Goal: Information Seeking & Learning: Check status

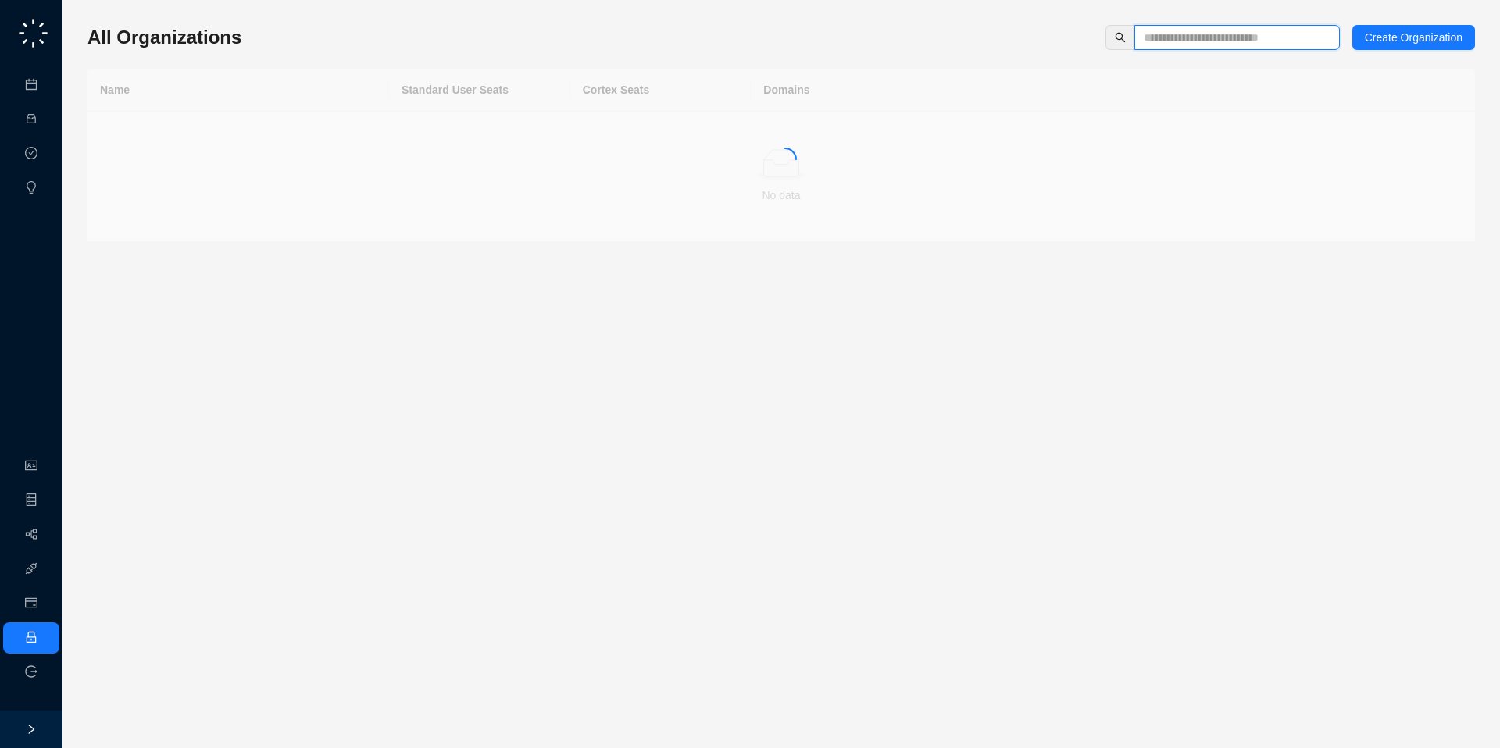
click at [1195, 44] on input "text" at bounding box center [1230, 37] width 174 height 17
type input "*****"
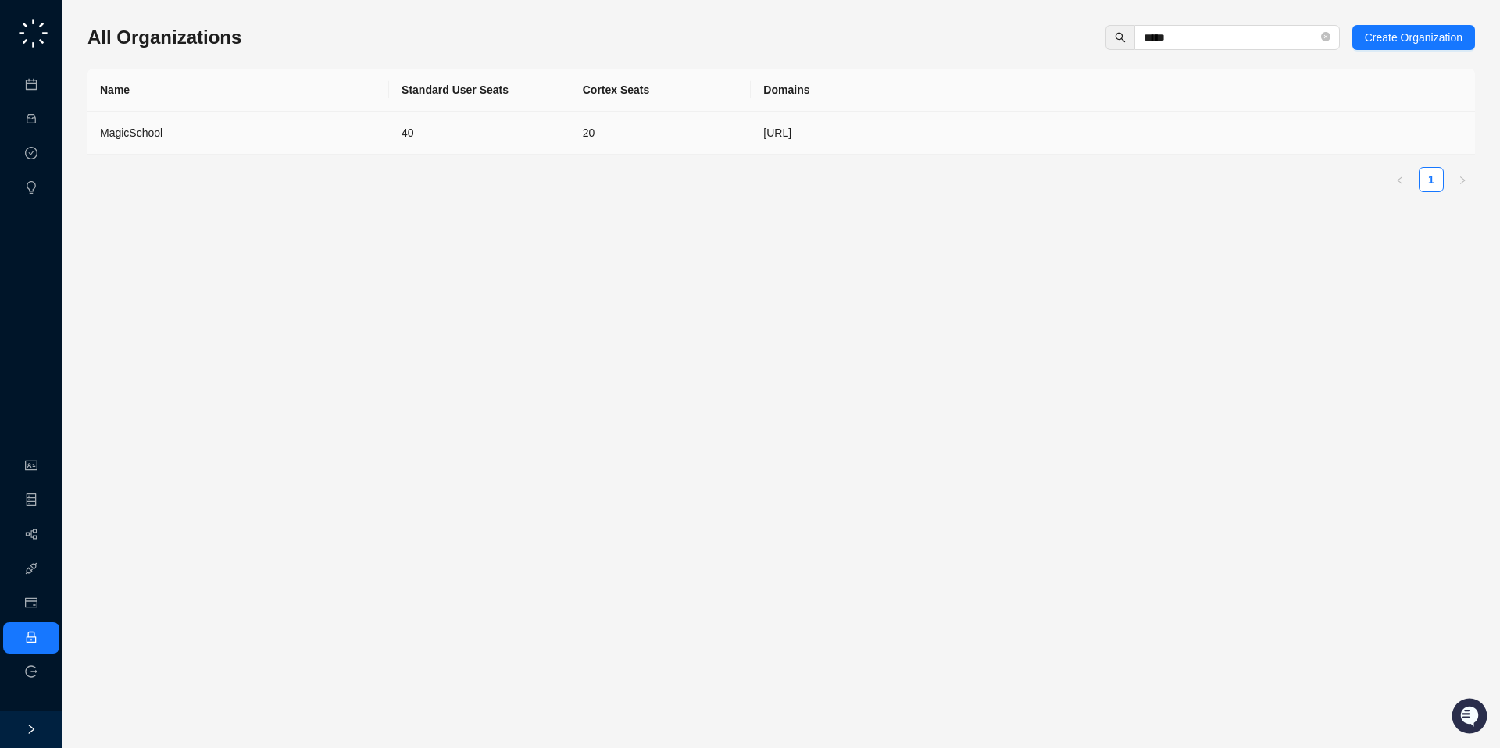
click at [139, 124] on div "MagicSchool" at bounding box center [238, 132] width 276 height 17
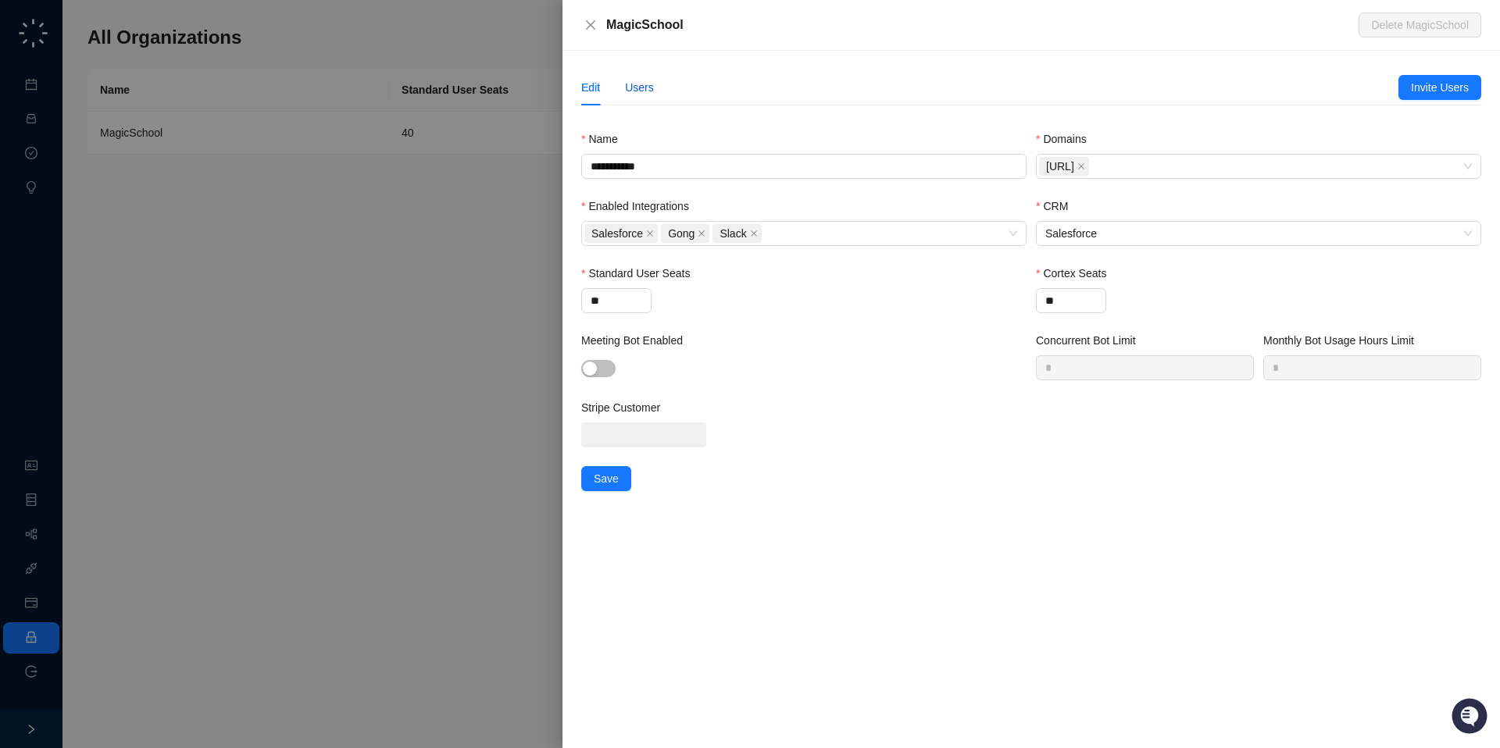
click at [644, 82] on div "Users" at bounding box center [639, 87] width 29 height 17
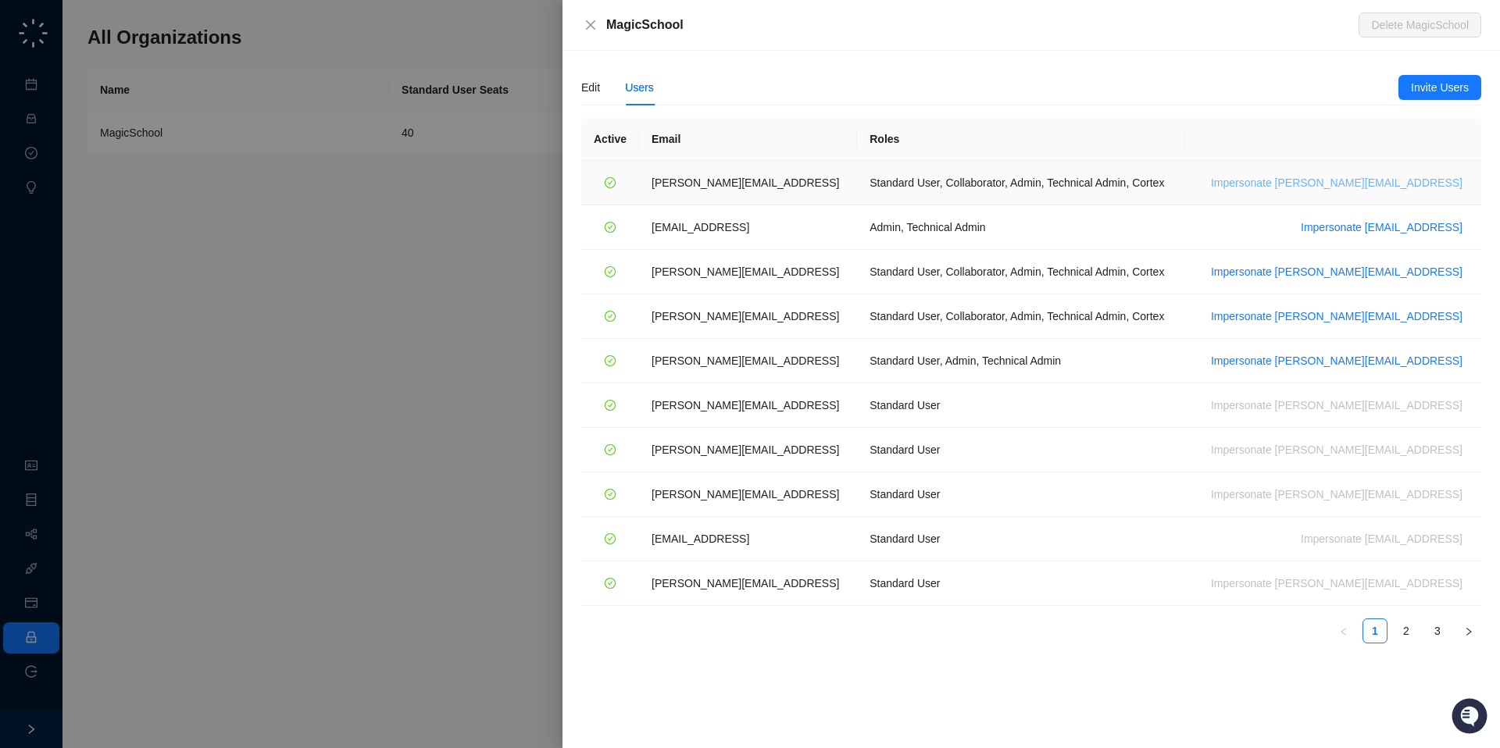
click at [1328, 185] on span "Impersonate ana@magicschool.ai" at bounding box center [1336, 182] width 251 height 17
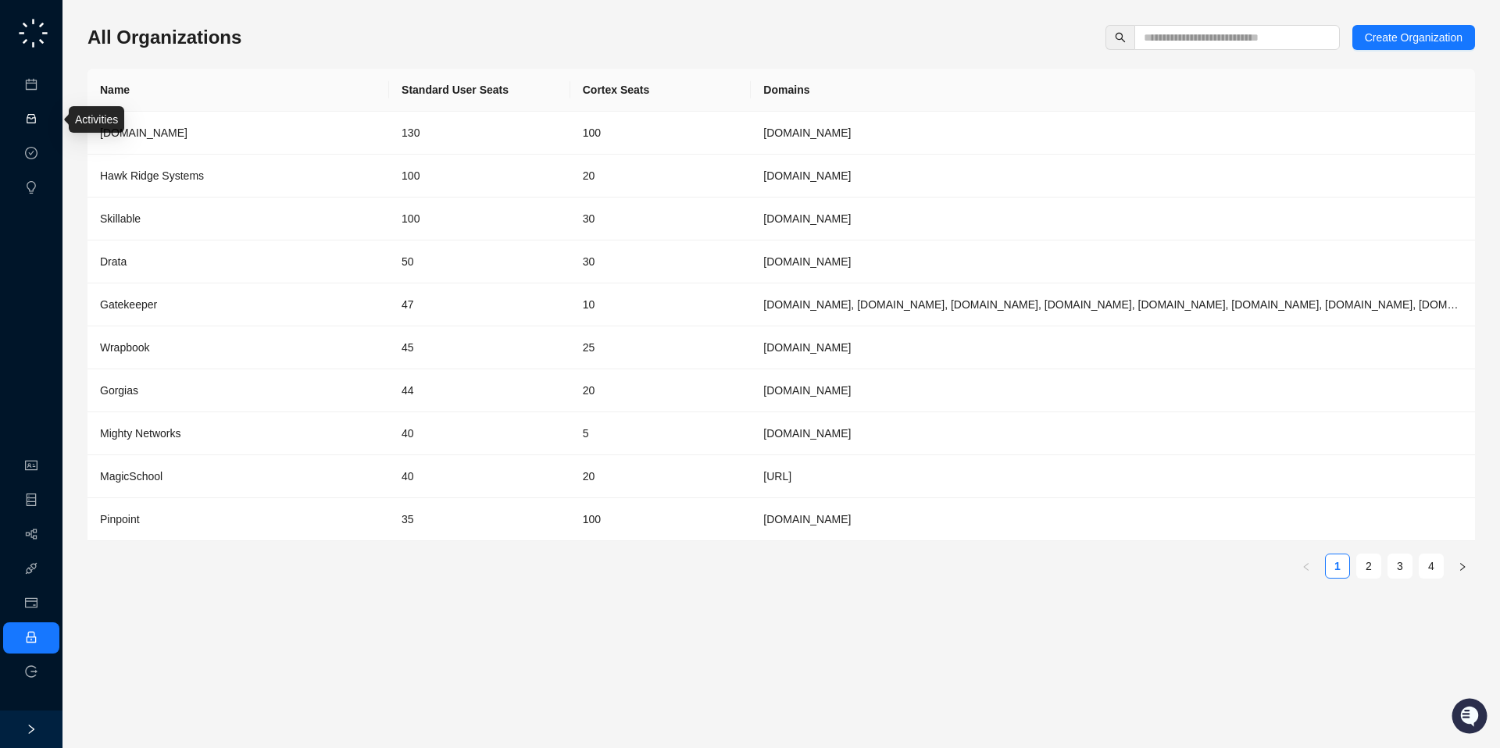
click at [45, 116] on link "Activities" at bounding box center [66, 119] width 43 height 12
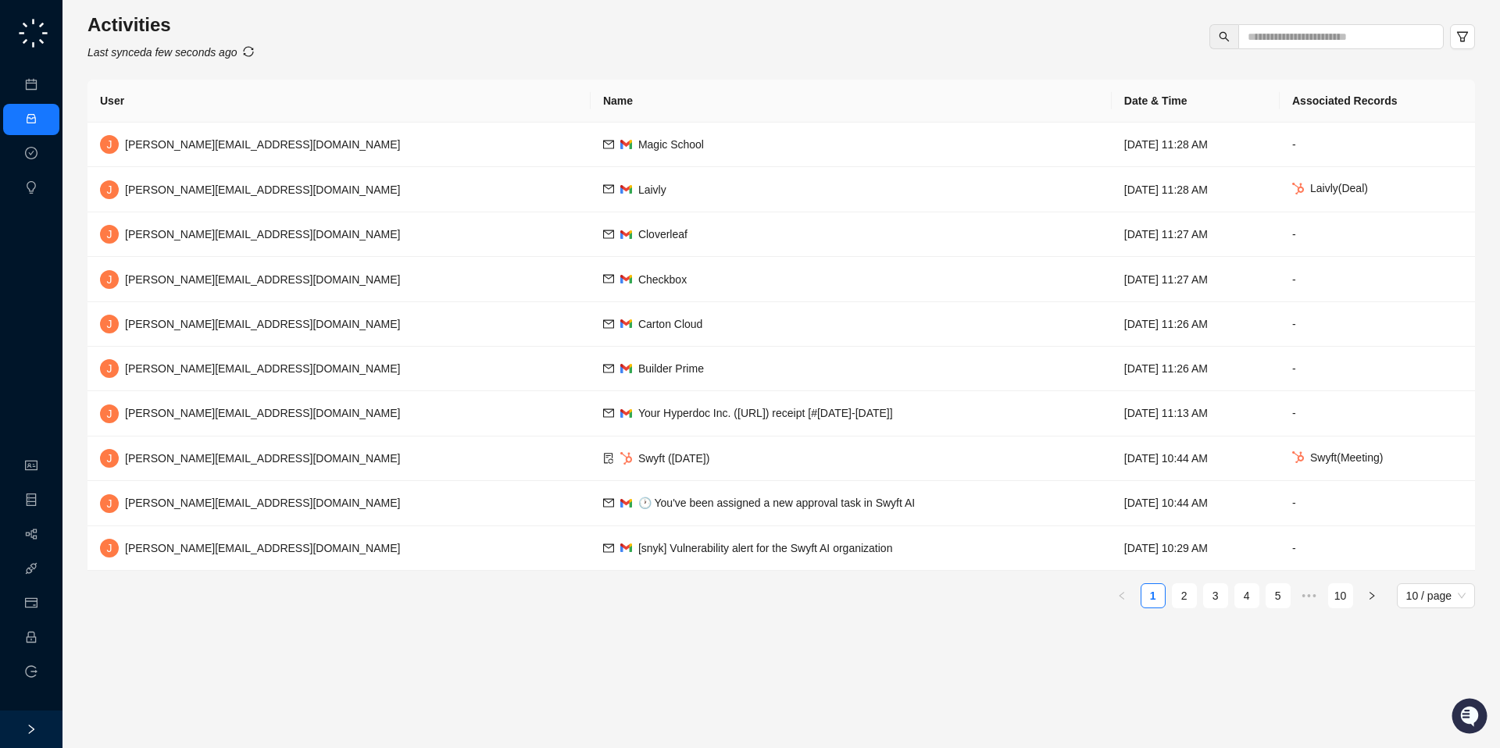
click at [254, 48] on icon "sync" at bounding box center [248, 51] width 11 height 11
click at [45, 637] on link "Employee" at bounding box center [69, 638] width 48 height 12
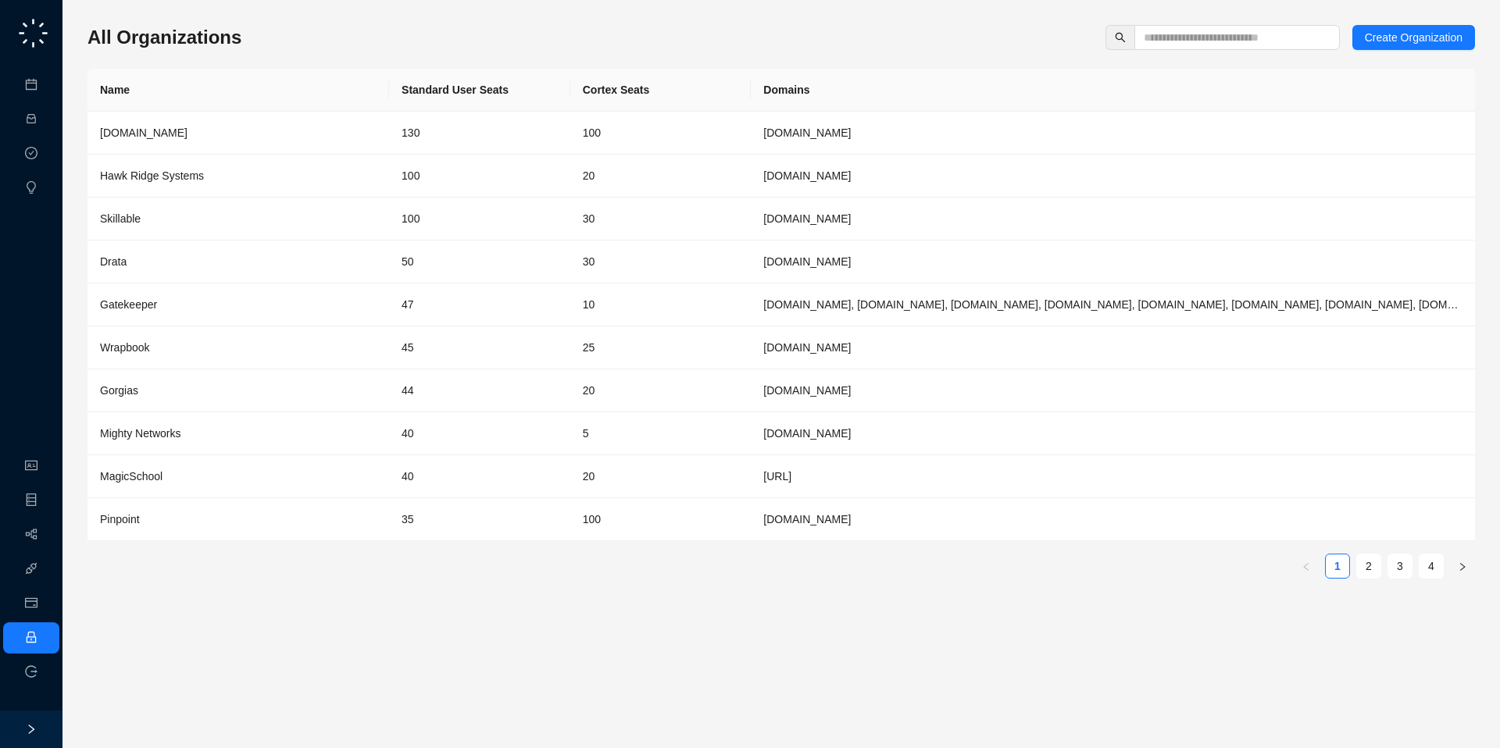
click at [1247, 52] on div "All Organizations Create Organization Name Standard User Seats Cortex Seats Dom…" at bounding box center [780, 308] width 1387 height 566
click at [1252, 43] on input "text" at bounding box center [1230, 37] width 174 height 17
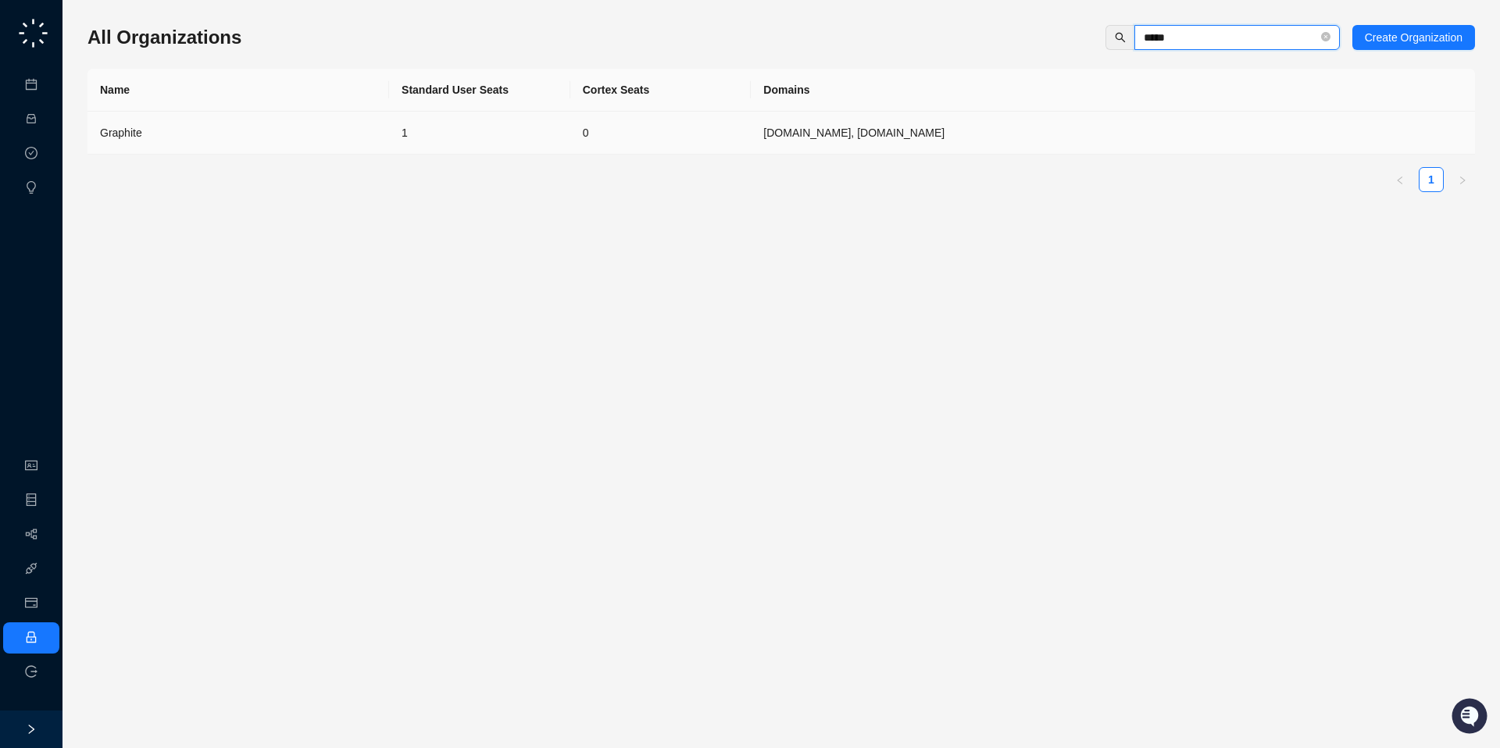
type input "*****"
click at [968, 130] on td "graphitehq.com, graphite.io" at bounding box center [1113, 133] width 724 height 43
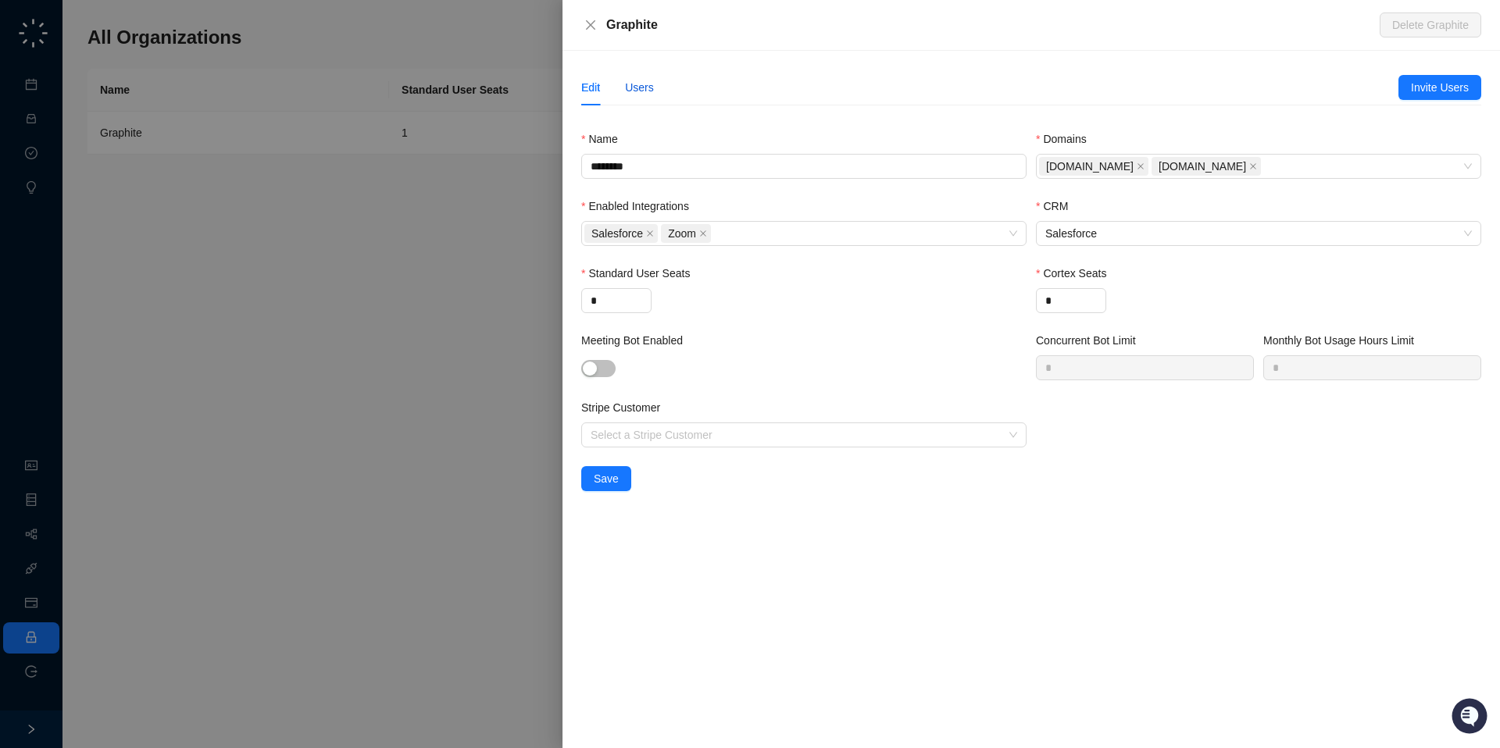
click at [644, 80] on div "Users" at bounding box center [639, 87] width 29 height 17
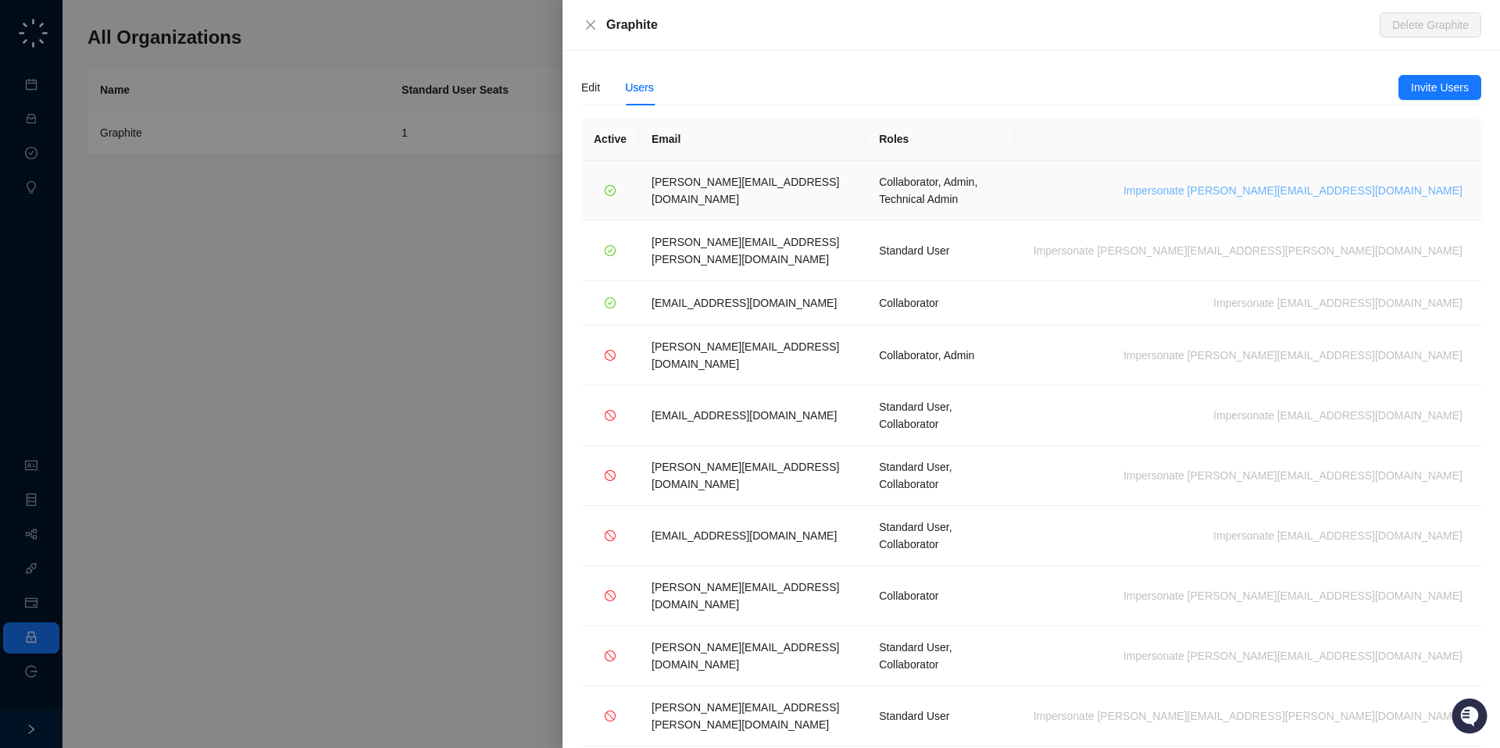
click at [1318, 182] on span "Impersonate paolo.cavalli@graphitehq.com" at bounding box center [1292, 190] width 339 height 17
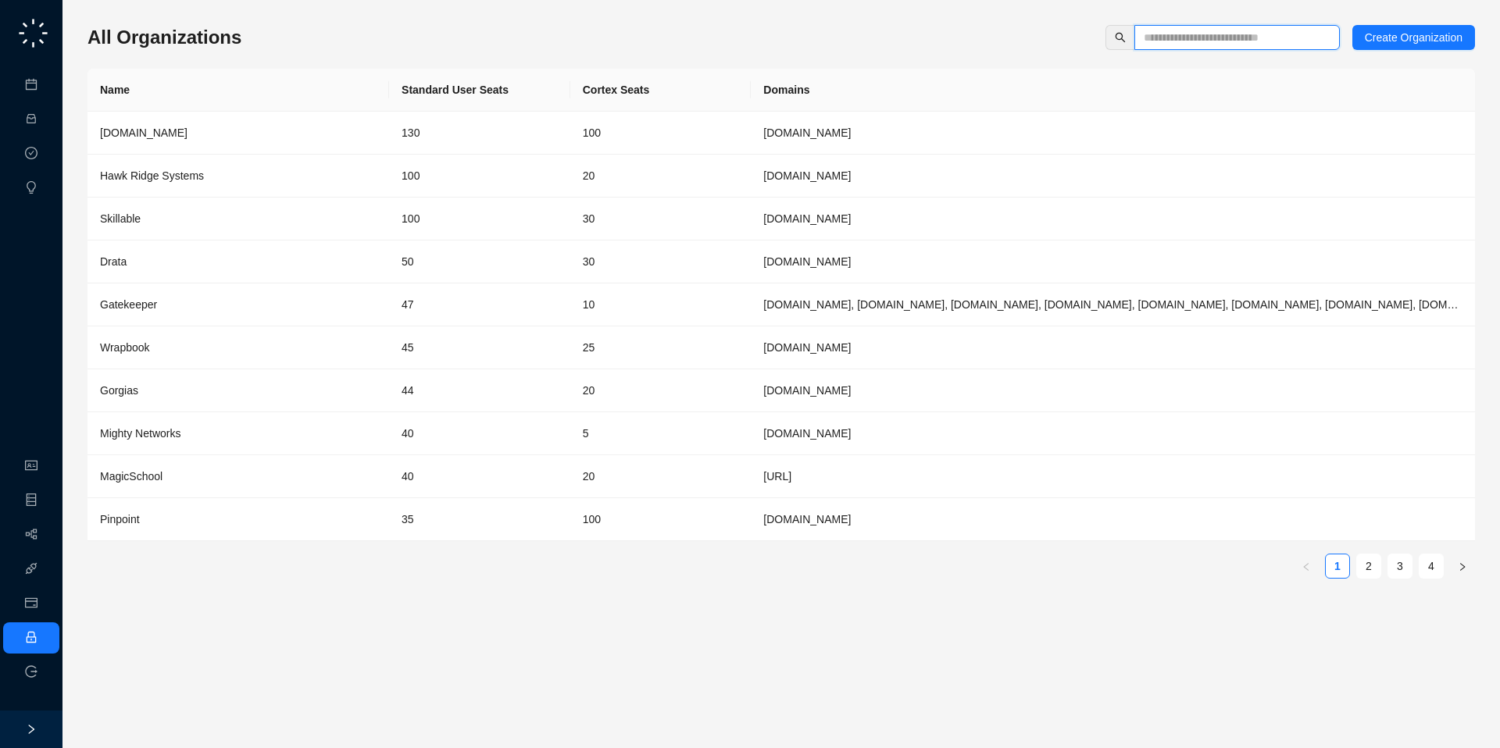
click at [1197, 34] on input "text" at bounding box center [1230, 37] width 174 height 17
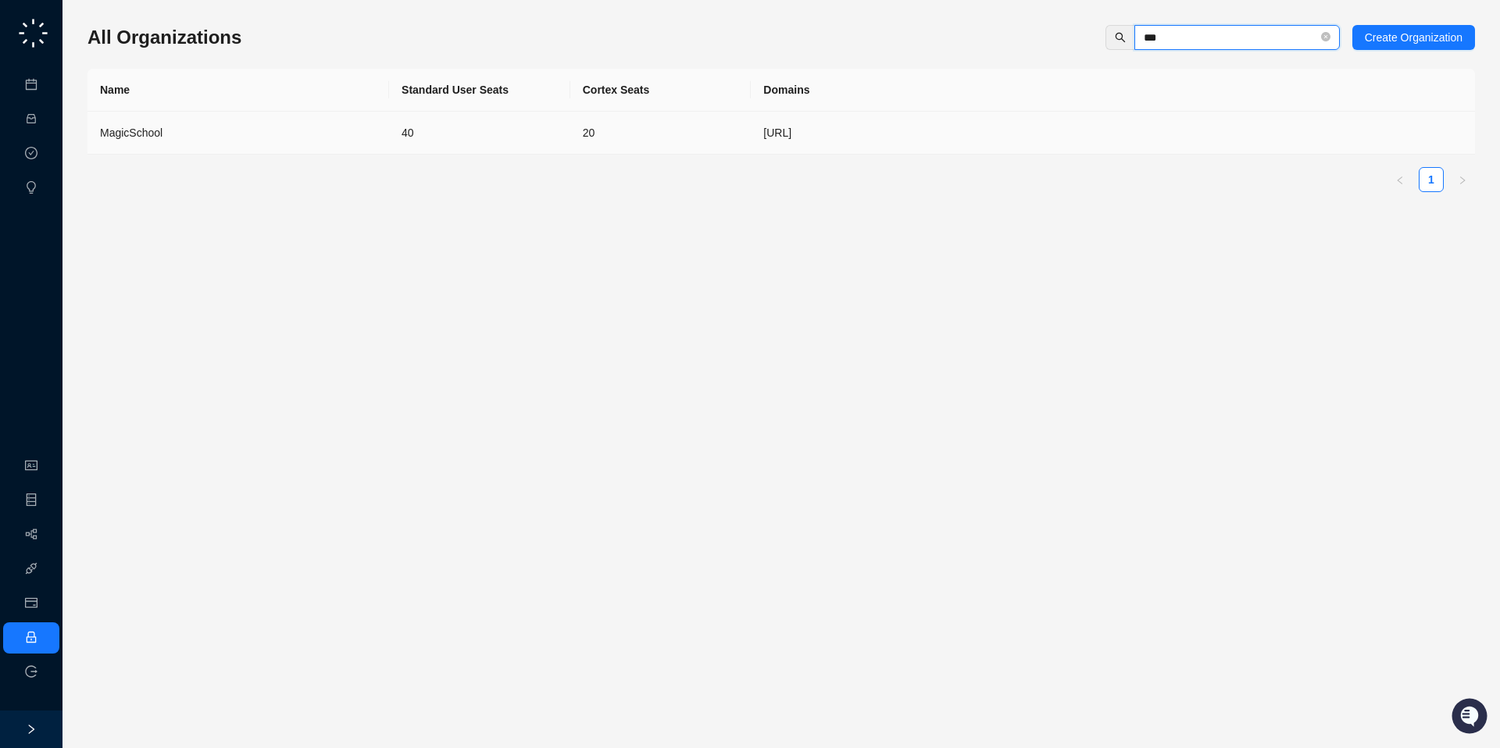
type input "***"
click at [583, 130] on td "20" at bounding box center [660, 133] width 181 height 43
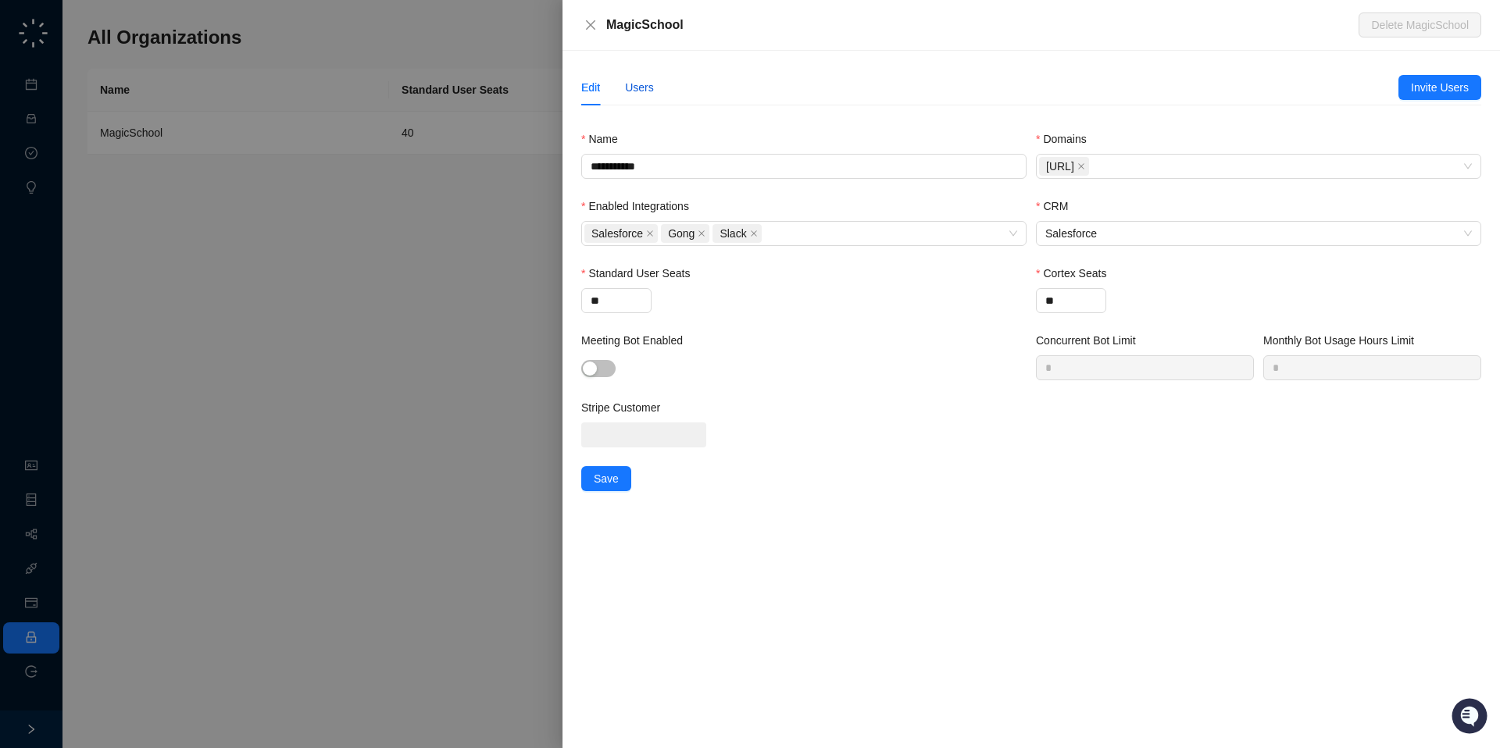
click at [648, 95] on div "Users" at bounding box center [639, 87] width 29 height 17
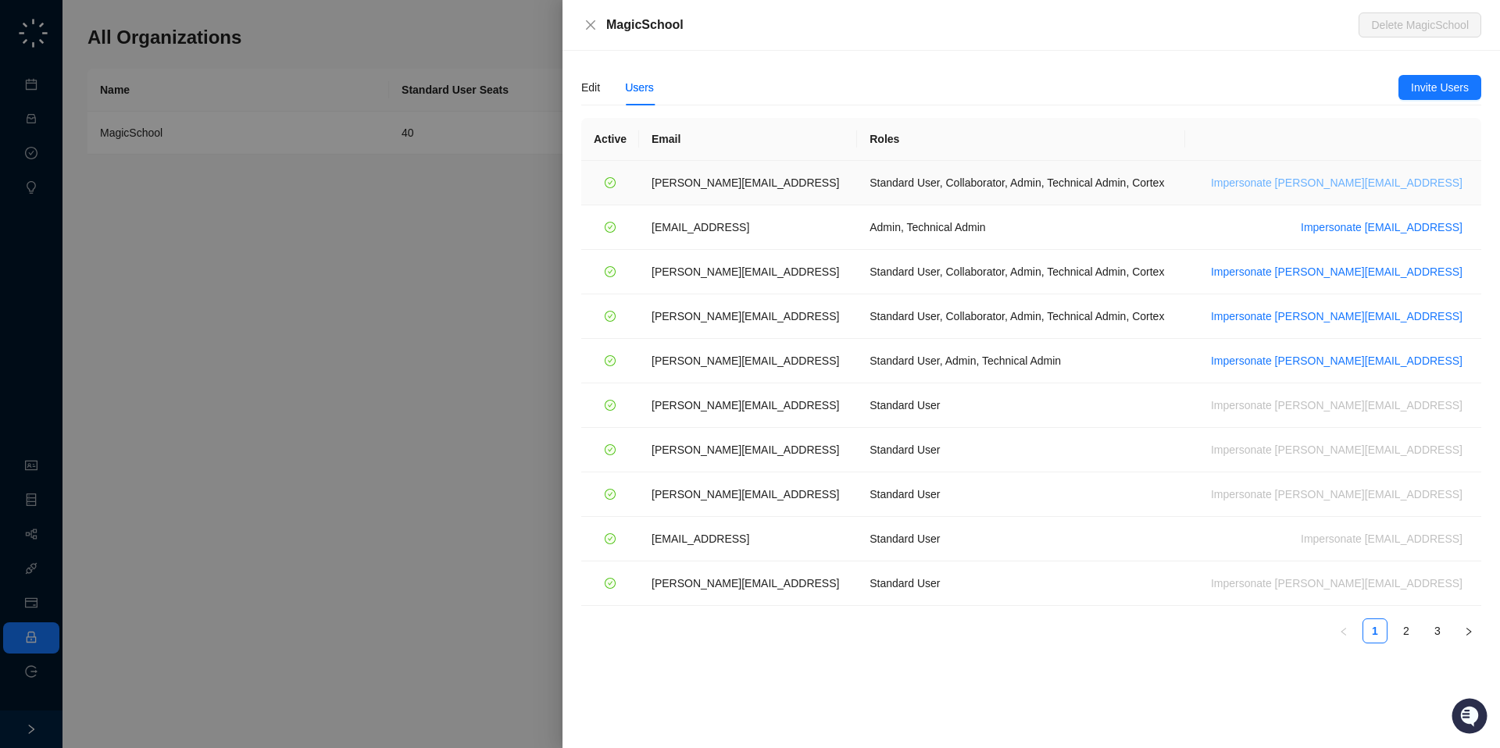
click at [1314, 179] on span "Impersonate ana@magicschool.ai" at bounding box center [1336, 182] width 251 height 17
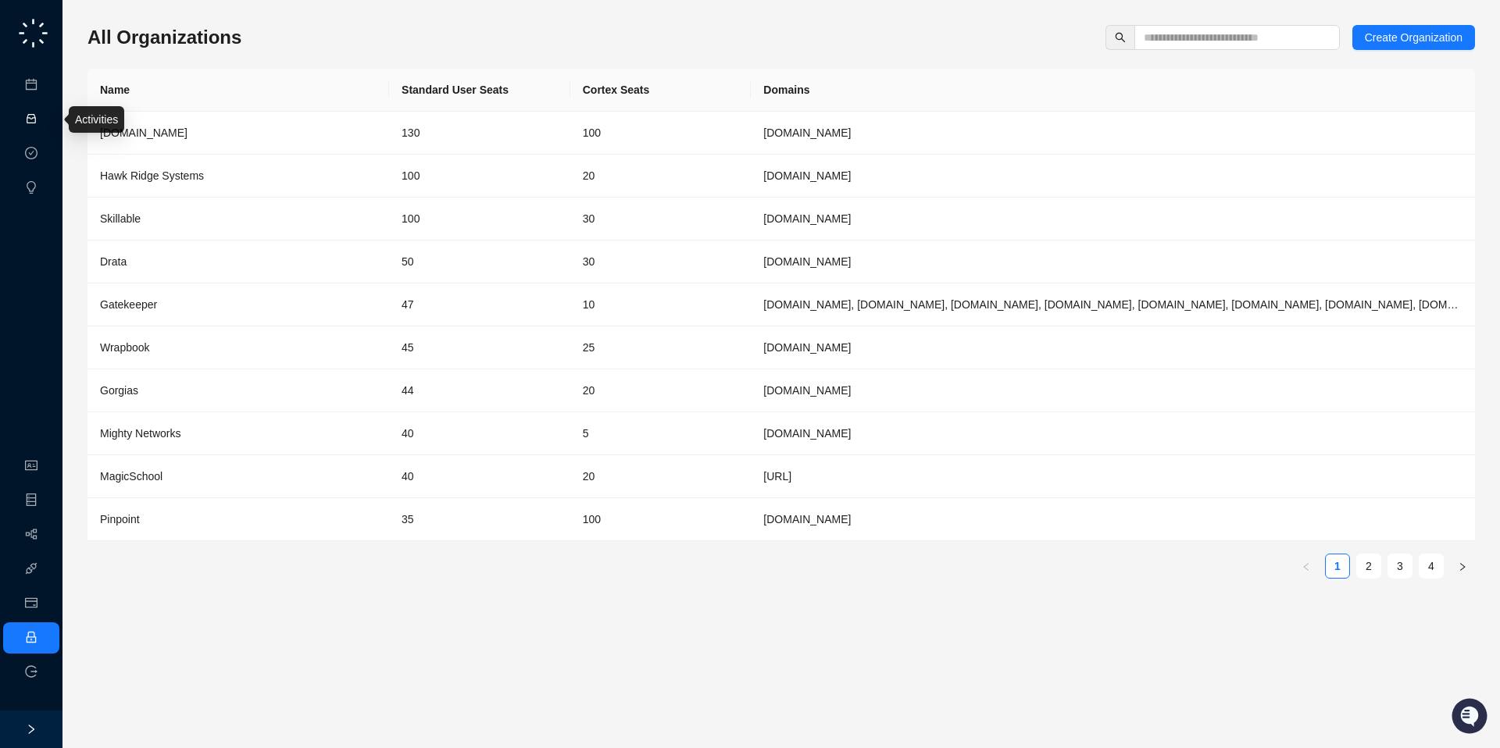
click at [45, 126] on link "Activities" at bounding box center [66, 119] width 43 height 12
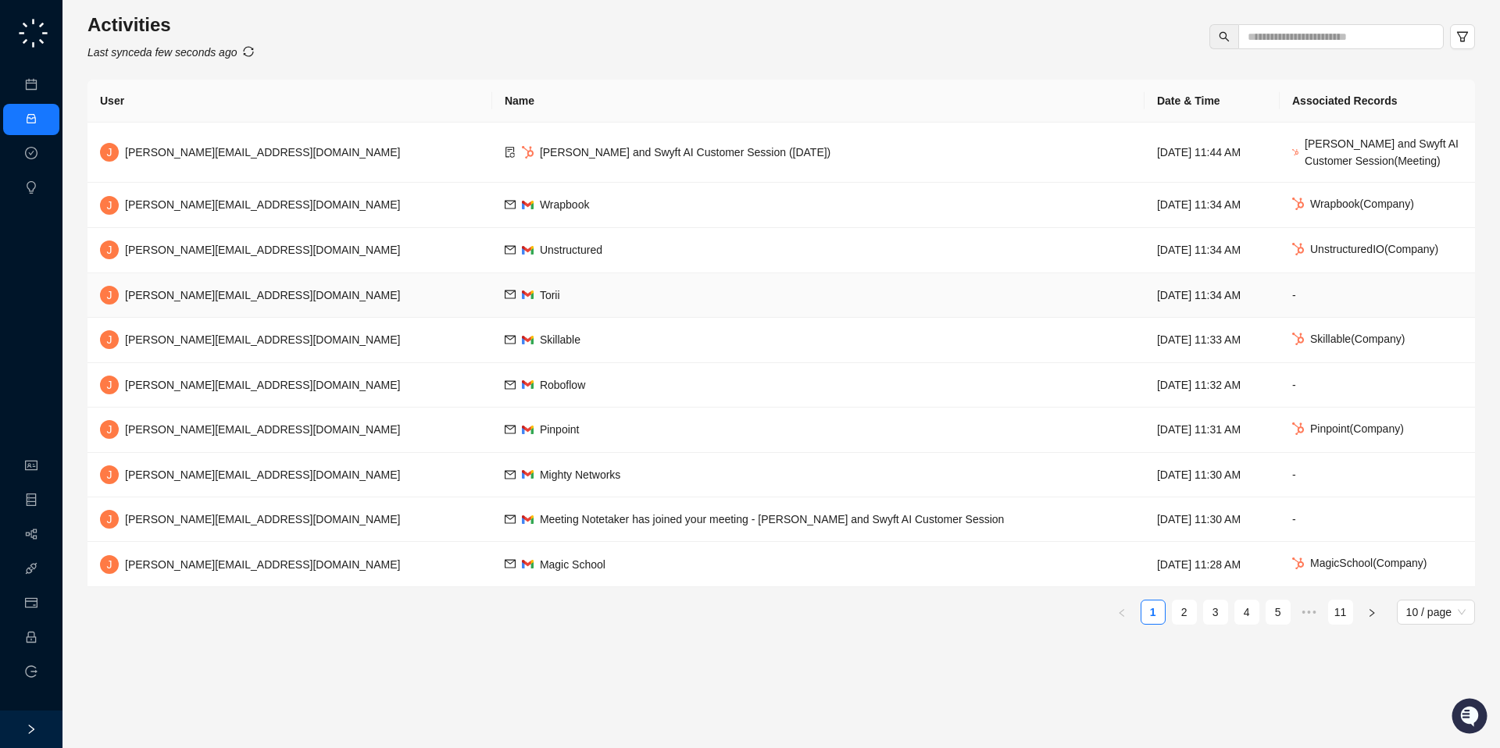
click at [234, 297] on td "[PERSON_NAME] [PERSON_NAME][EMAIL_ADDRESS][DOMAIN_NAME]" at bounding box center [289, 295] width 405 height 45
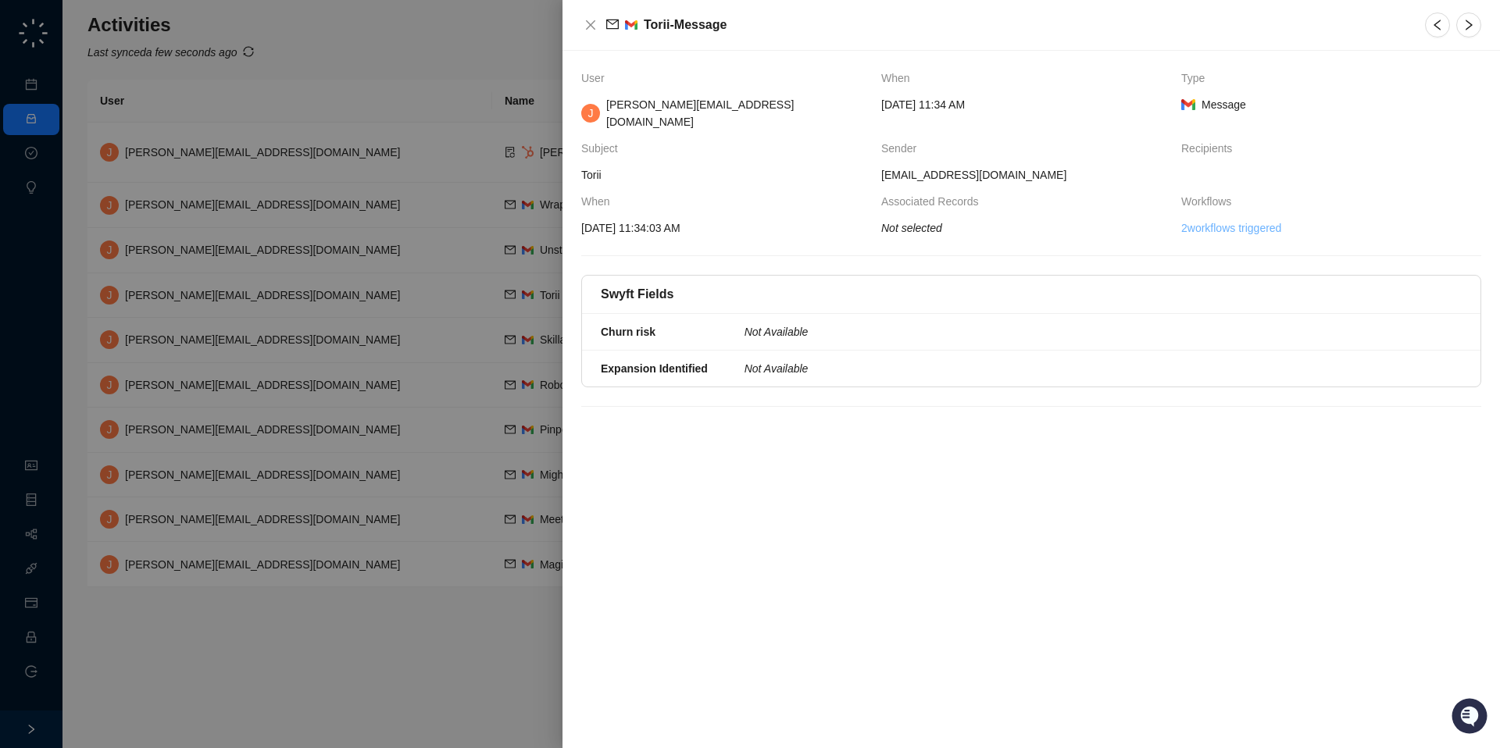
click at [1199, 219] on link "2 workflows triggered" at bounding box center [1231, 227] width 100 height 17
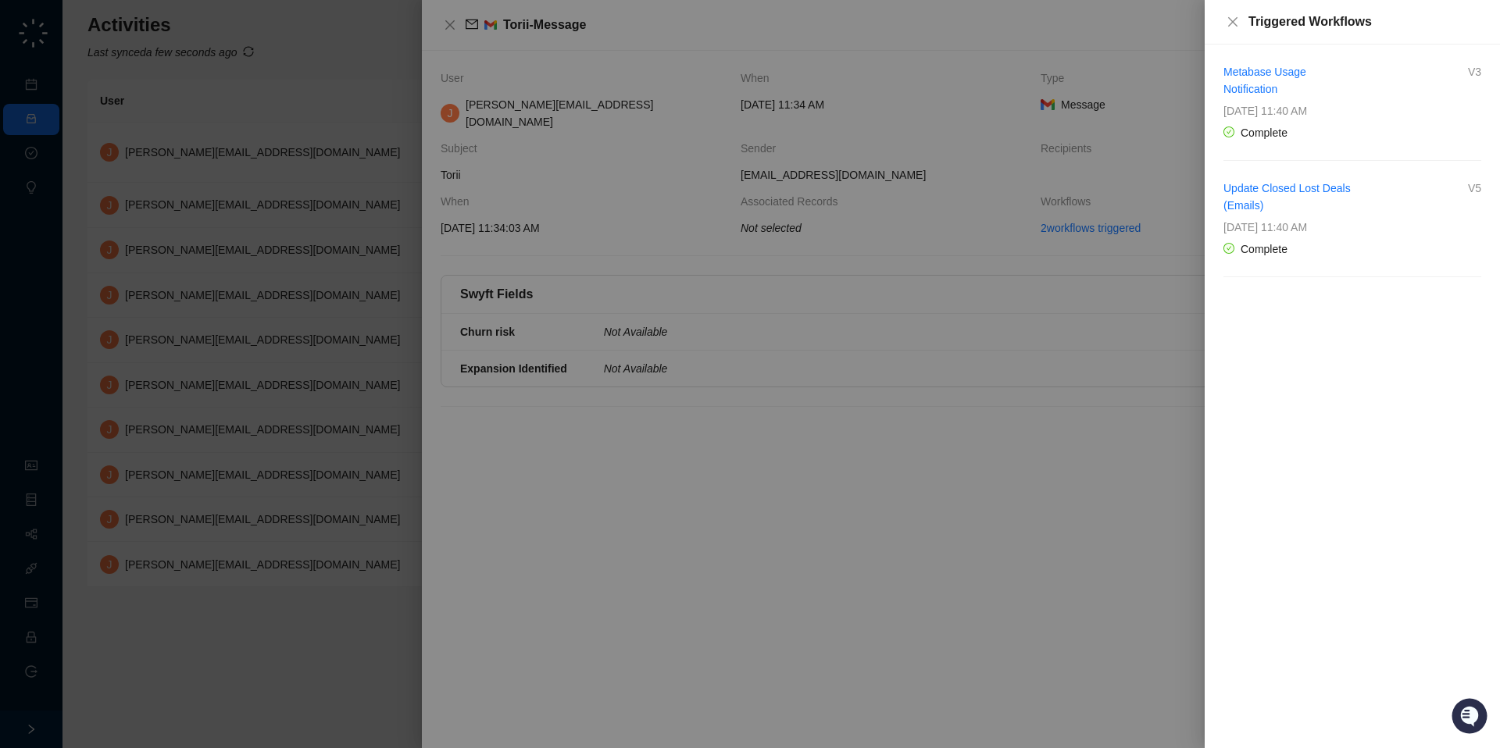
click at [961, 127] on div at bounding box center [750, 374] width 1500 height 748
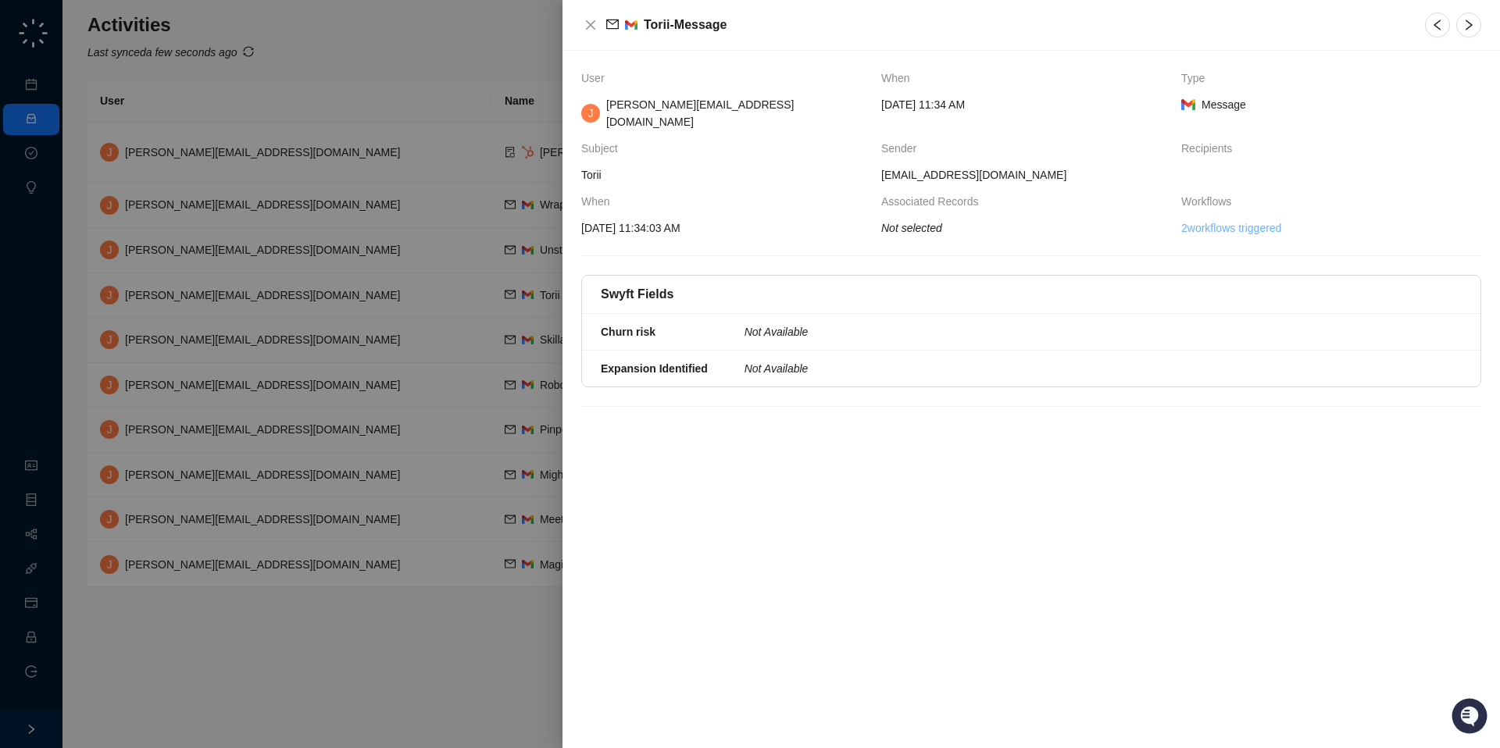
click at [1212, 219] on link "2 workflows triggered" at bounding box center [1231, 227] width 100 height 17
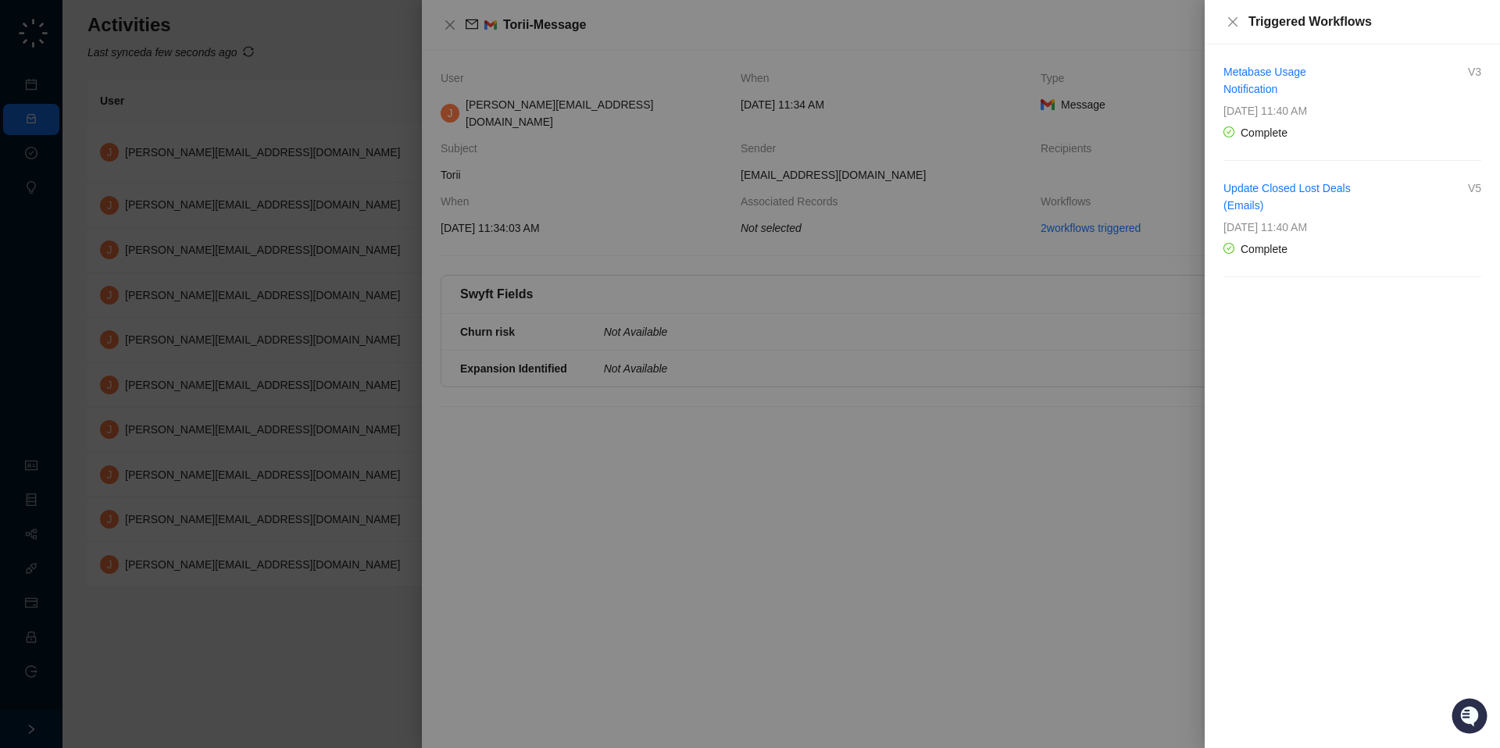
click at [1268, 78] on div "Metabase Usage Notification" at bounding box center [1287, 80] width 129 height 34
click at [1268, 70] on link "Metabase Usage Notification" at bounding box center [1264, 81] width 83 height 30
click at [618, 210] on div at bounding box center [750, 374] width 1500 height 748
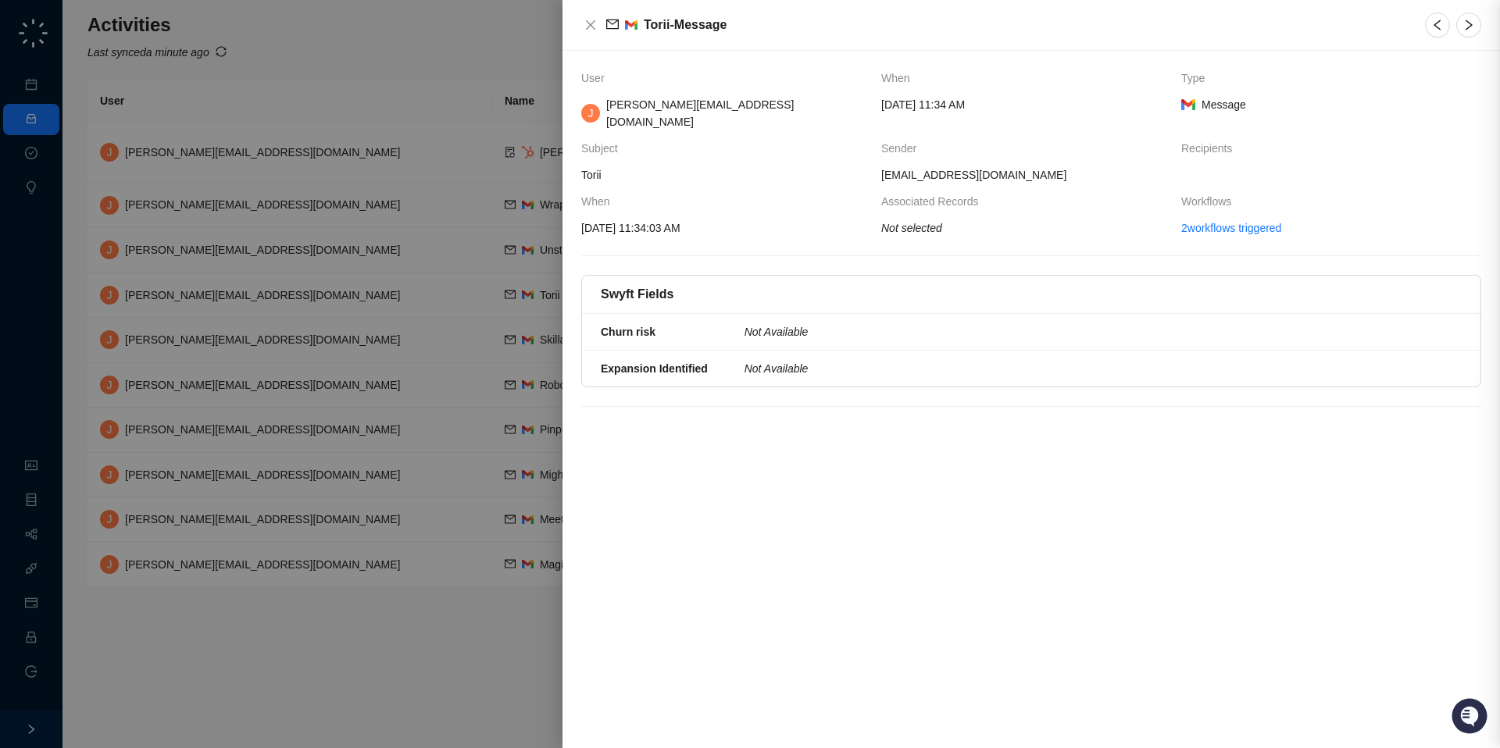
click at [371, 296] on div at bounding box center [750, 374] width 1500 height 748
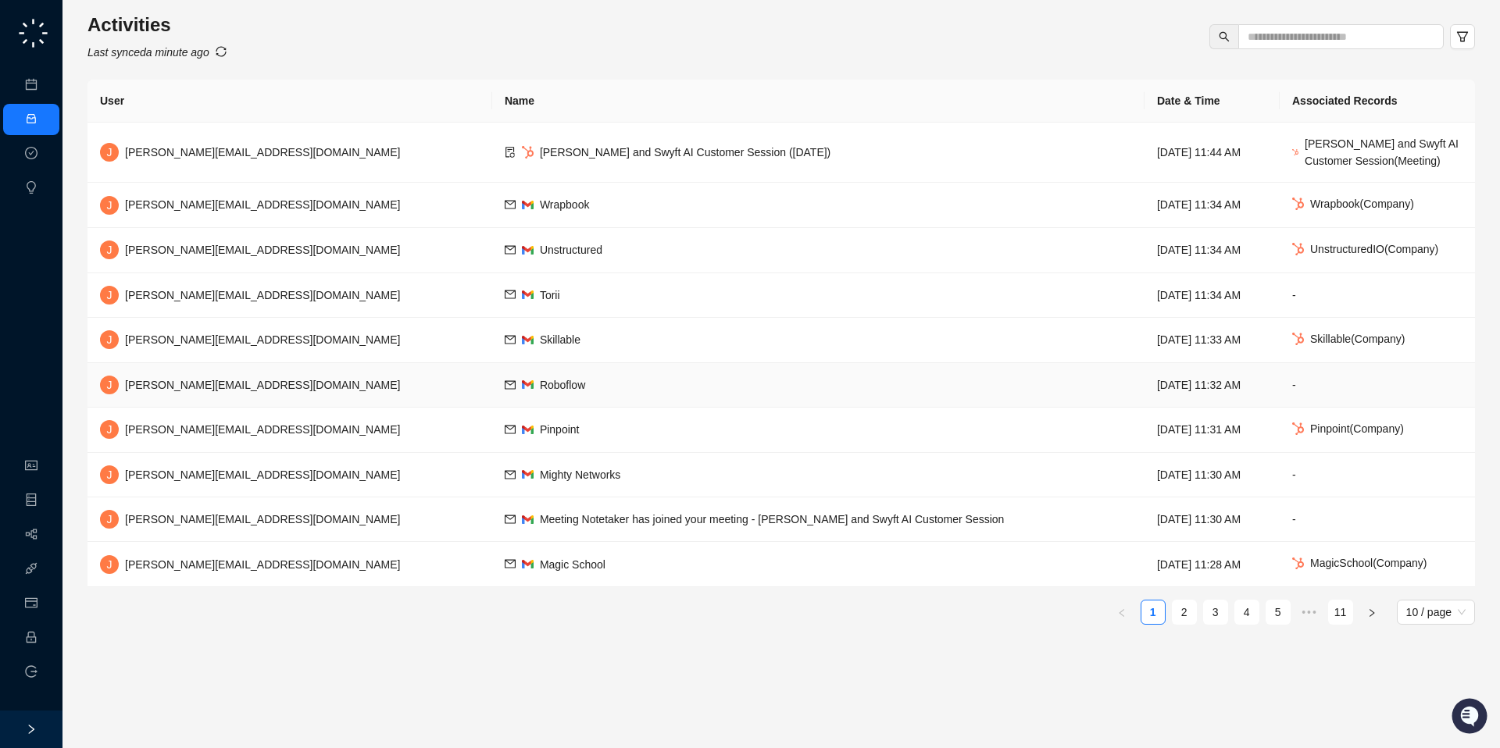
click at [519, 396] on td "Roboflow" at bounding box center [818, 385] width 652 height 45
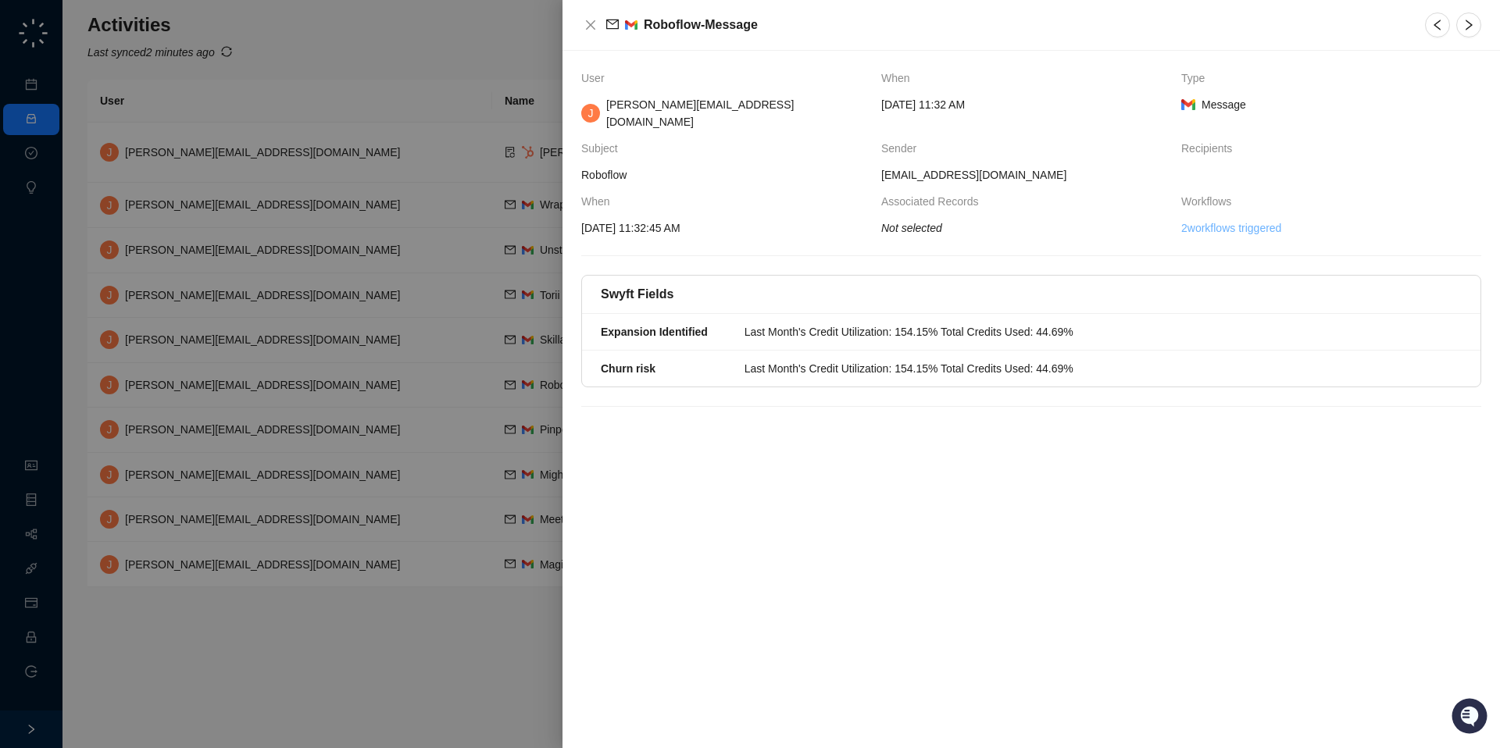
click at [1223, 219] on link "2 workflows triggered" at bounding box center [1231, 227] width 100 height 17
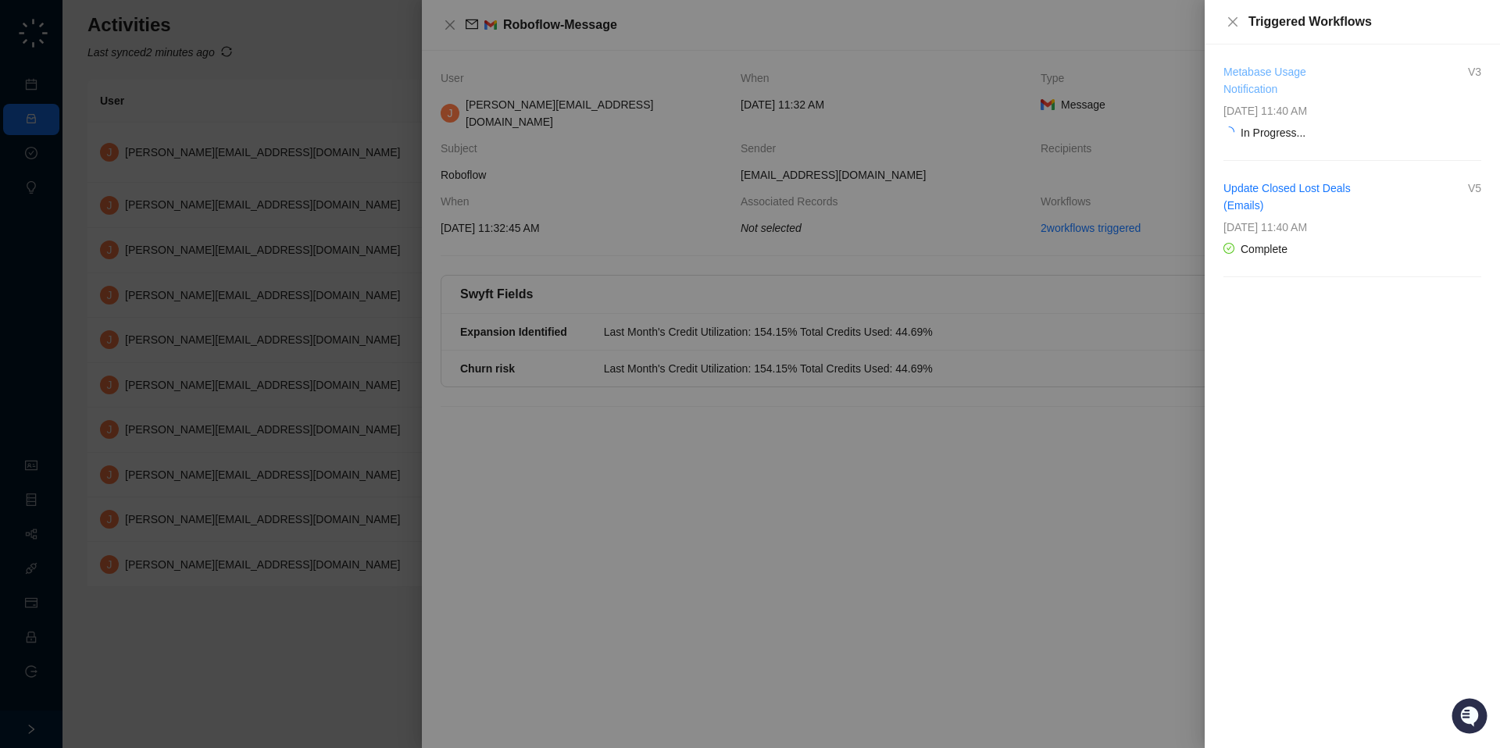
click at [1260, 87] on link "Metabase Usage Notification" at bounding box center [1264, 81] width 83 height 30
click at [843, 434] on div at bounding box center [750, 374] width 1500 height 748
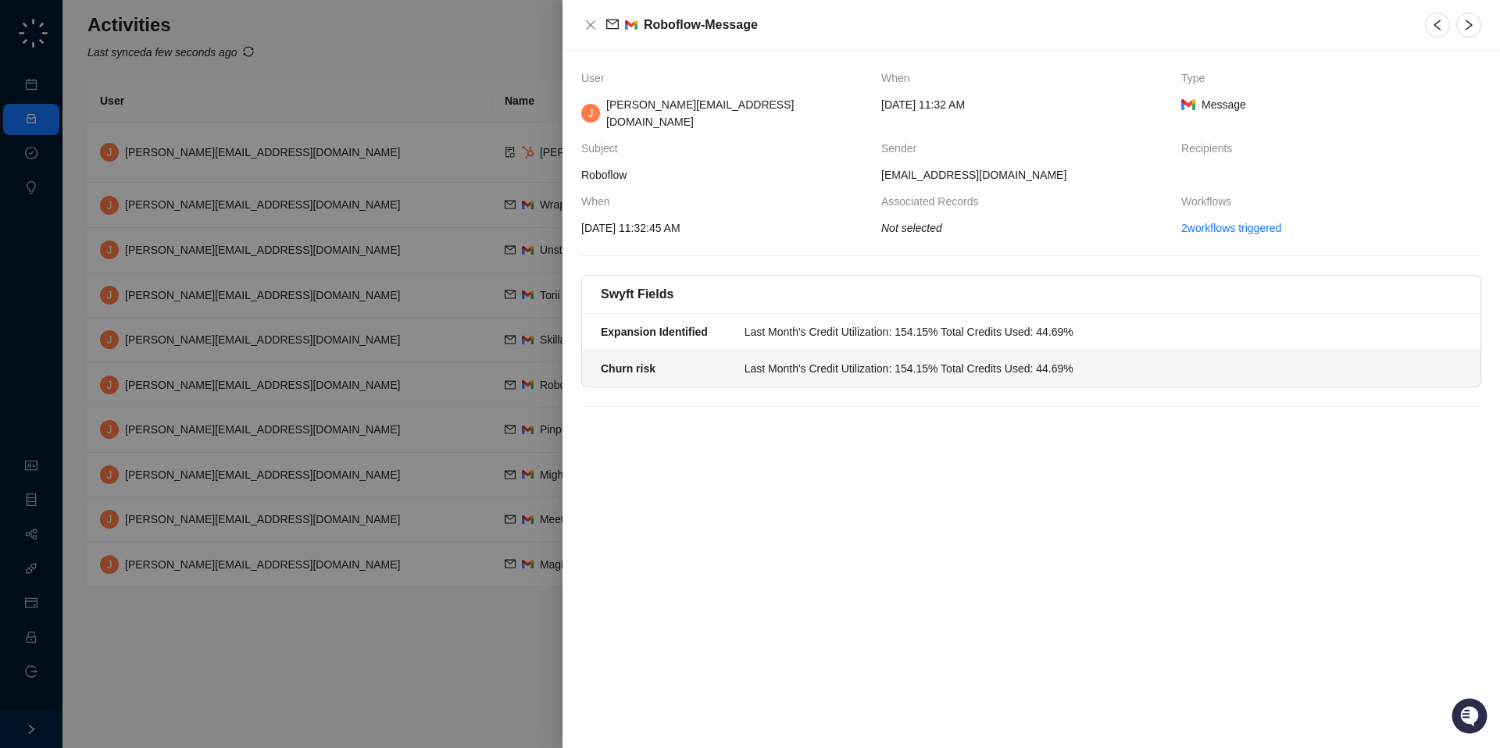
click at [811, 360] on div "Last Month's Credit Utilization: 154.15% Total Credits Used: 44.69%" at bounding box center [908, 368] width 329 height 17
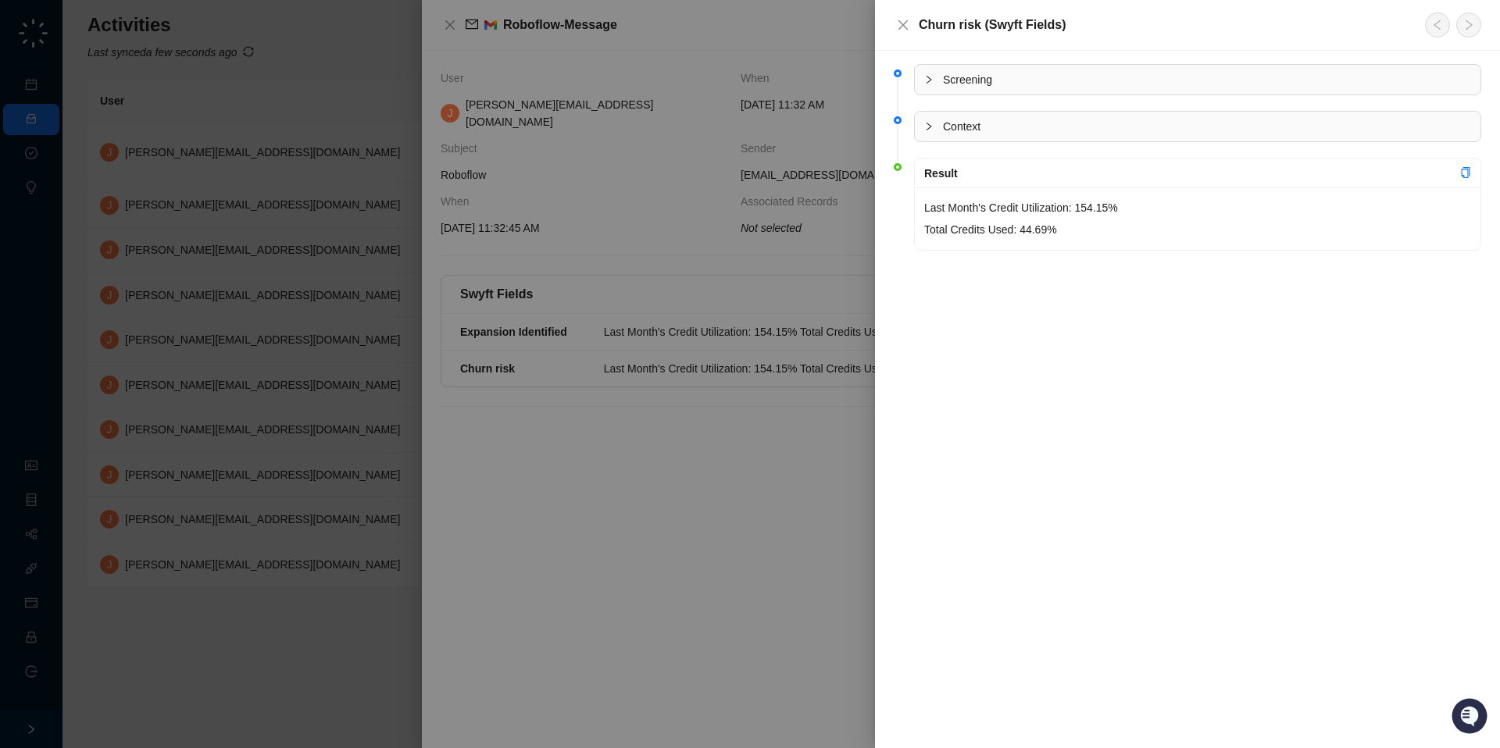
click at [769, 510] on div at bounding box center [750, 374] width 1500 height 748
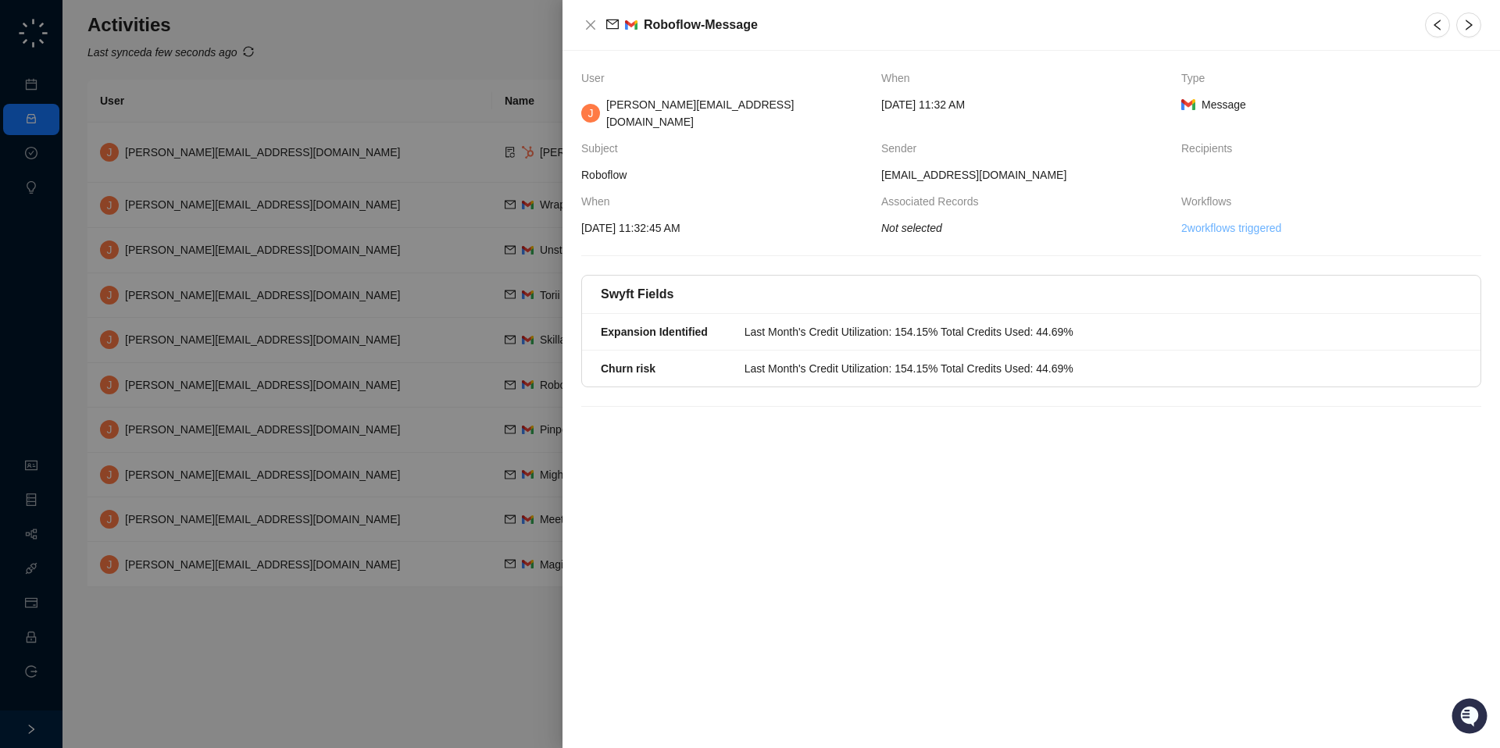
click at [1215, 219] on link "2 workflows triggered" at bounding box center [1231, 227] width 100 height 17
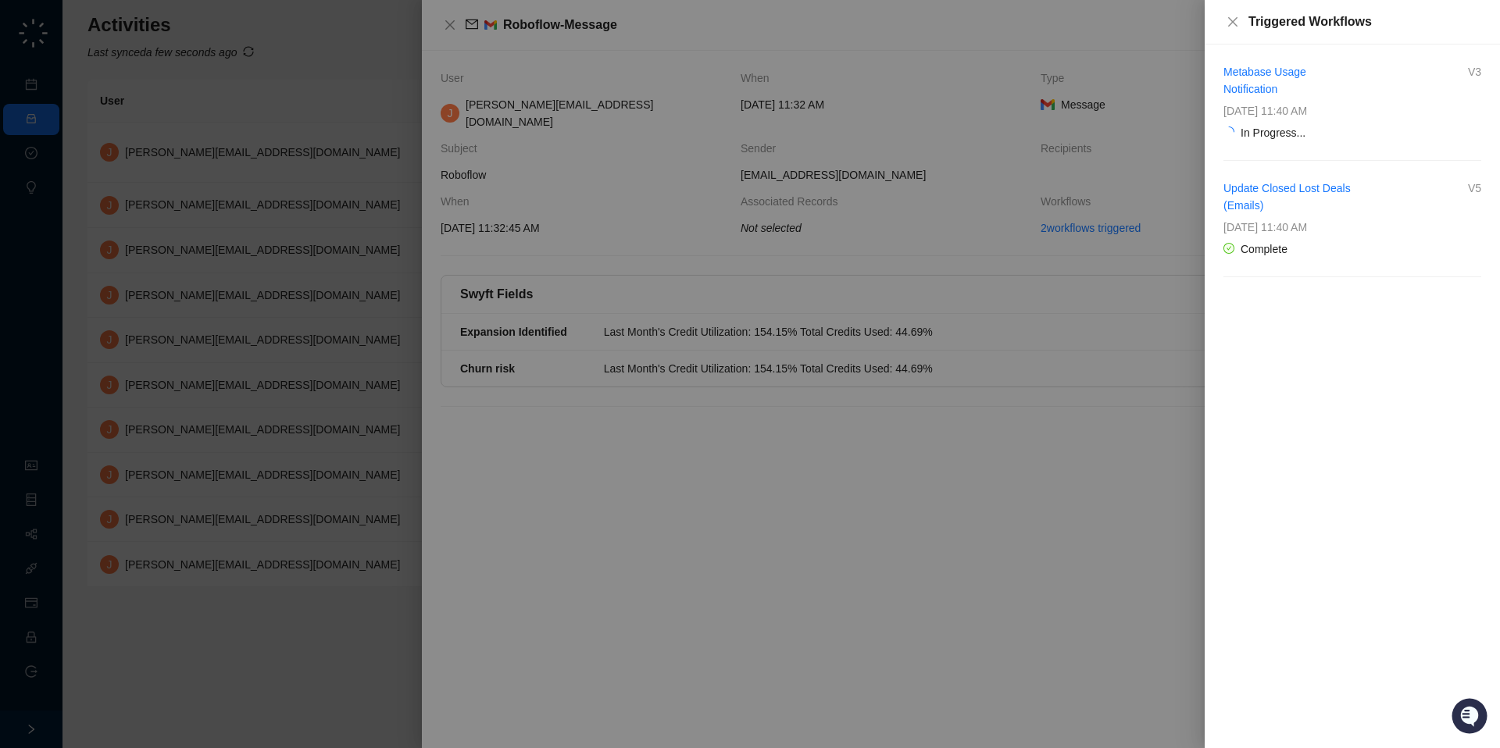
click at [1284, 78] on div "Metabase Usage Notification" at bounding box center [1287, 80] width 129 height 34
click at [1268, 75] on link "Metabase Usage Notification" at bounding box center [1264, 81] width 83 height 30
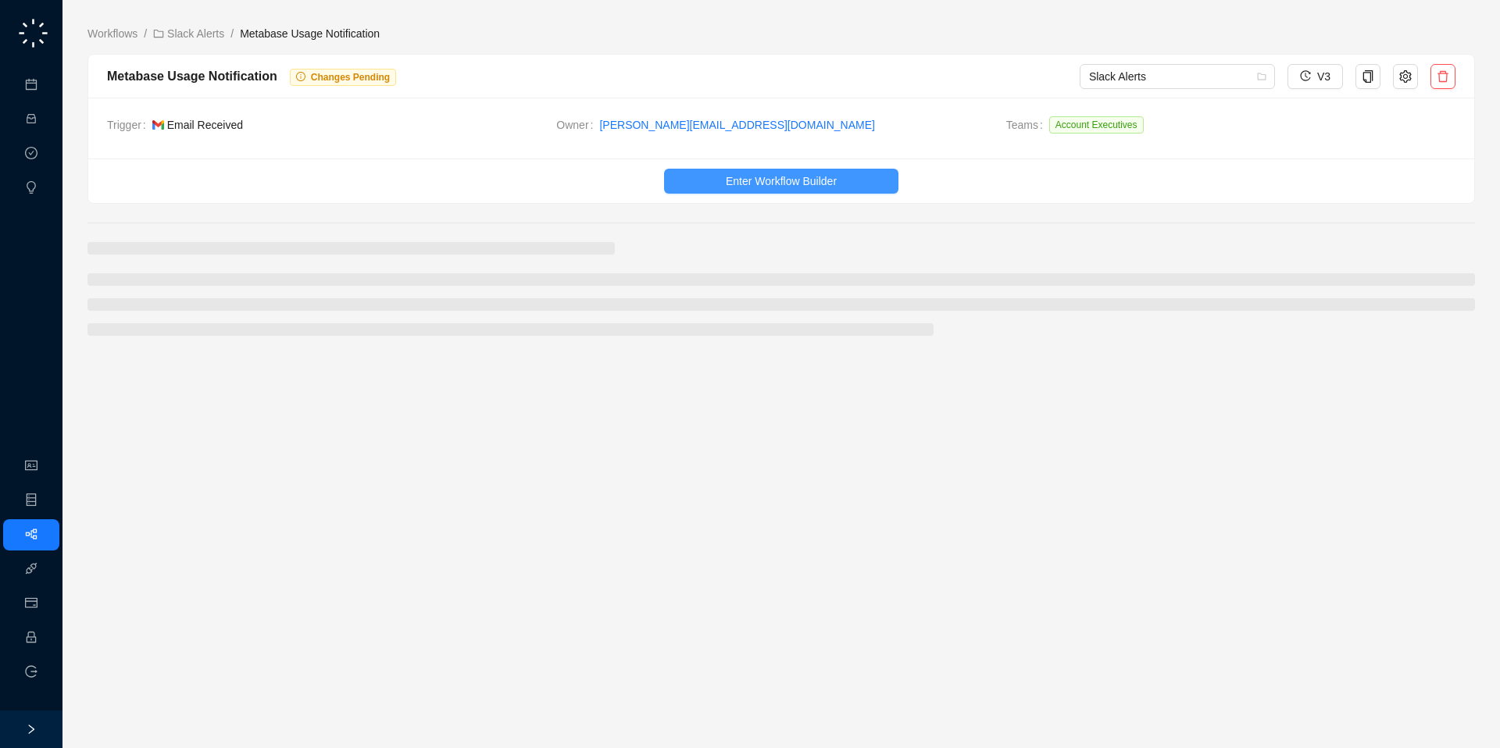
click at [765, 180] on body "Meetings & Calls Activities Approval Tasks Insights Organization Object Manager…" at bounding box center [750, 374] width 1500 height 748
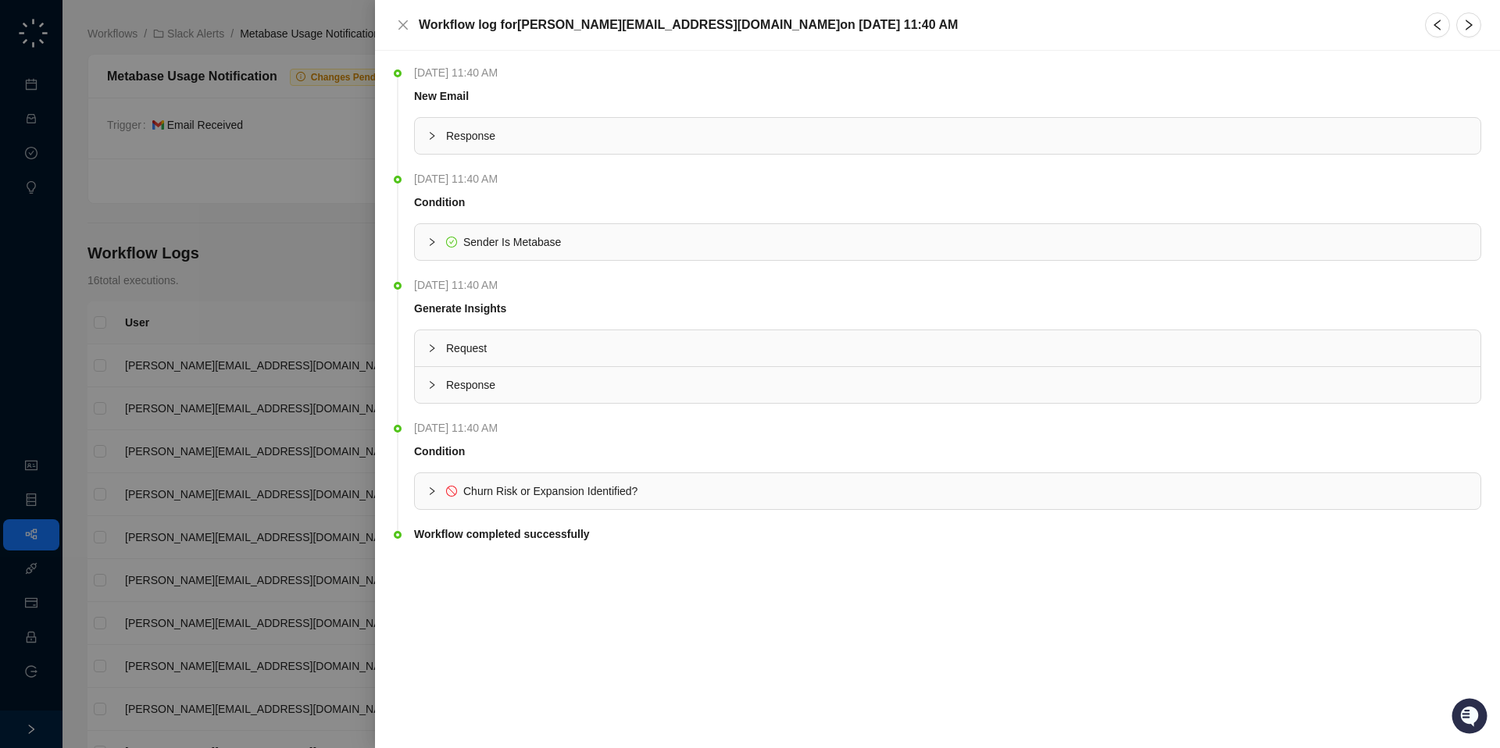
click at [299, 483] on div at bounding box center [750, 374] width 1500 height 748
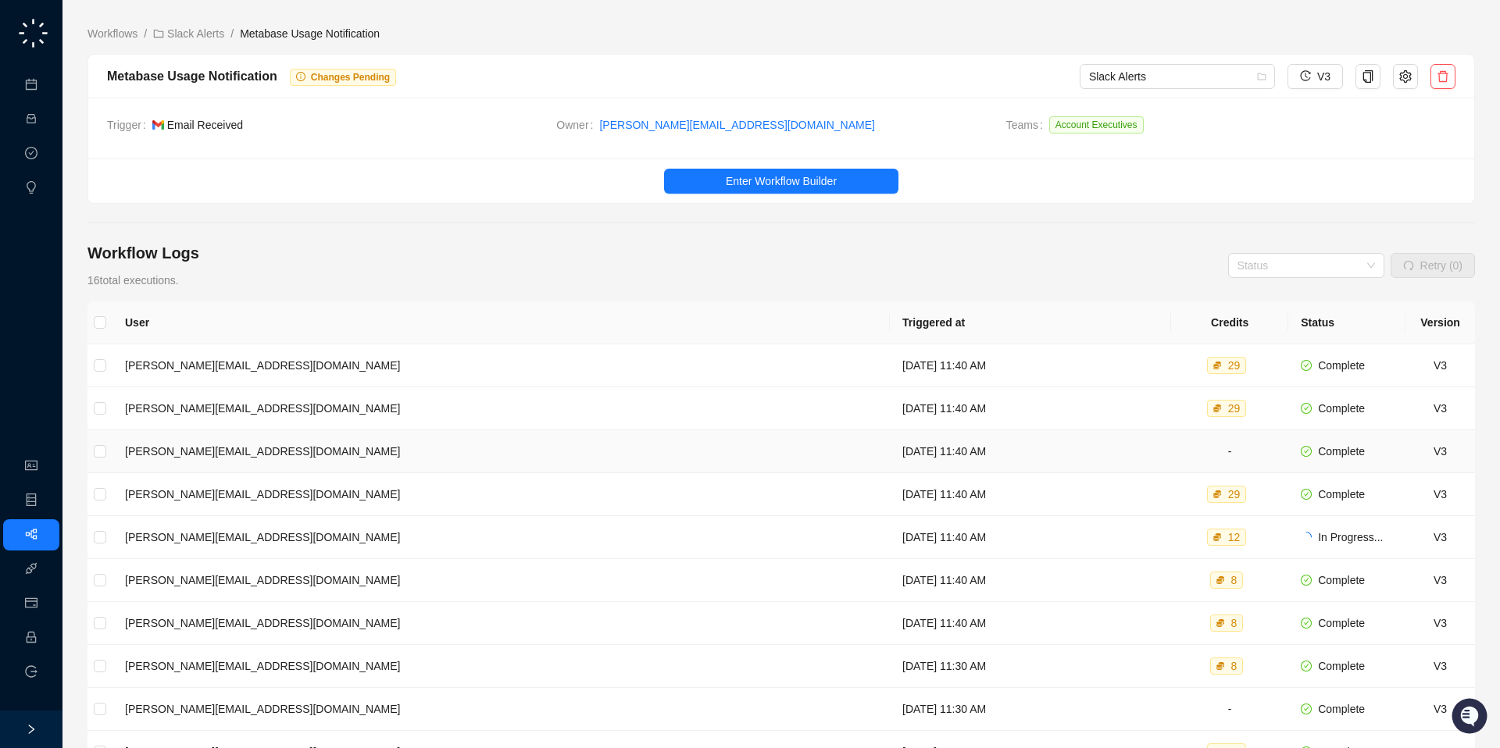
click at [467, 451] on td "[PERSON_NAME][EMAIL_ADDRESS][DOMAIN_NAME]" at bounding box center [500, 451] width 777 height 43
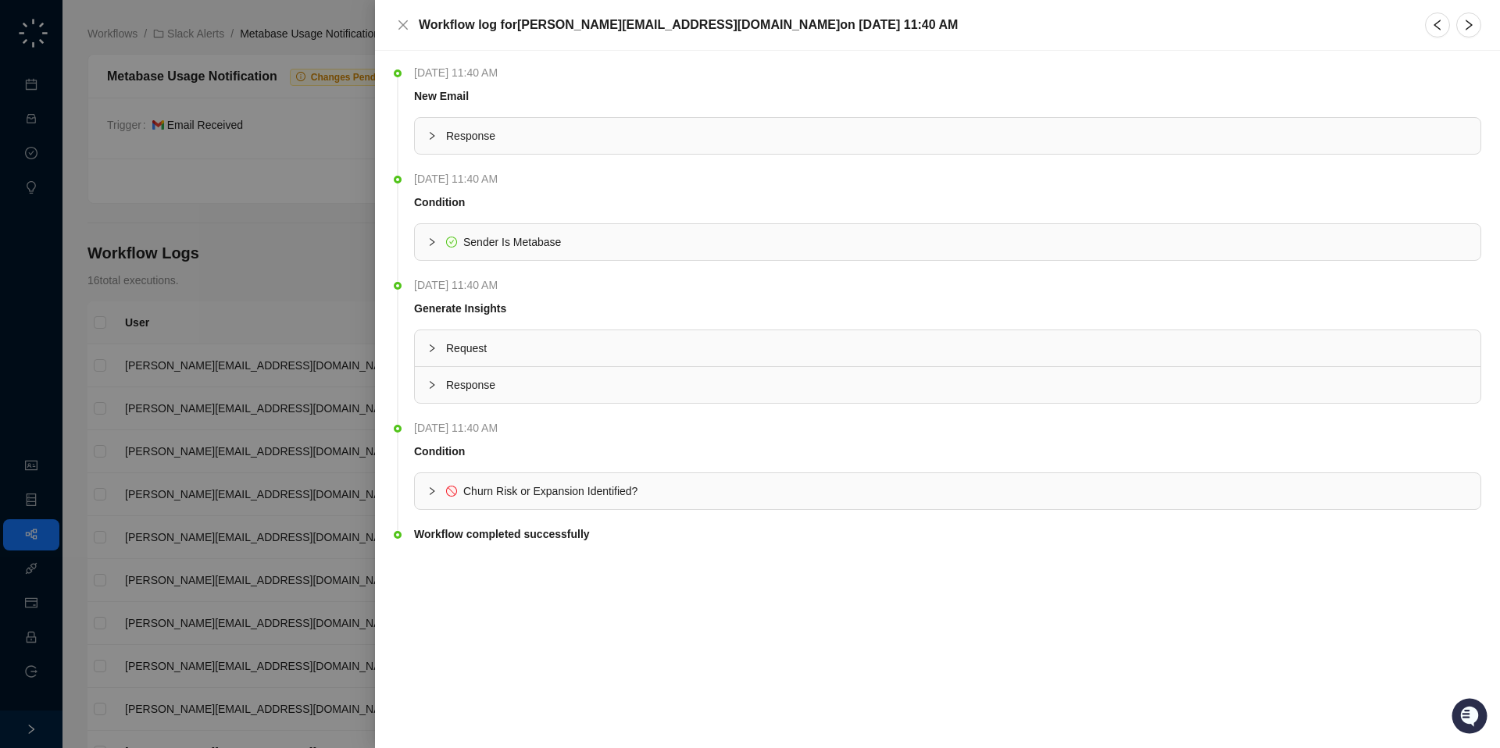
click at [355, 489] on div at bounding box center [750, 374] width 1500 height 748
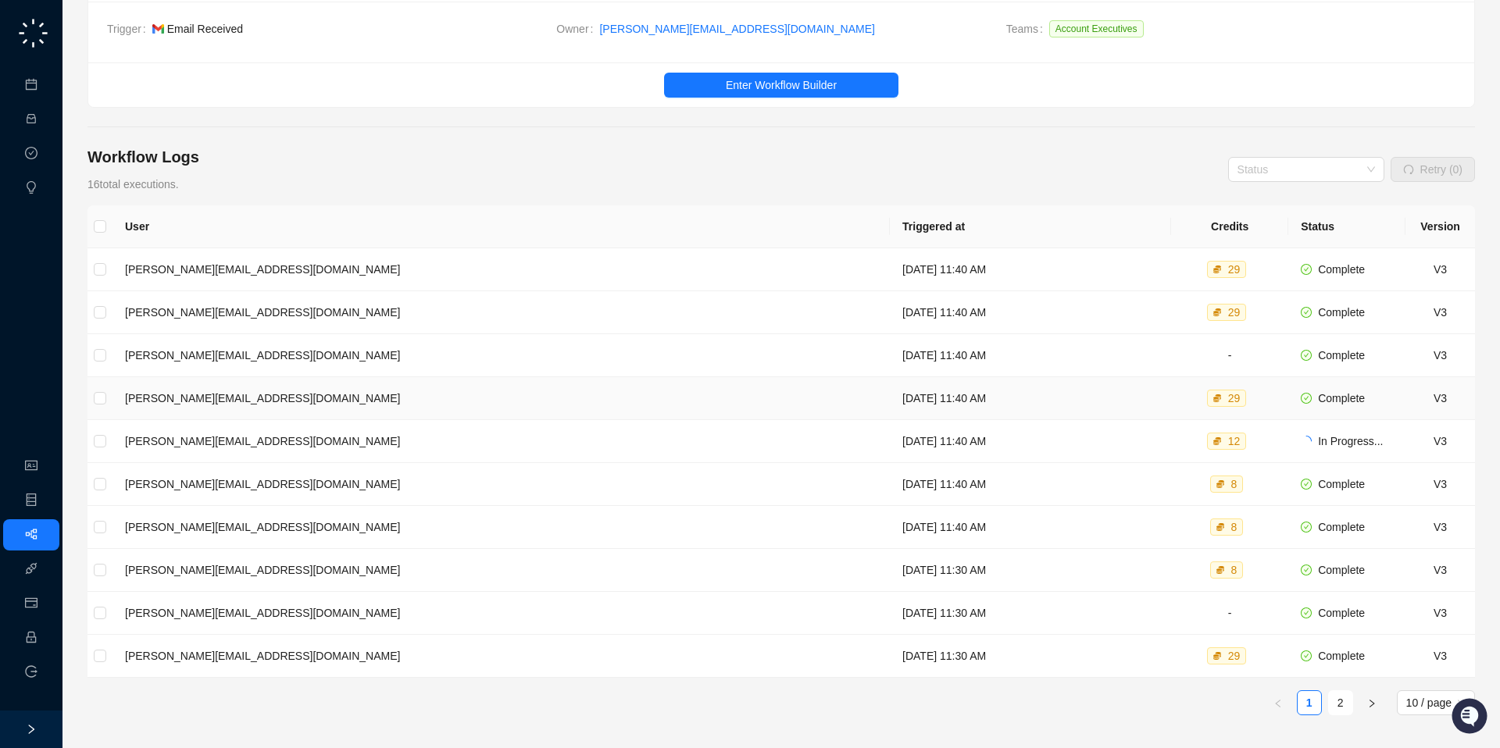
scroll to position [115, 0]
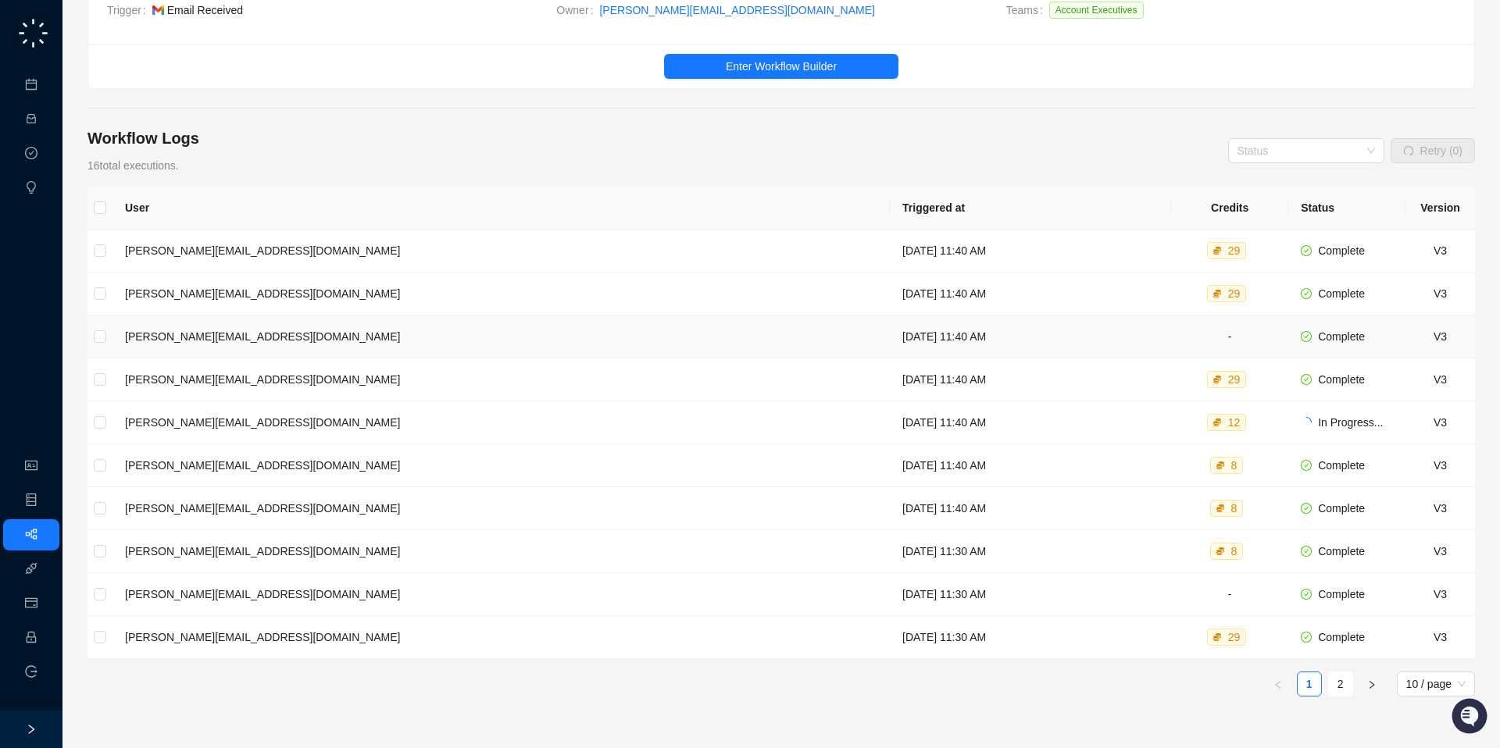
click at [890, 344] on td "[DATE] 11:40 AM" at bounding box center [1030, 337] width 281 height 43
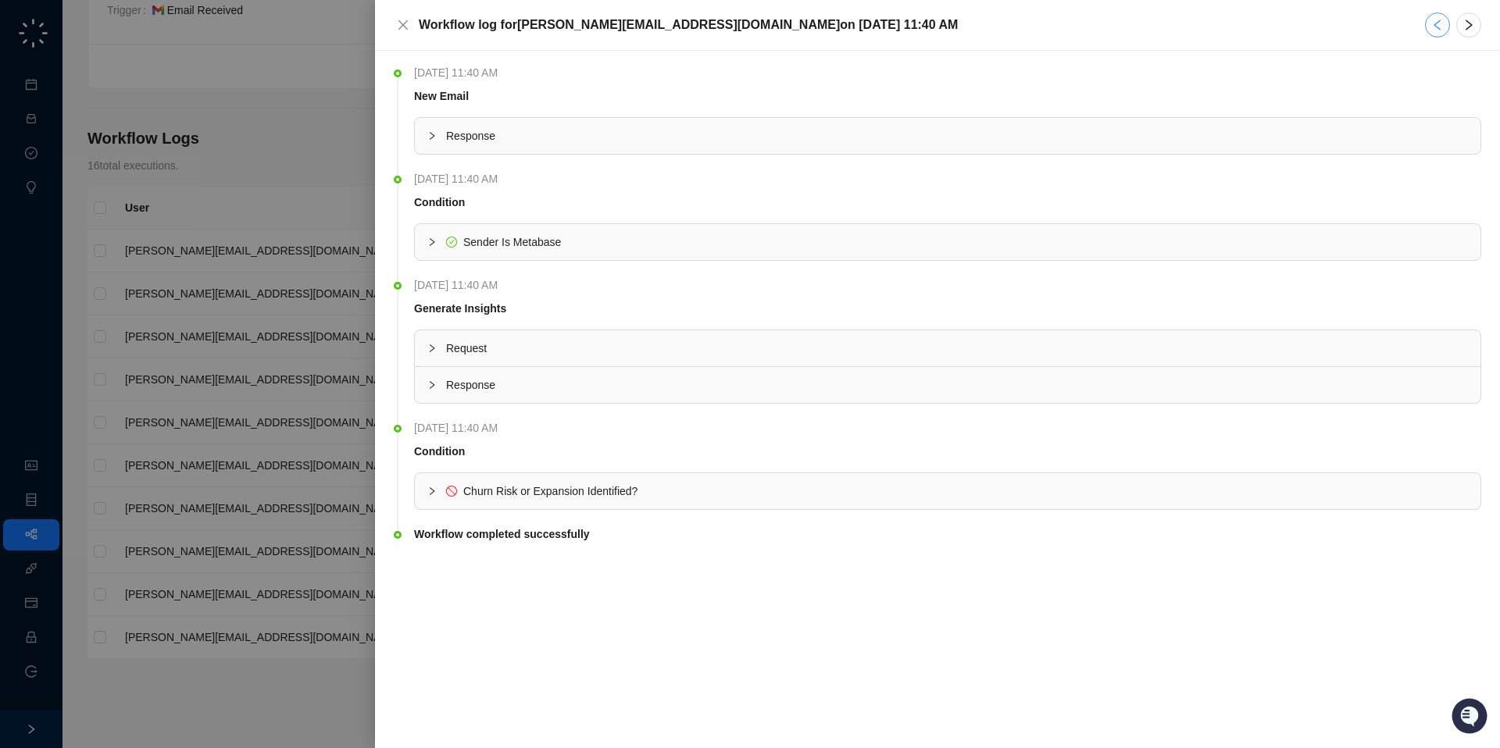
click at [1441, 16] on button "button" at bounding box center [1437, 24] width 25 height 25
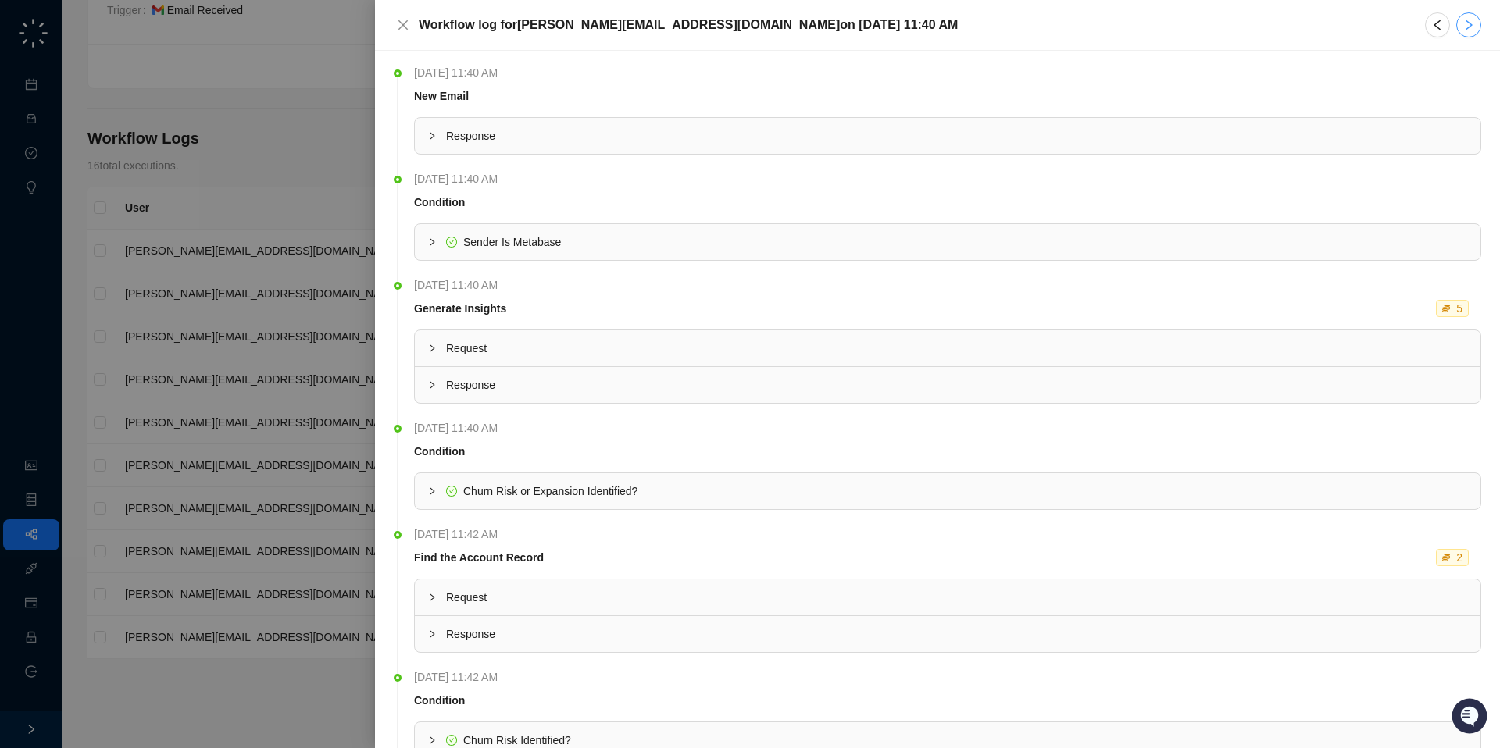
click at [1467, 34] on button "button" at bounding box center [1468, 24] width 25 height 25
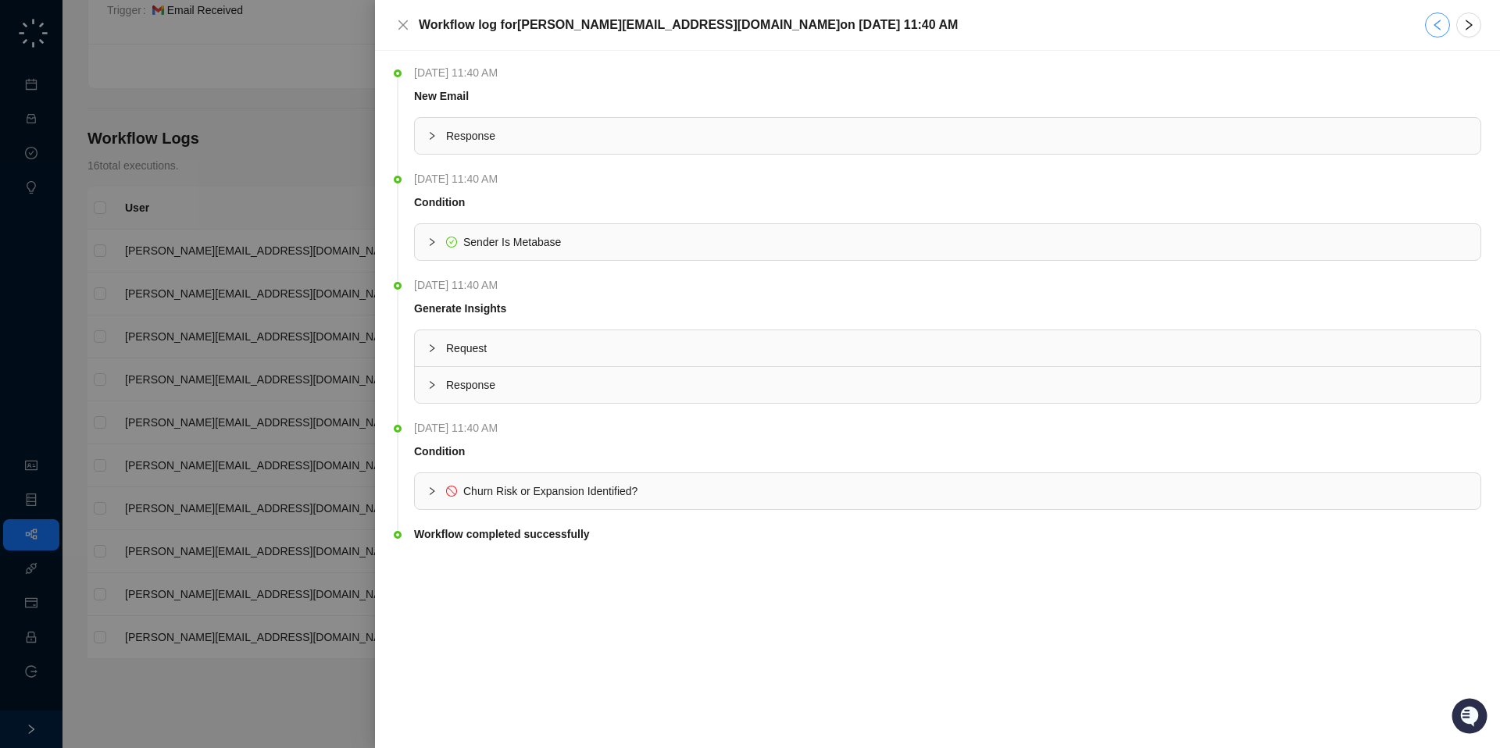
click at [1439, 28] on icon "left" at bounding box center [1436, 25] width 7 height 11
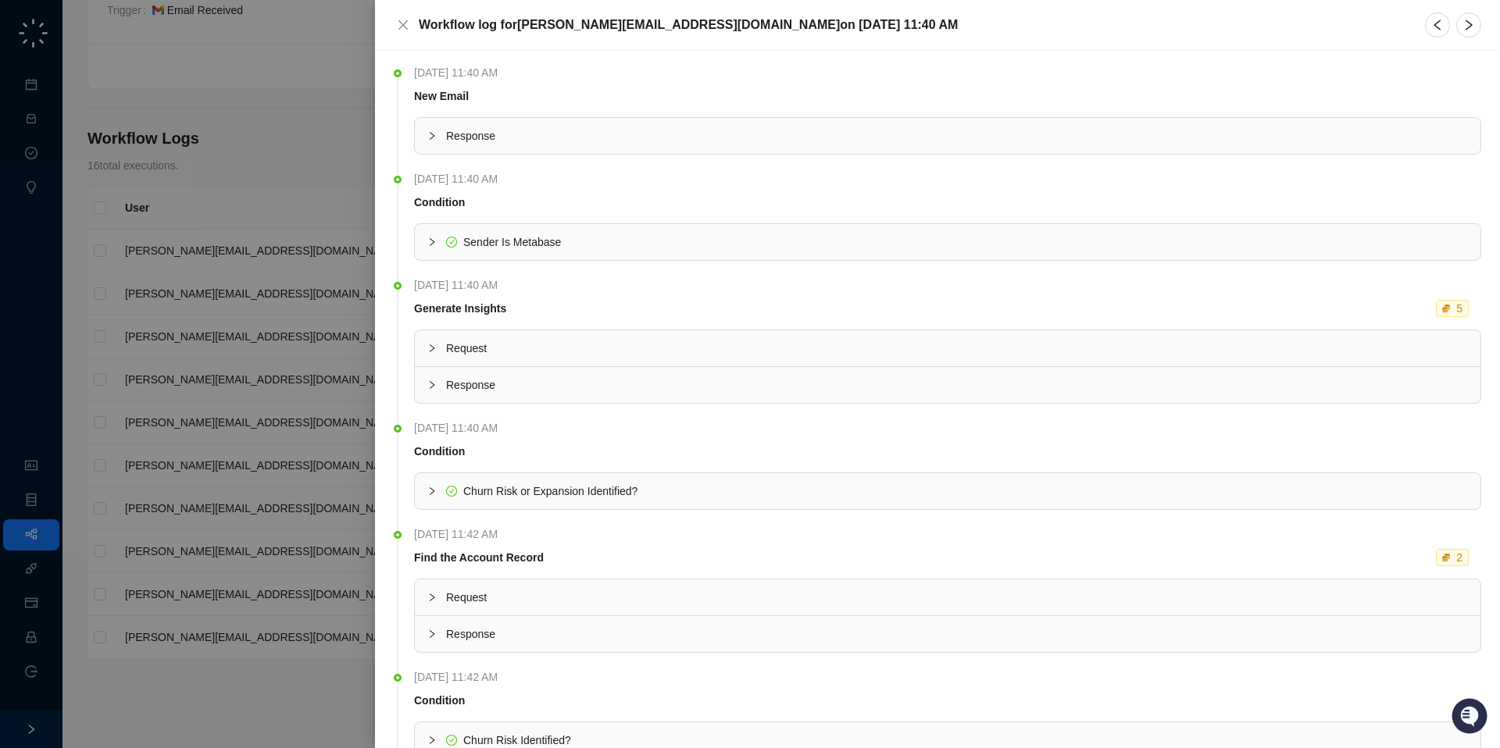
click at [1481, 27] on div "Workflow log for jake@swyftai.com on Thursday, 10/02/25, 11:40 AM" at bounding box center [937, 25] width 1125 height 51
click at [1476, 27] on button "button" at bounding box center [1468, 24] width 25 height 25
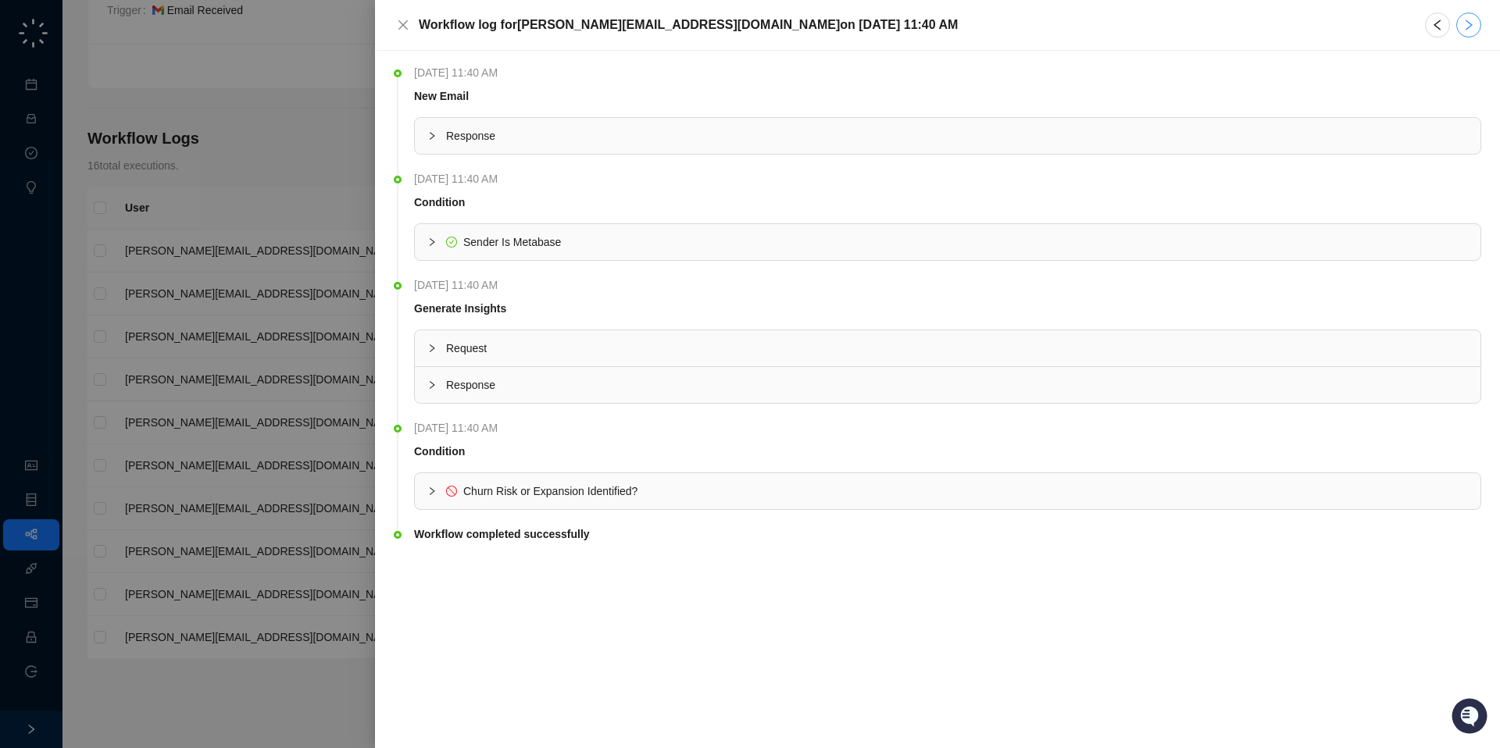
click at [1476, 27] on button "button" at bounding box center [1468, 24] width 25 height 25
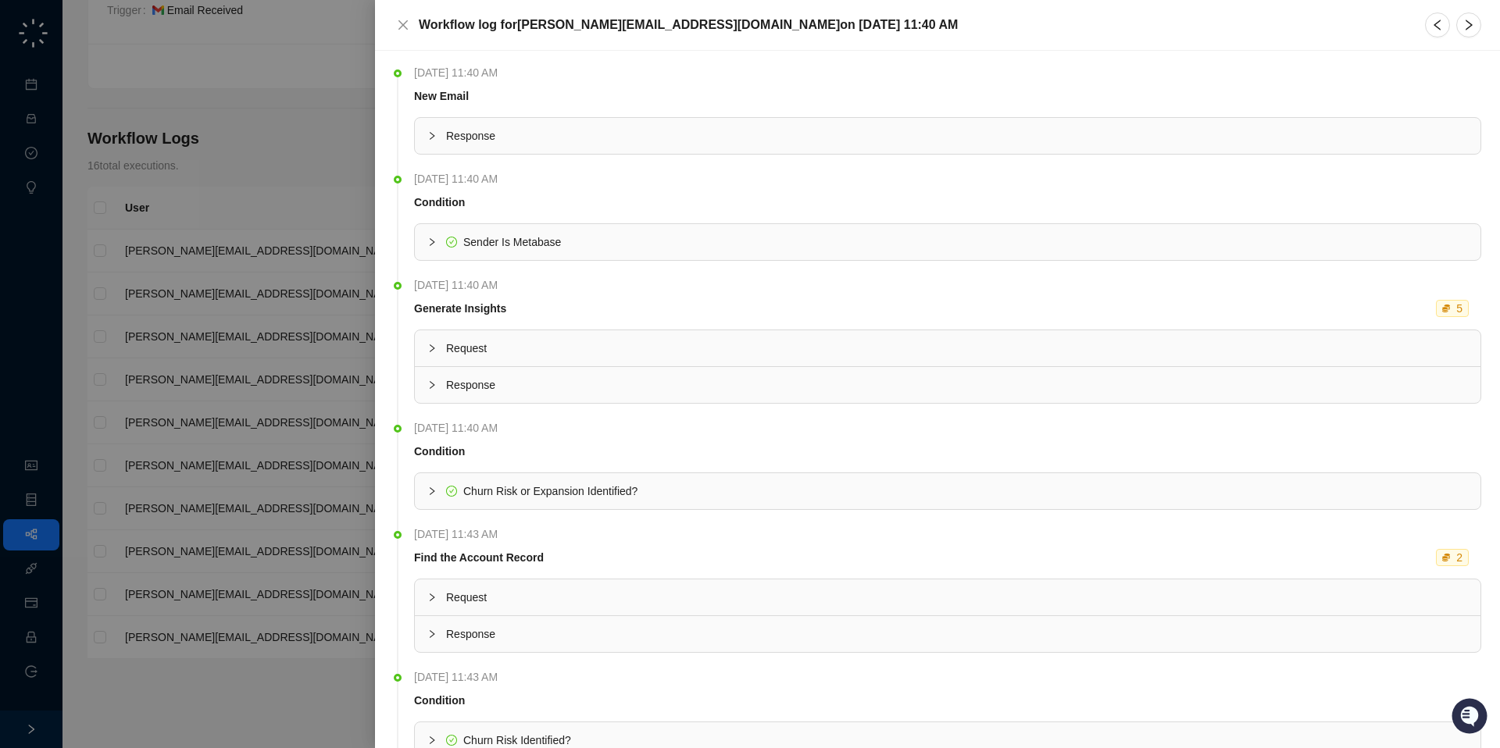
scroll to position [7, 0]
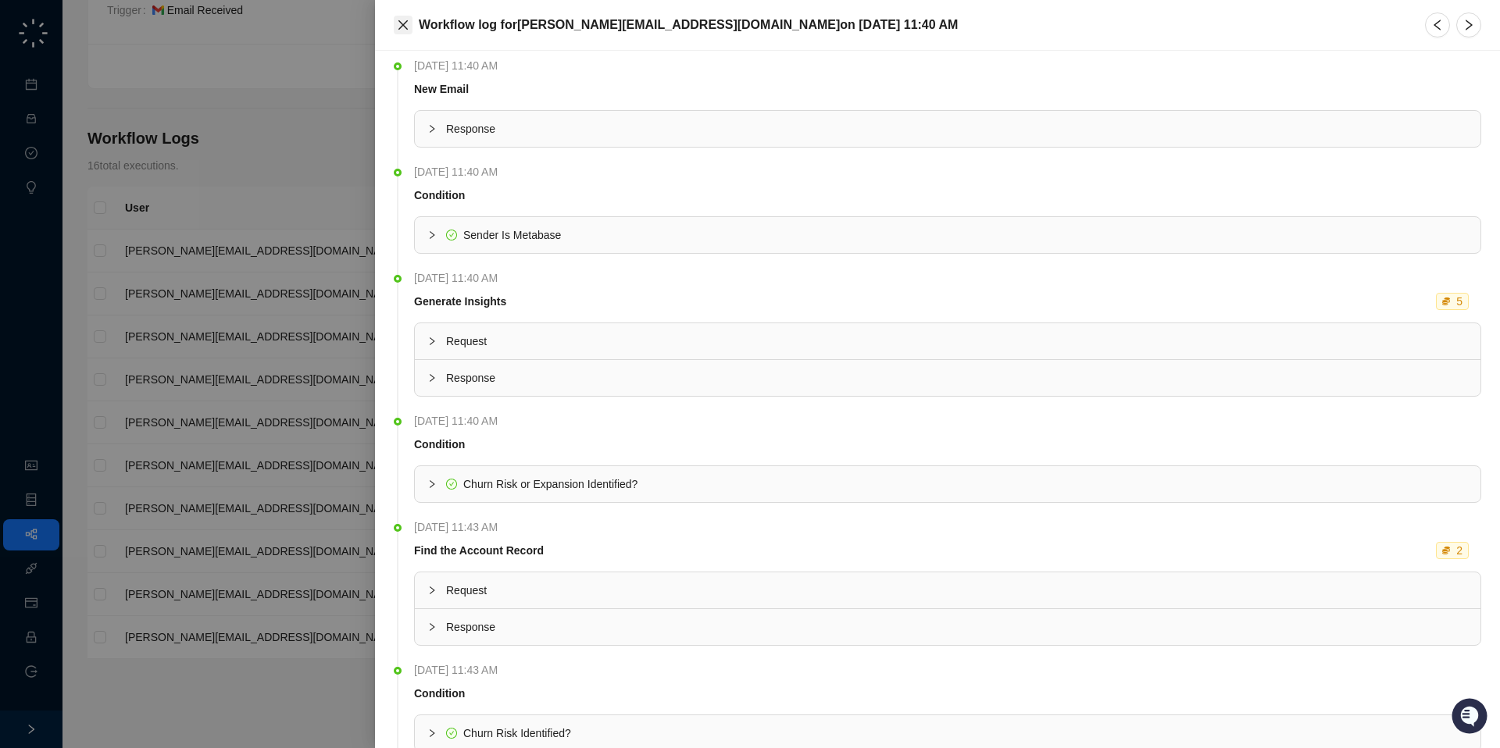
click at [405, 27] on icon "close" at bounding box center [403, 25] width 12 height 12
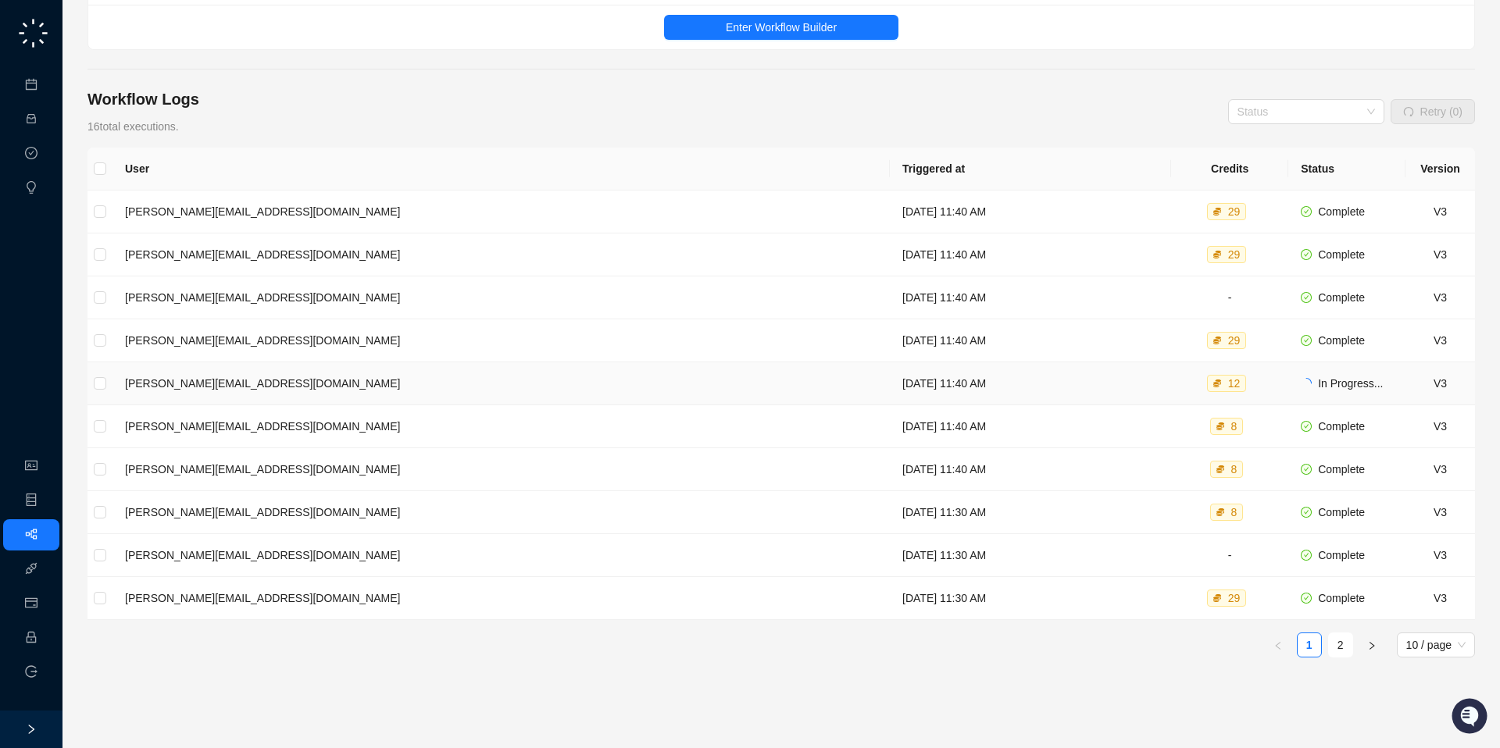
scroll to position [161, 0]
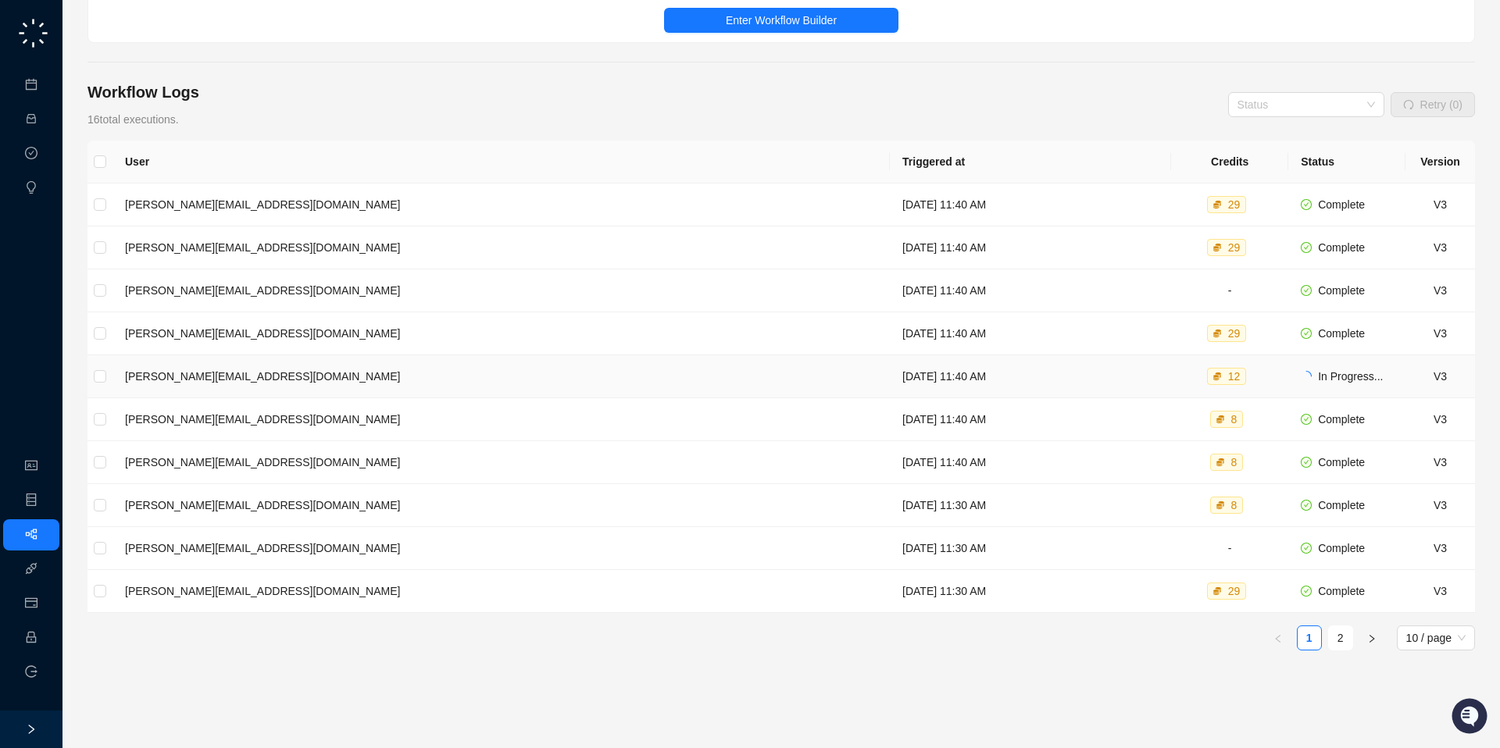
click at [890, 378] on td "[DATE] 11:40 AM" at bounding box center [1030, 376] width 281 height 43
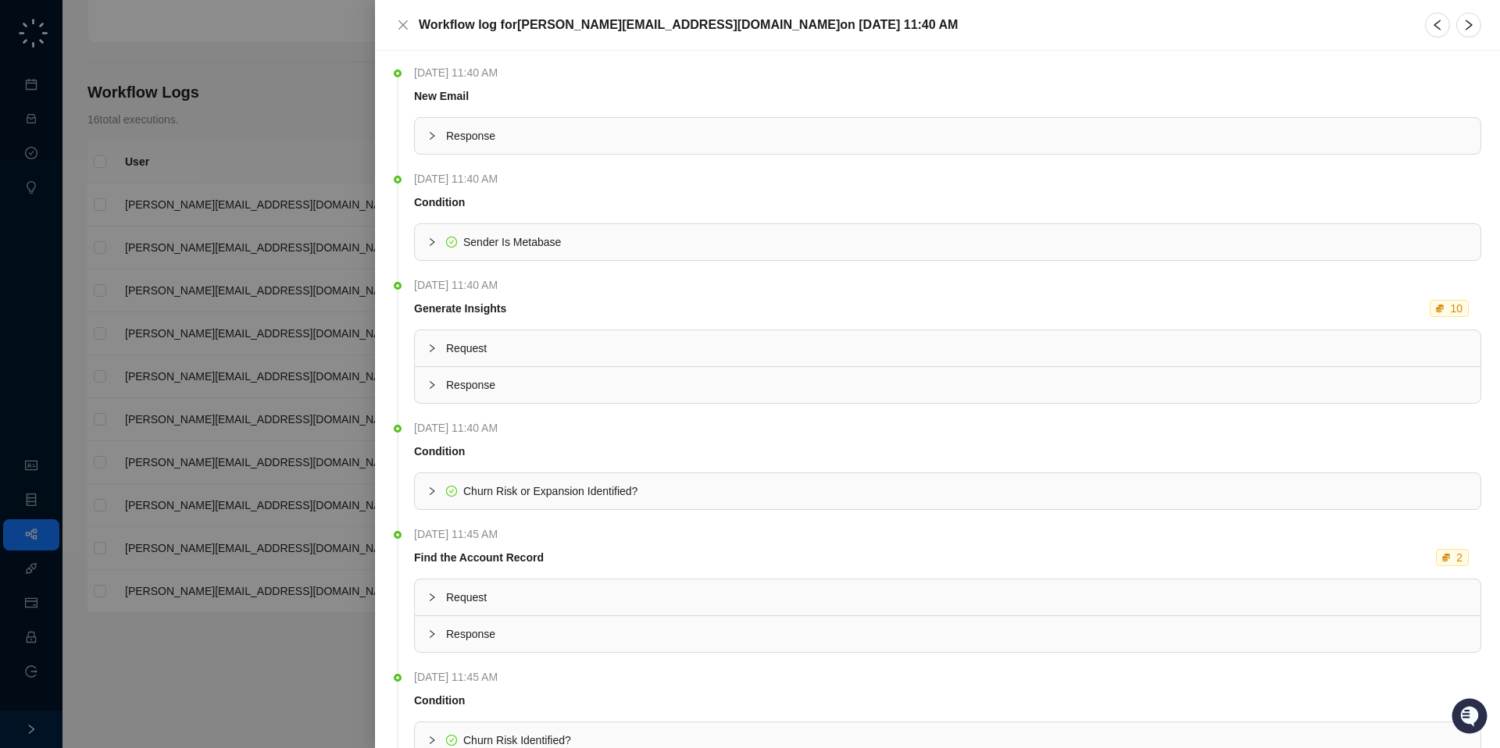
scroll to position [104, 0]
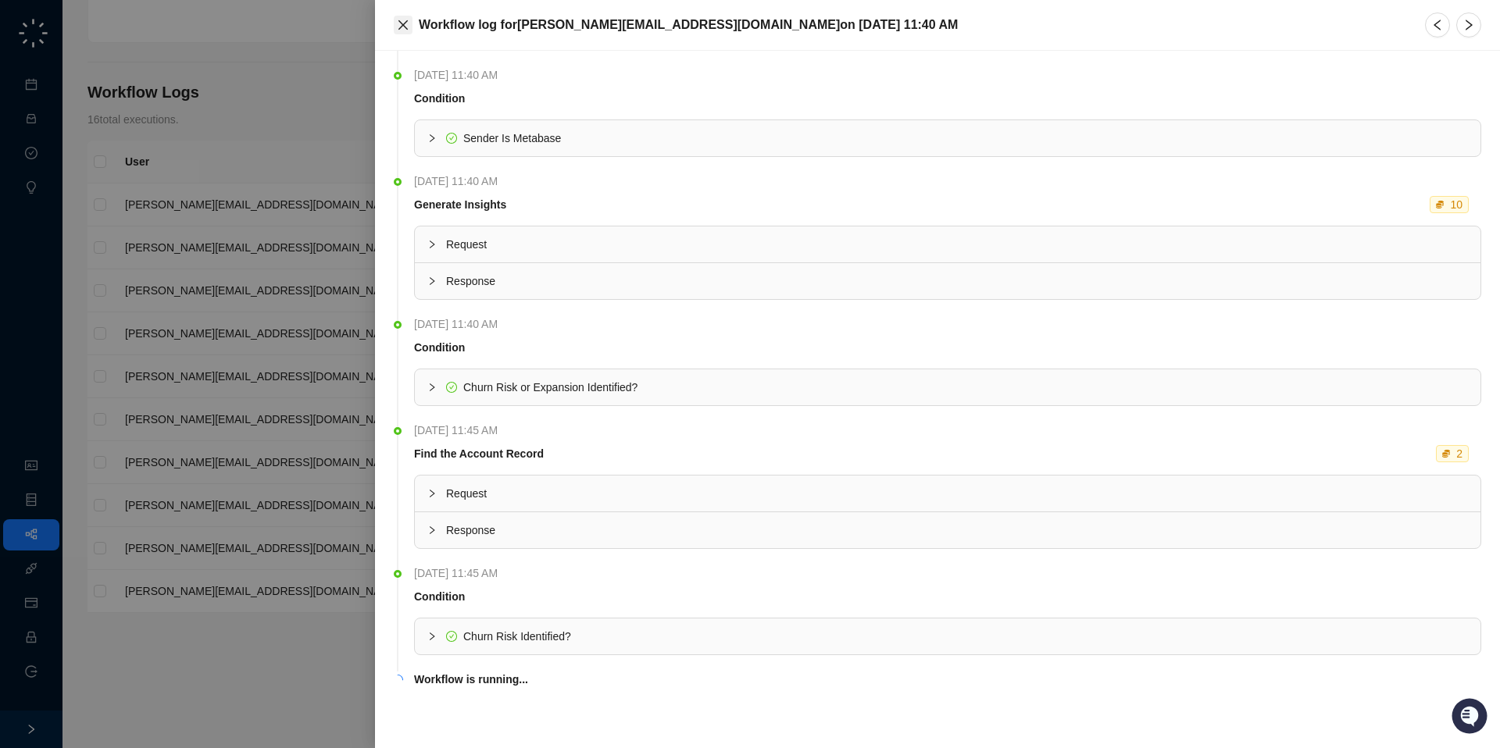
click at [404, 21] on icon "close" at bounding box center [403, 25] width 12 height 12
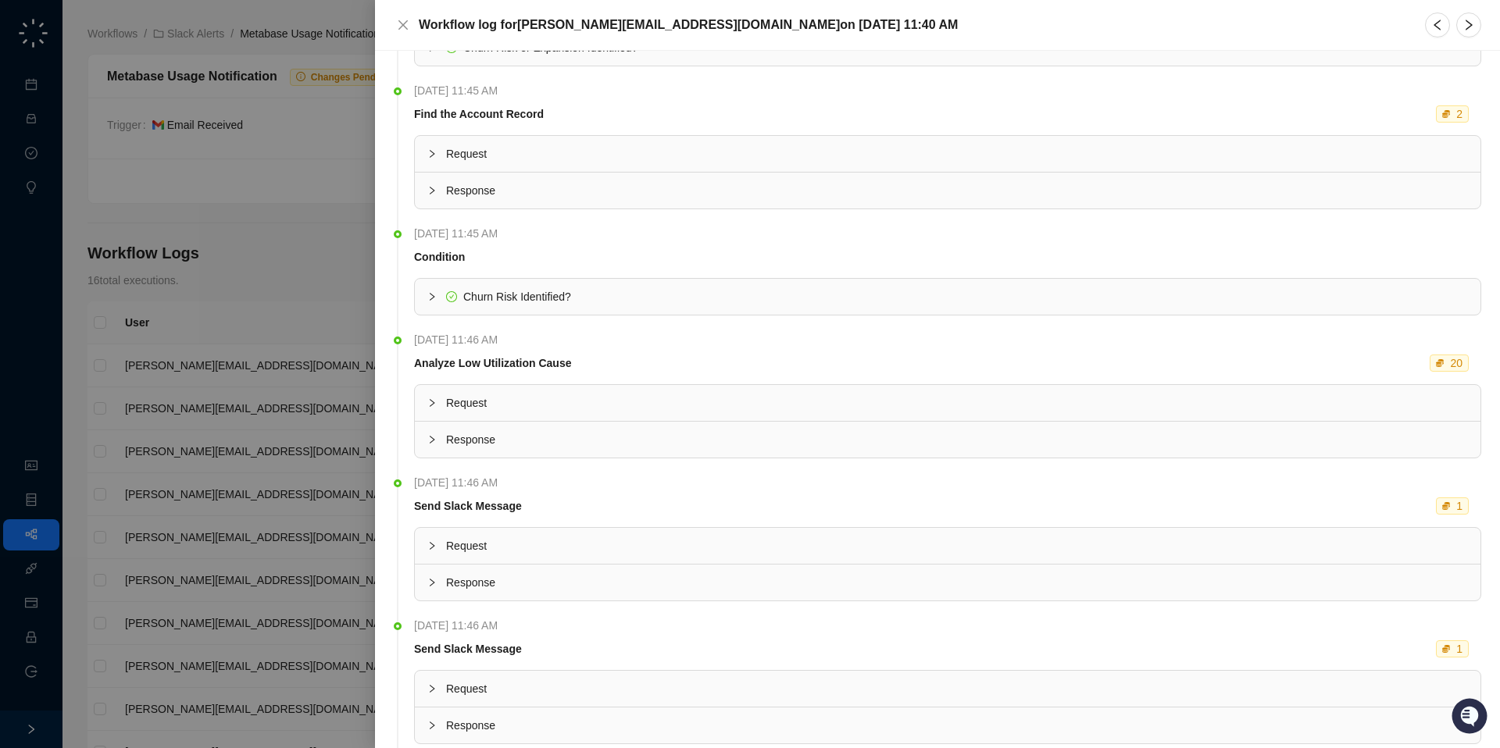
scroll to position [380, 0]
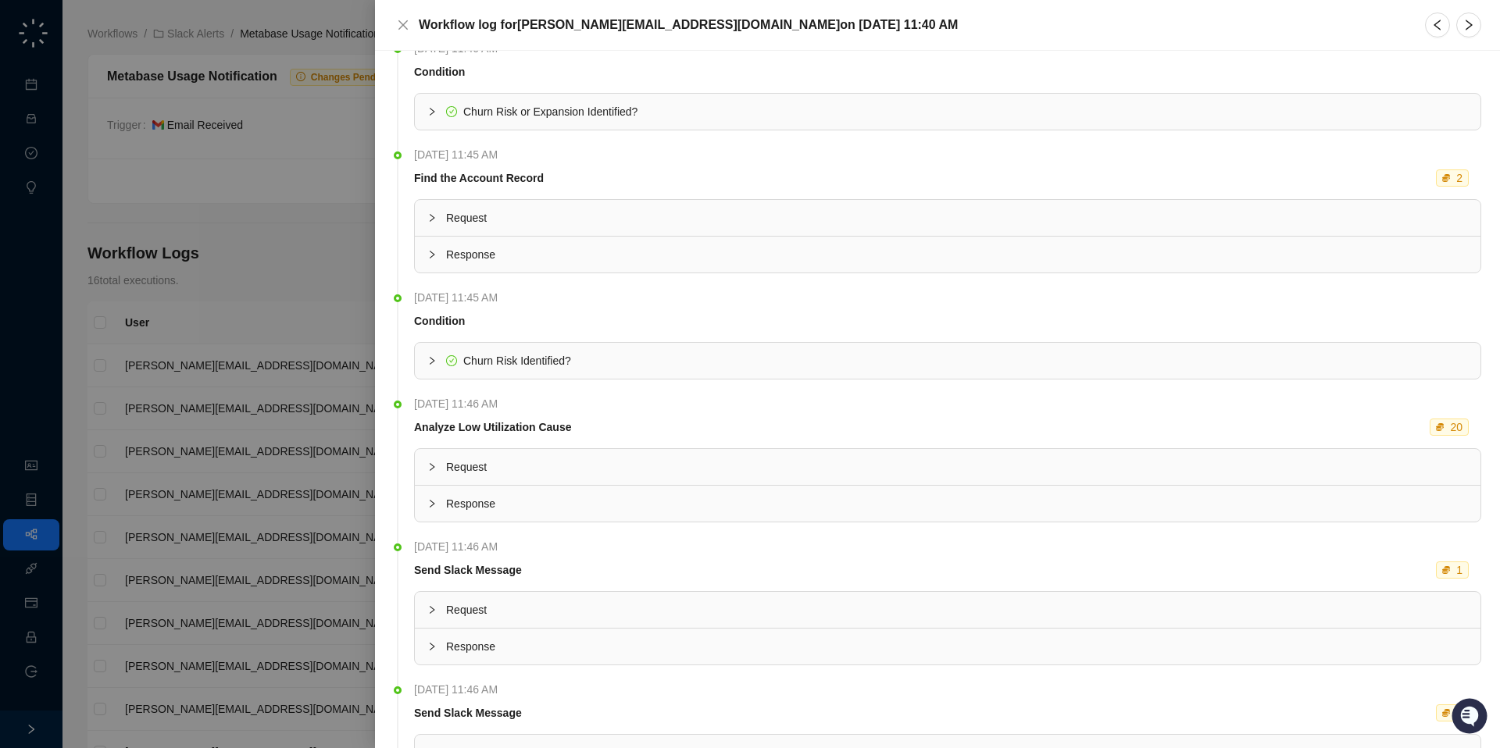
click at [503, 361] on span "Churn Risk Identified?" at bounding box center [517, 361] width 108 height 12
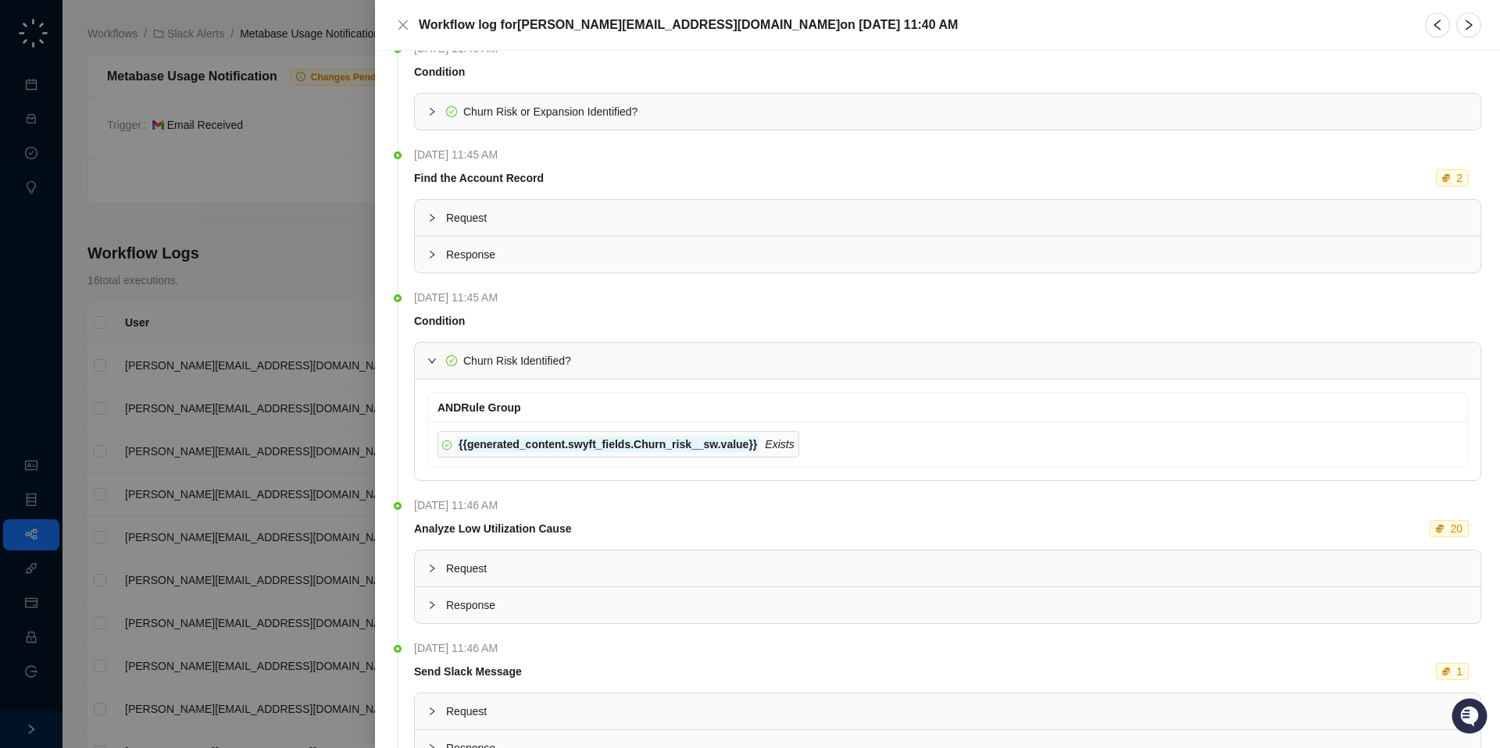
click at [492, 250] on span "Response" at bounding box center [957, 254] width 1022 height 17
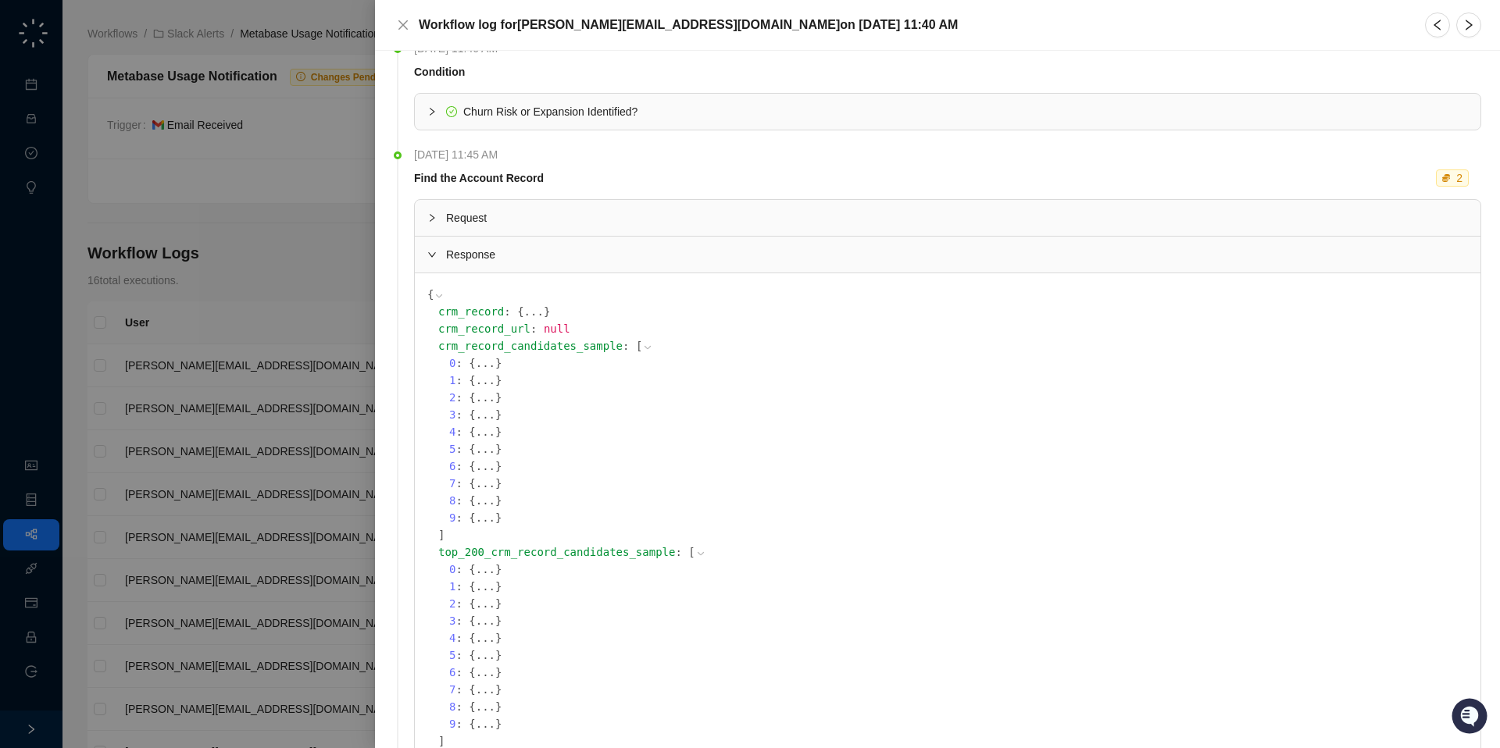
click at [491, 250] on span "Response" at bounding box center [957, 254] width 1022 height 17
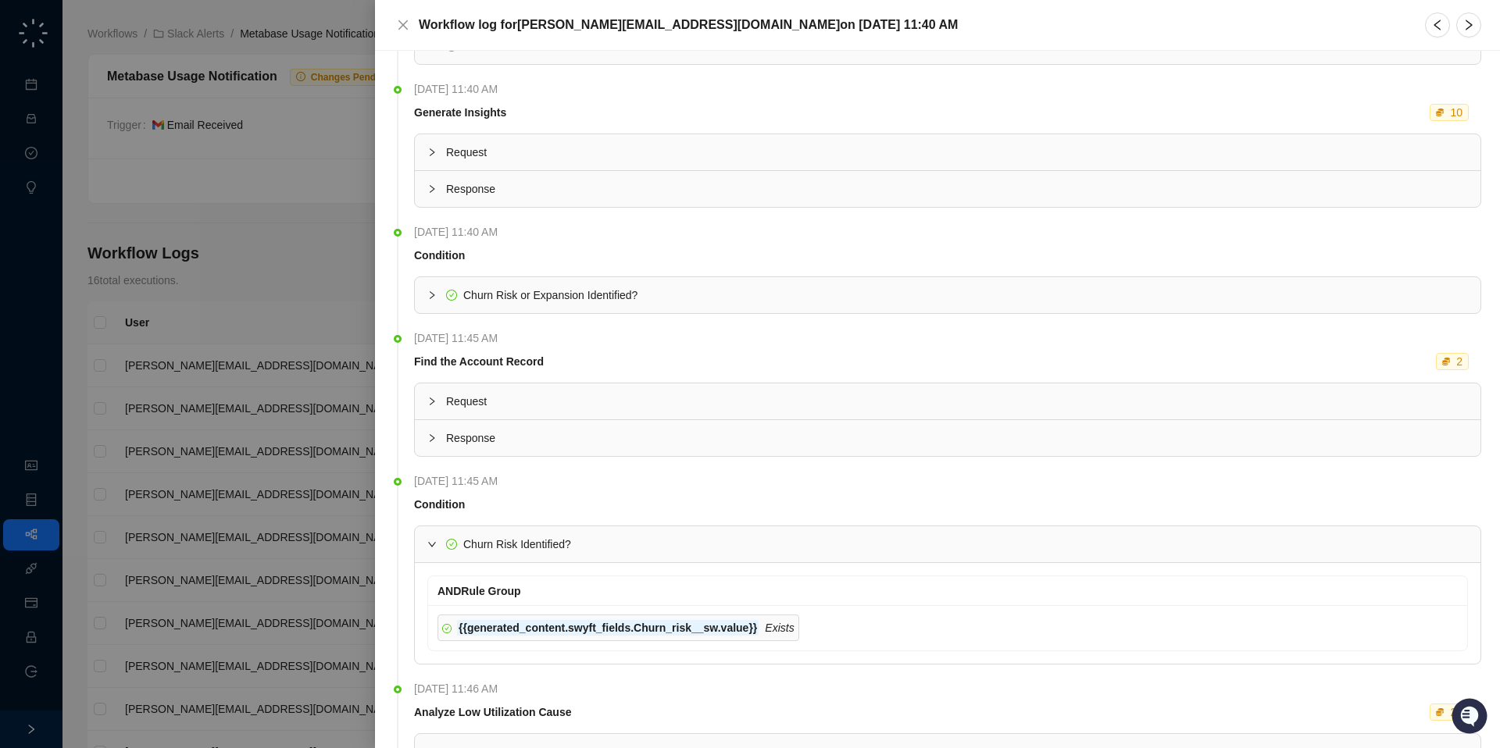
scroll to position [192, 0]
click at [400, 31] on button "Close" at bounding box center [403, 25] width 19 height 19
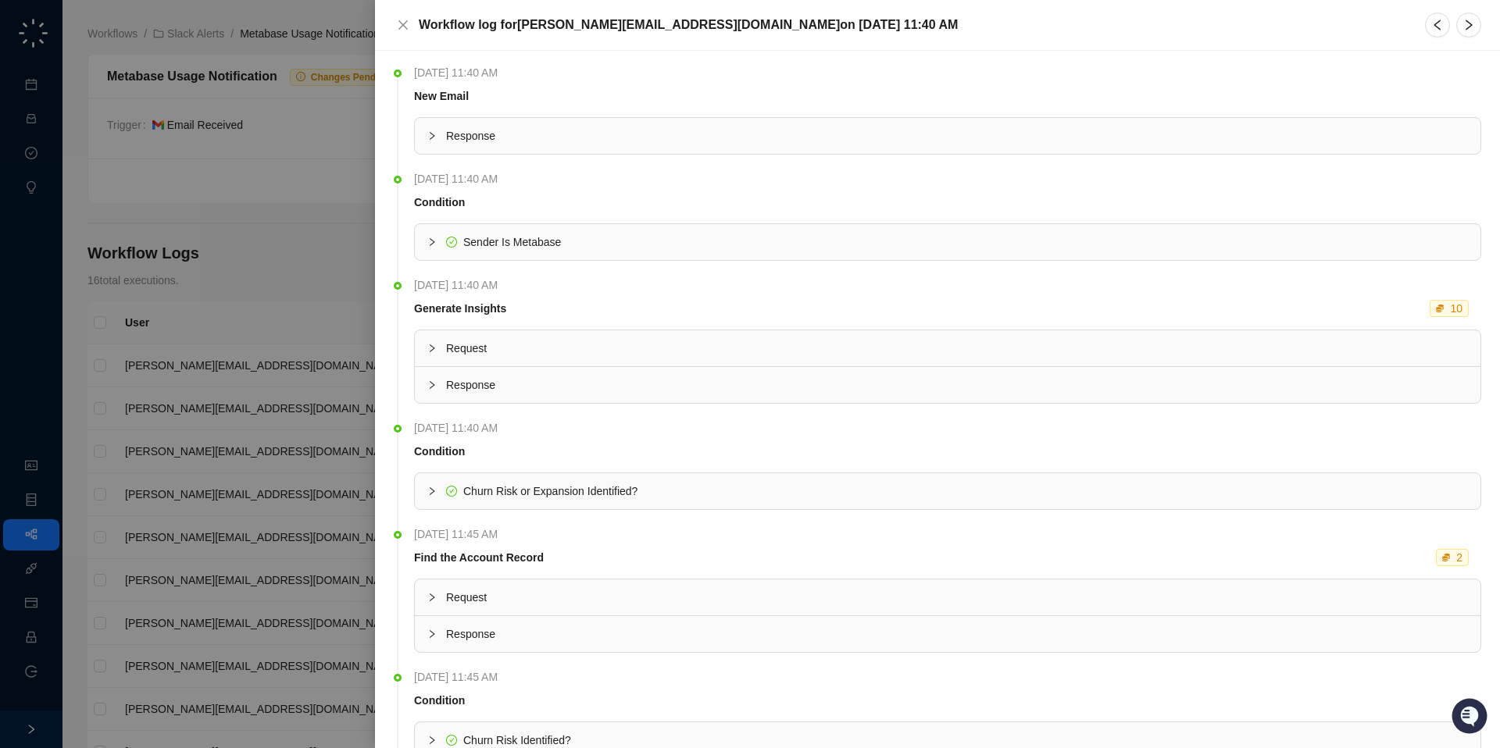
click at [489, 378] on span "Response" at bounding box center [957, 384] width 1022 height 17
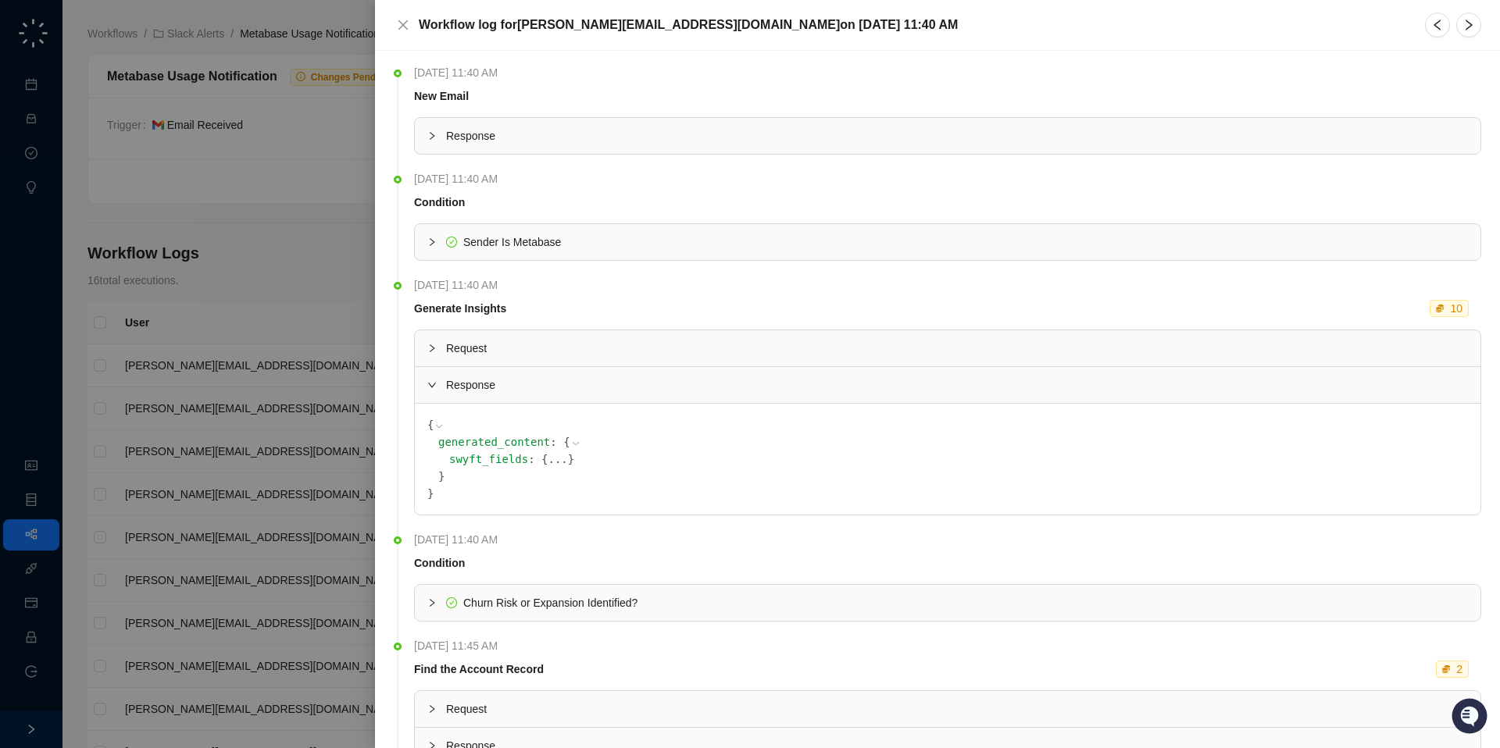
scroll to position [5, 0]
click at [568, 458] on span "}" at bounding box center [571, 454] width 6 height 12
click at [547, 458] on button "..." at bounding box center [557, 454] width 20 height 17
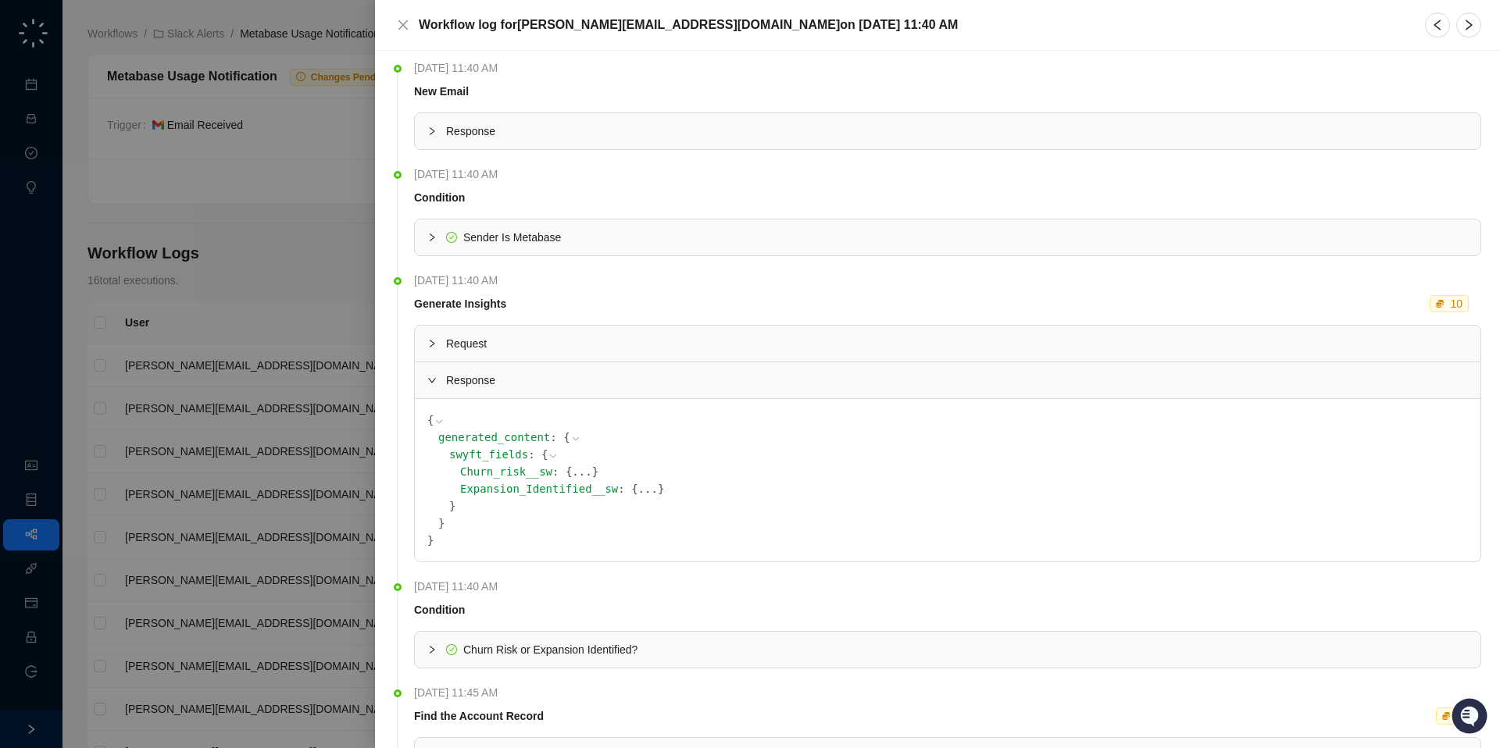
click at [572, 473] on button "..." at bounding box center [582, 471] width 20 height 17
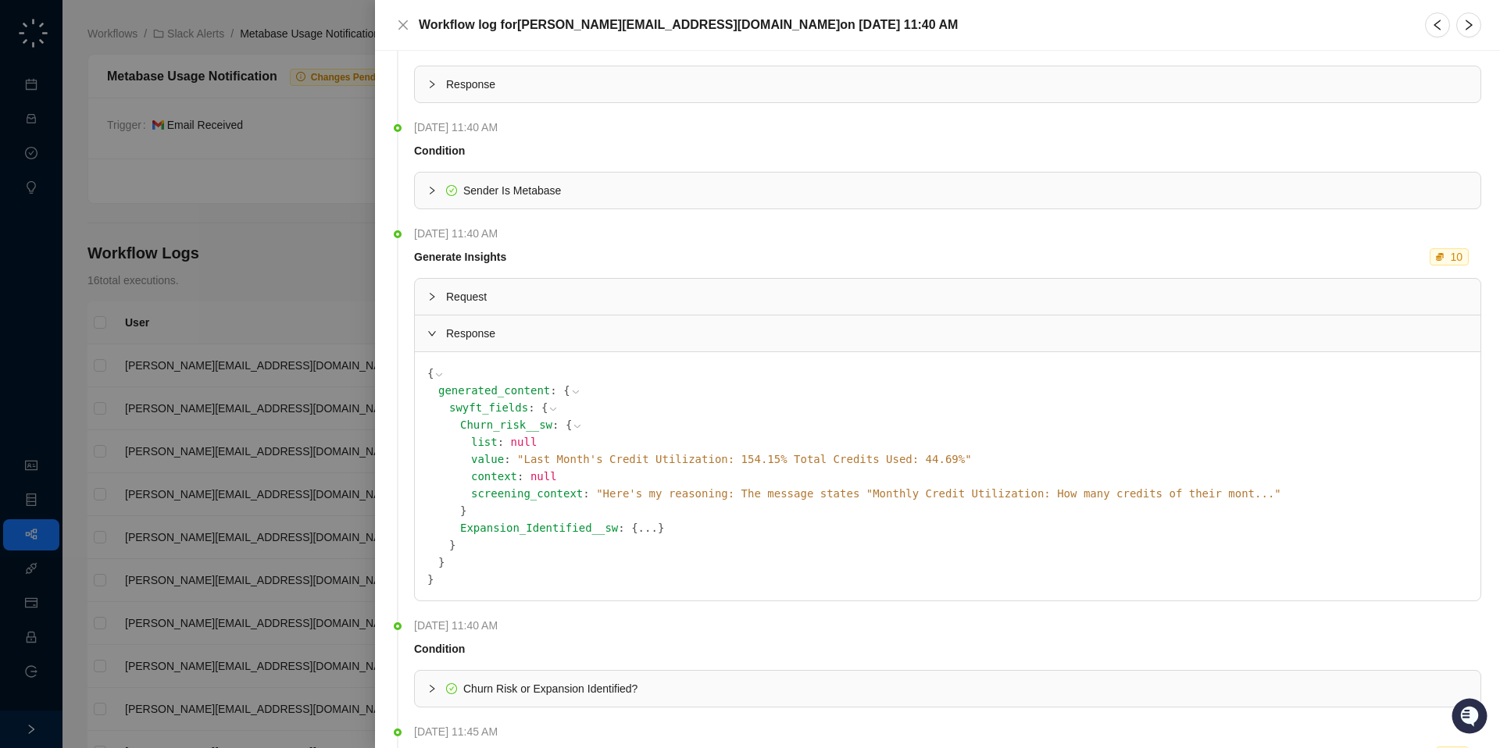
scroll to position [54, 0]
click at [643, 493] on span "" Here's my reasoning: The message states "Monthly Credit Utilization: How many…" at bounding box center [938, 491] width 685 height 12
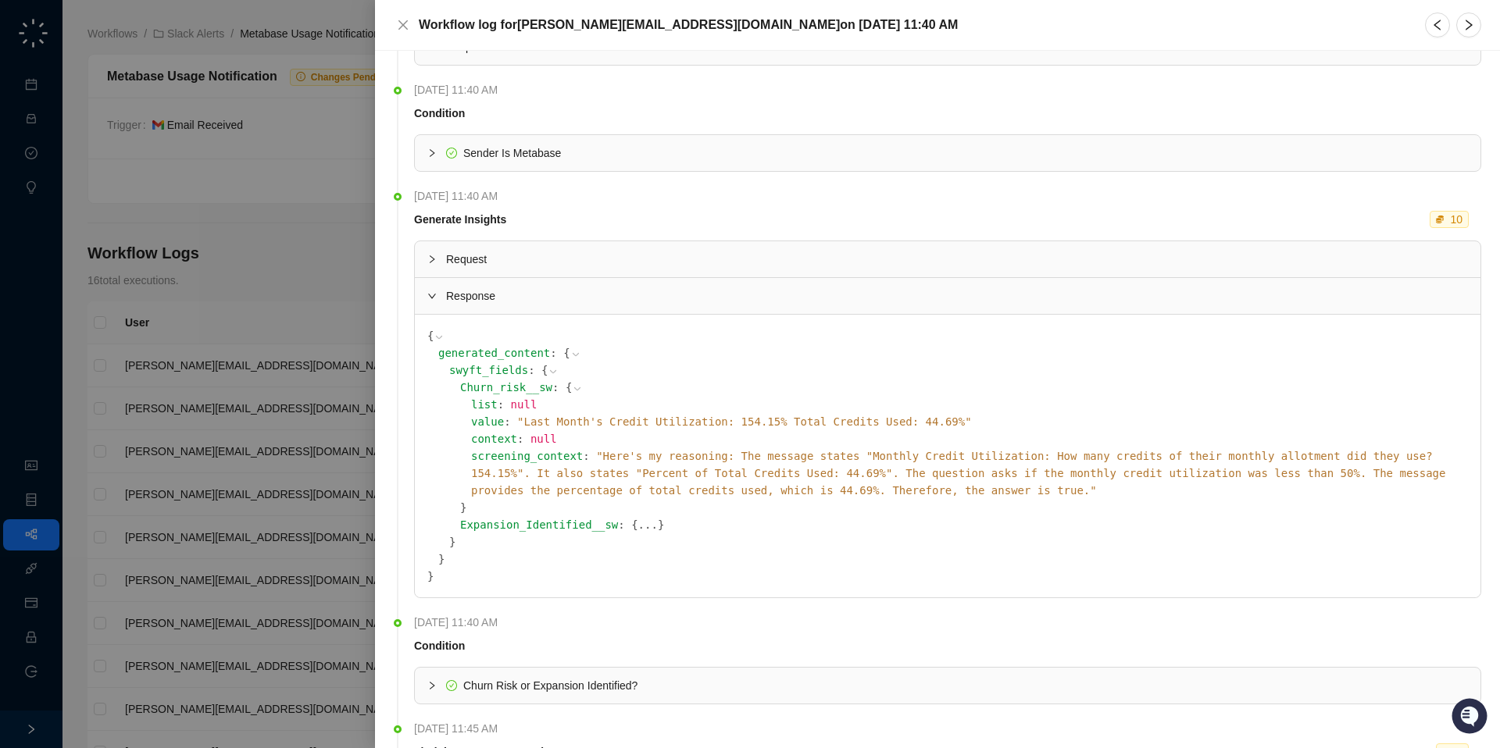
scroll to position [96, 0]
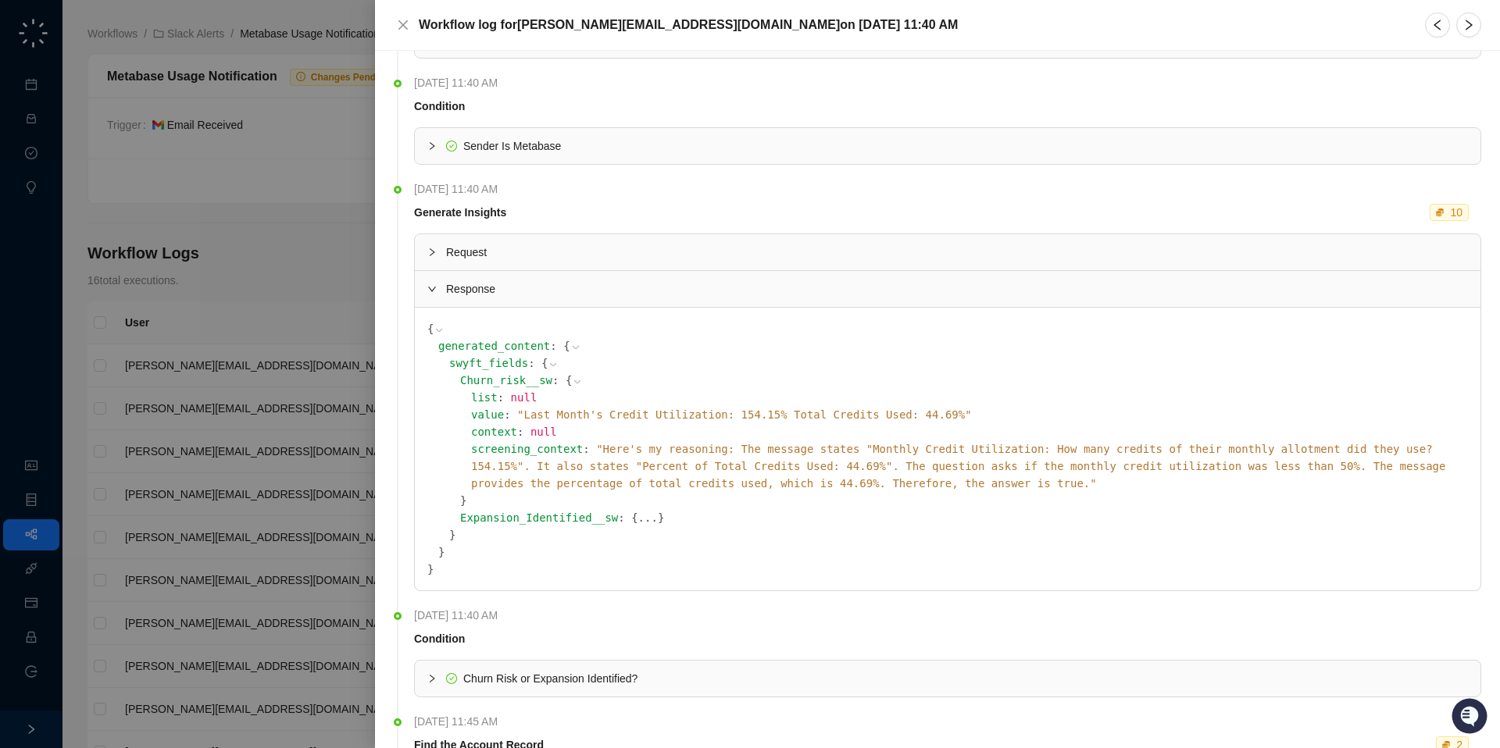
click at [638, 509] on button "..." at bounding box center [648, 517] width 20 height 17
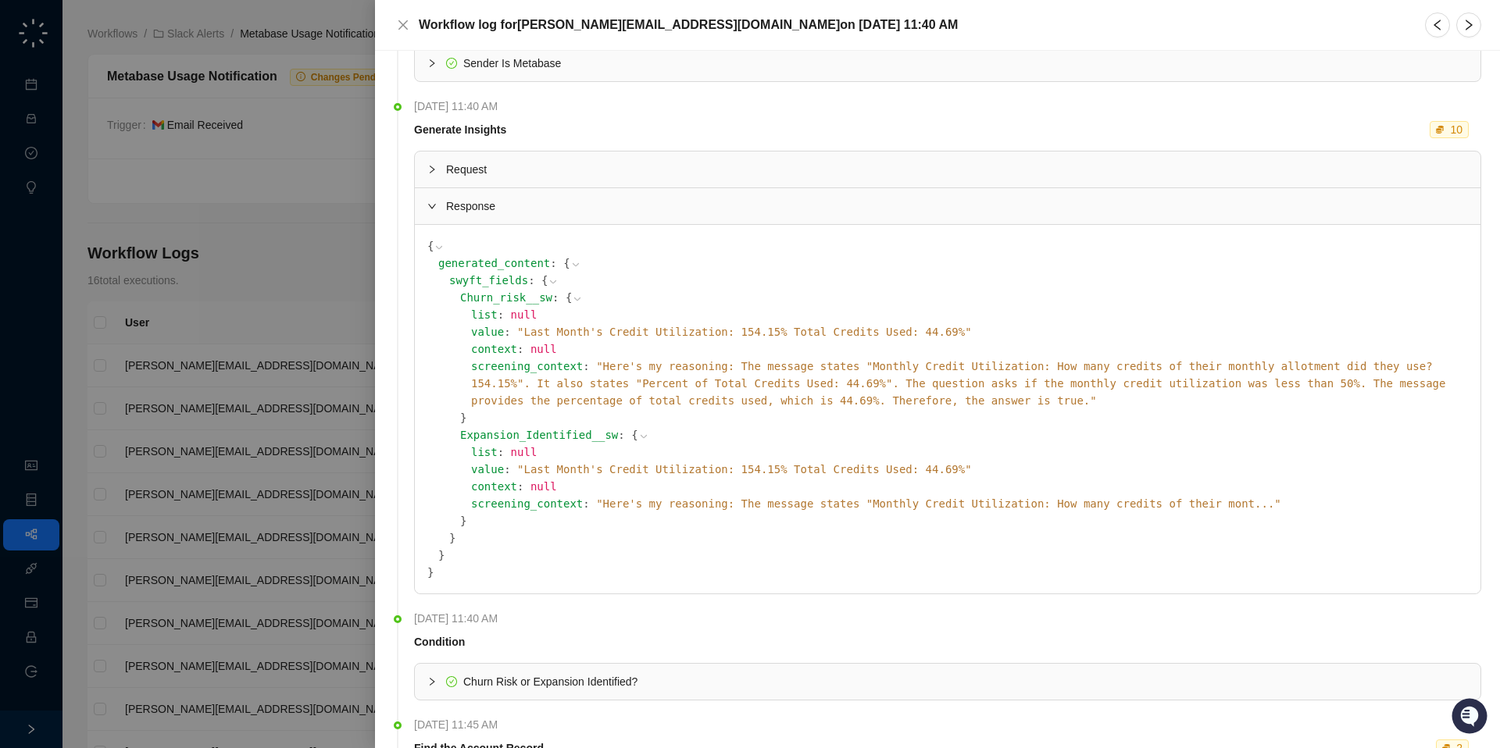
scroll to position [182, 0]
click at [236, 220] on div at bounding box center [750, 374] width 1500 height 748
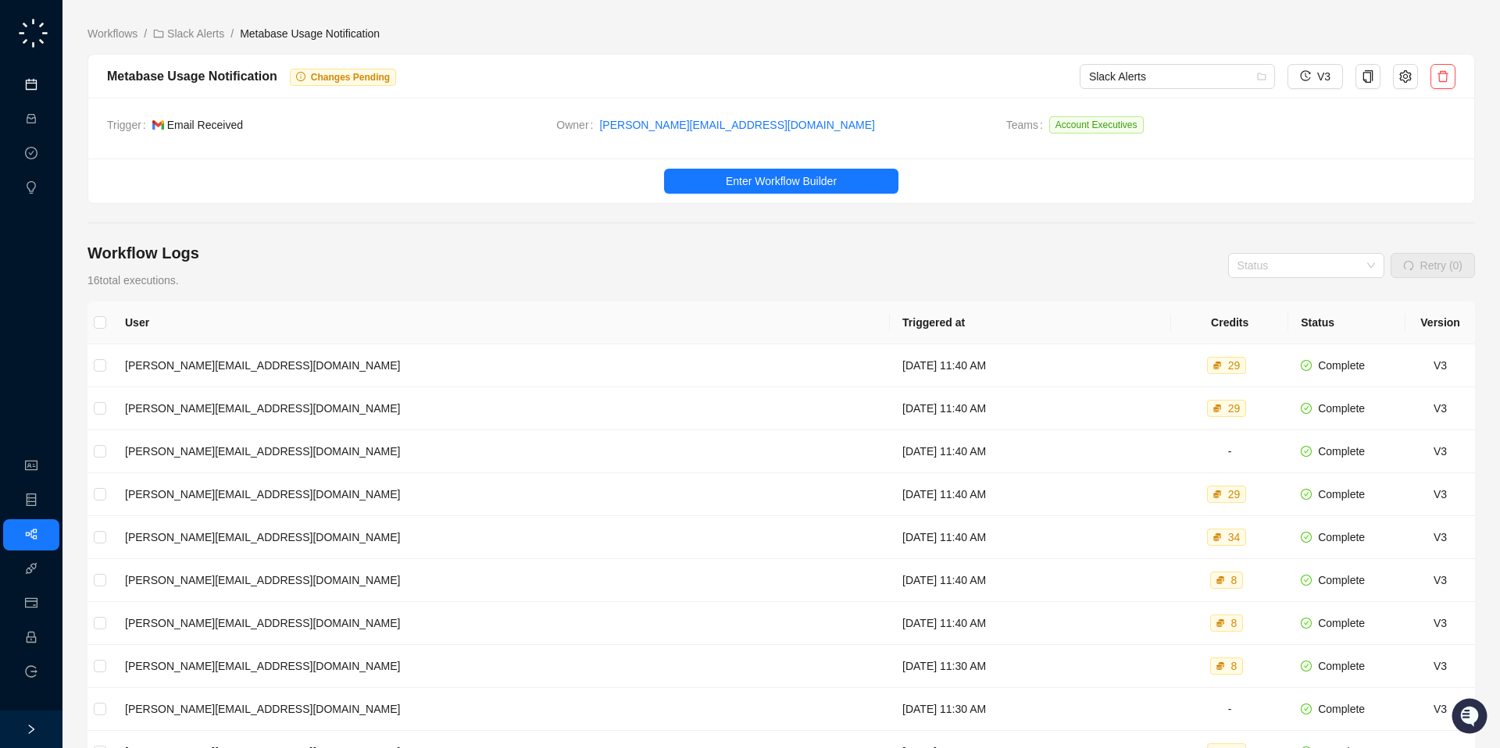
click at [45, 79] on link "Meetings & Calls" at bounding box center [86, 85] width 82 height 12
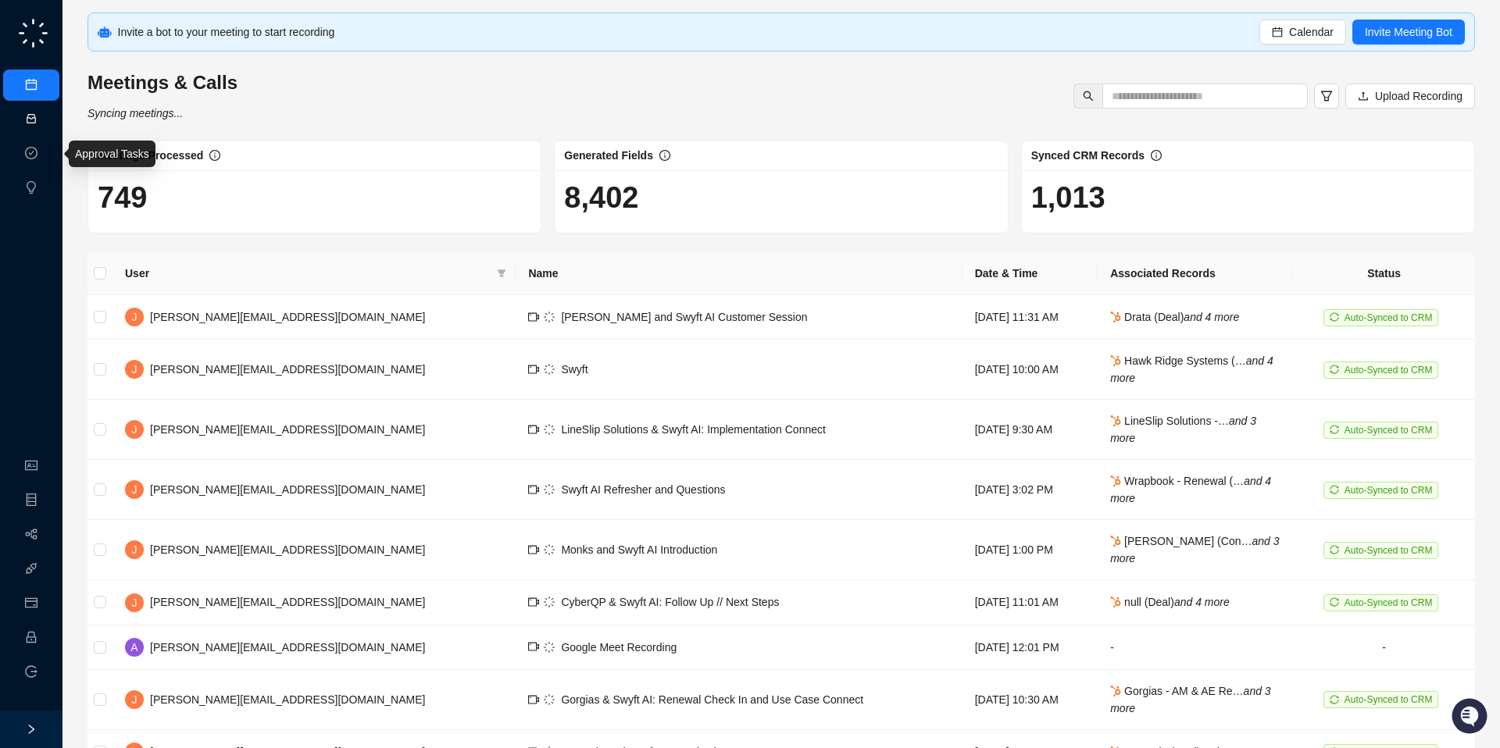
click at [45, 118] on link "Activities" at bounding box center [66, 119] width 43 height 12
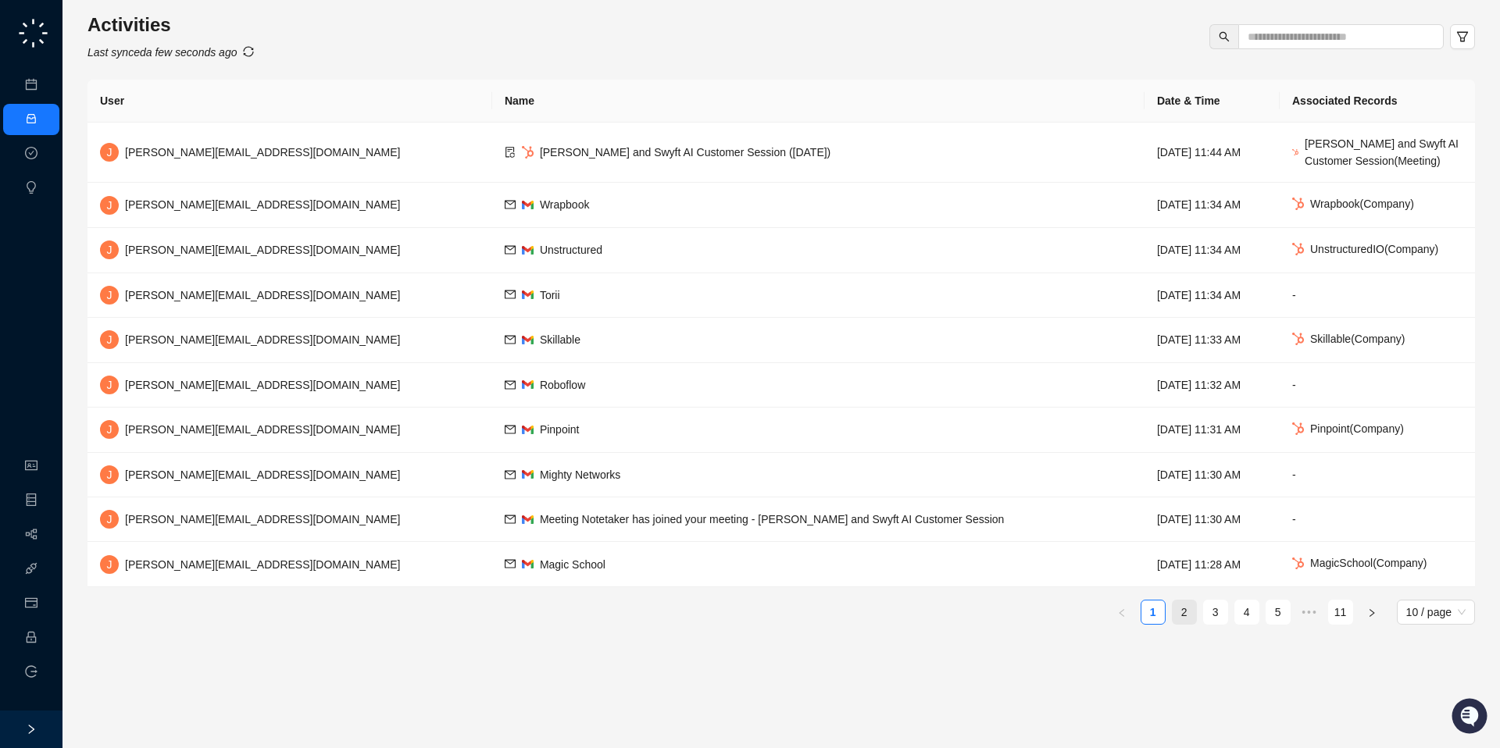
click at [1174, 613] on link "2" at bounding box center [1183, 612] width 23 height 23
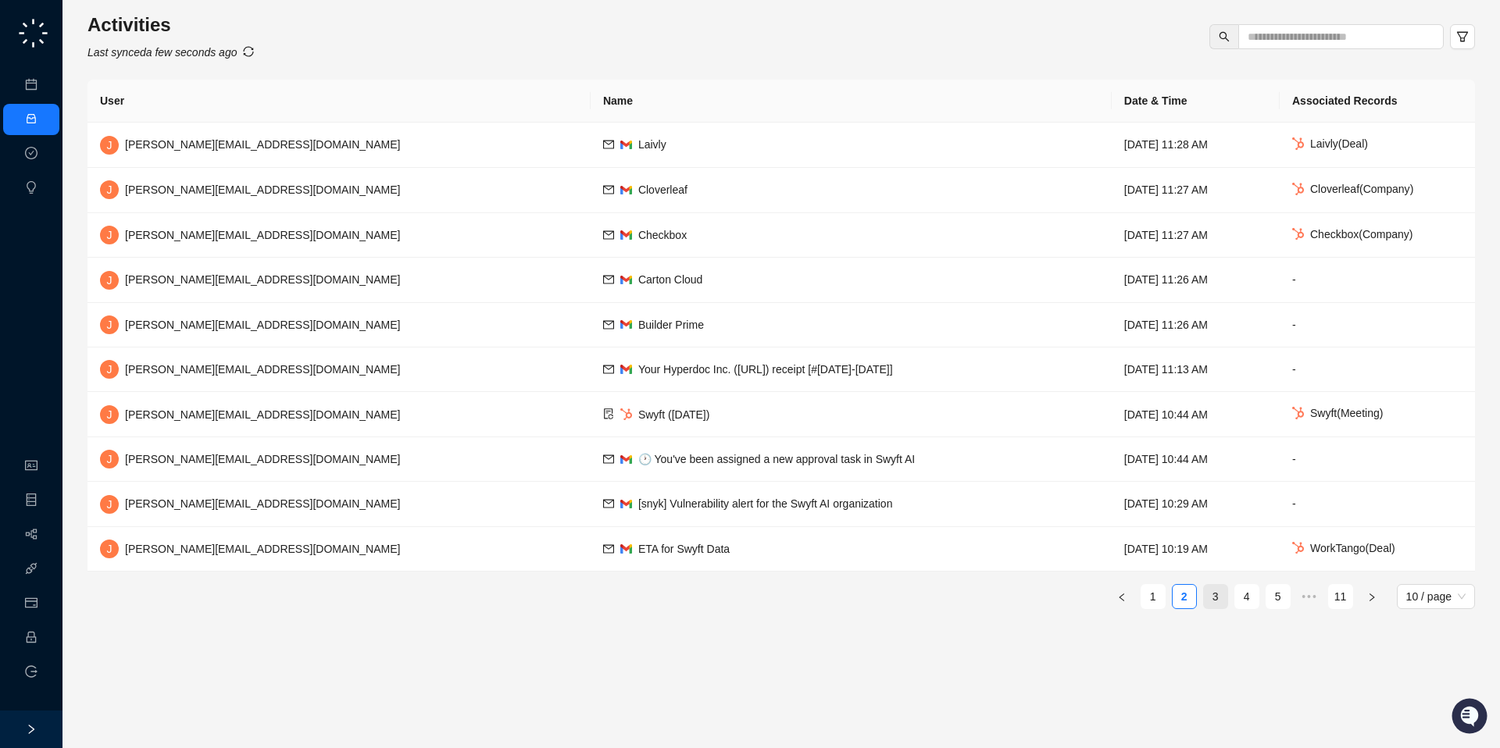
click at [1212, 592] on link "3" at bounding box center [1215, 596] width 23 height 23
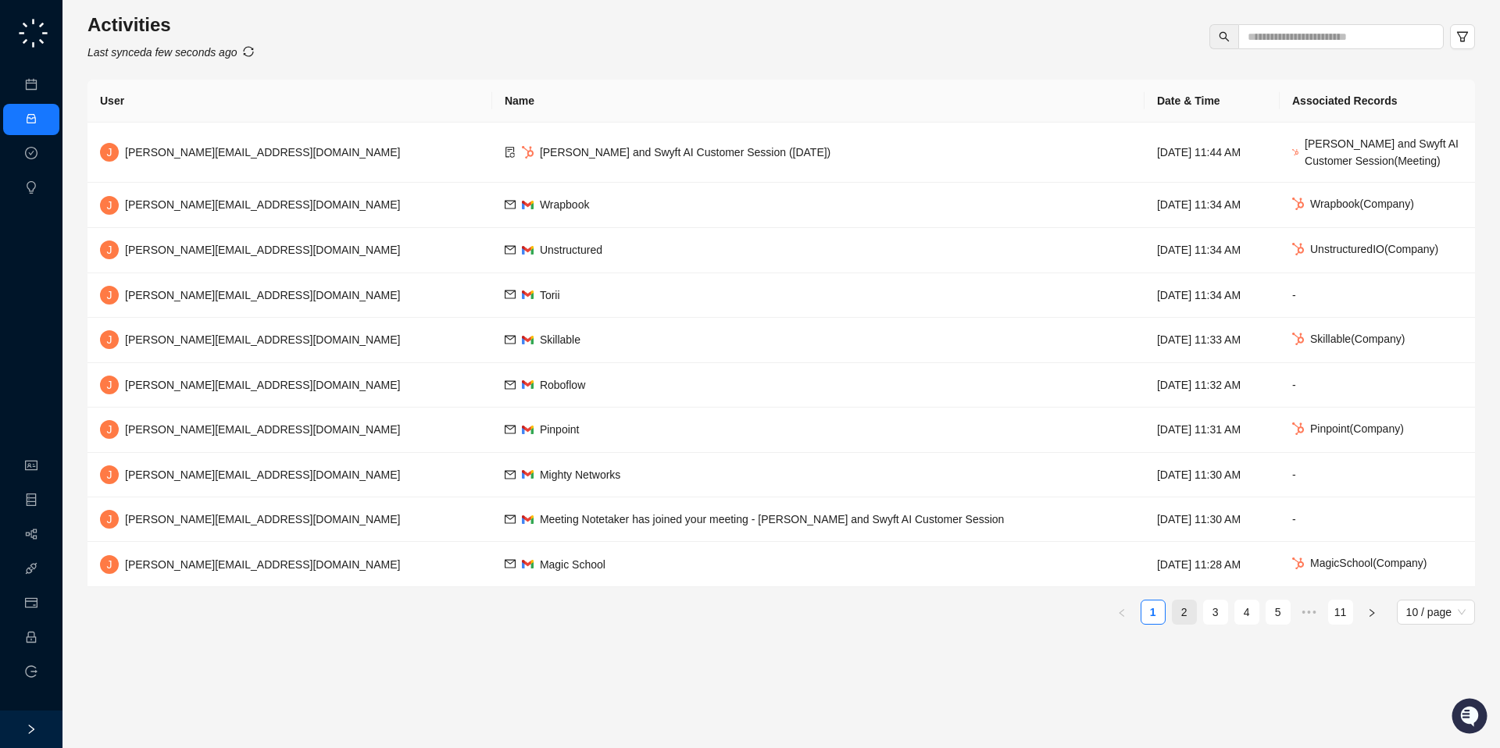
click at [1185, 604] on link "2" at bounding box center [1183, 612] width 23 height 23
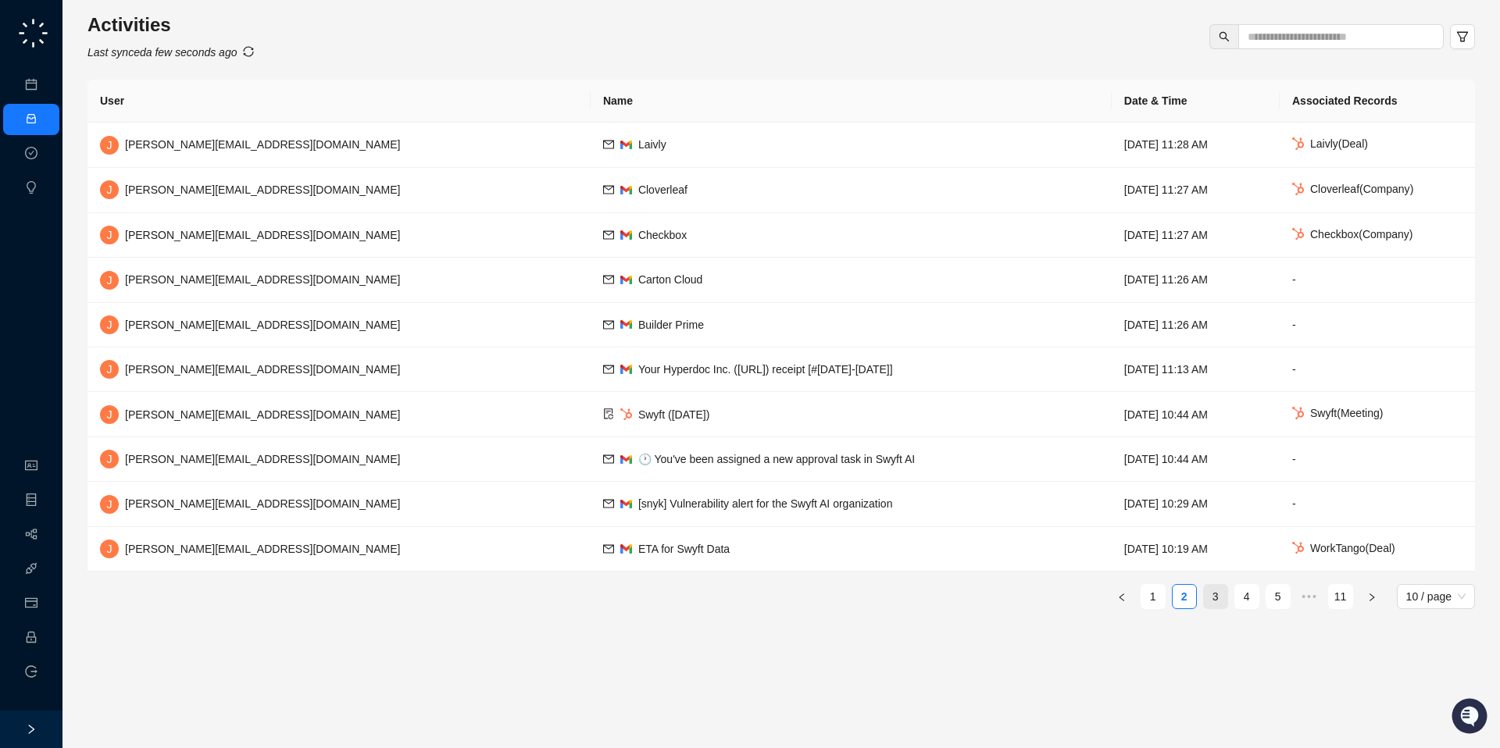
click at [1223, 604] on link "3" at bounding box center [1215, 596] width 23 height 23
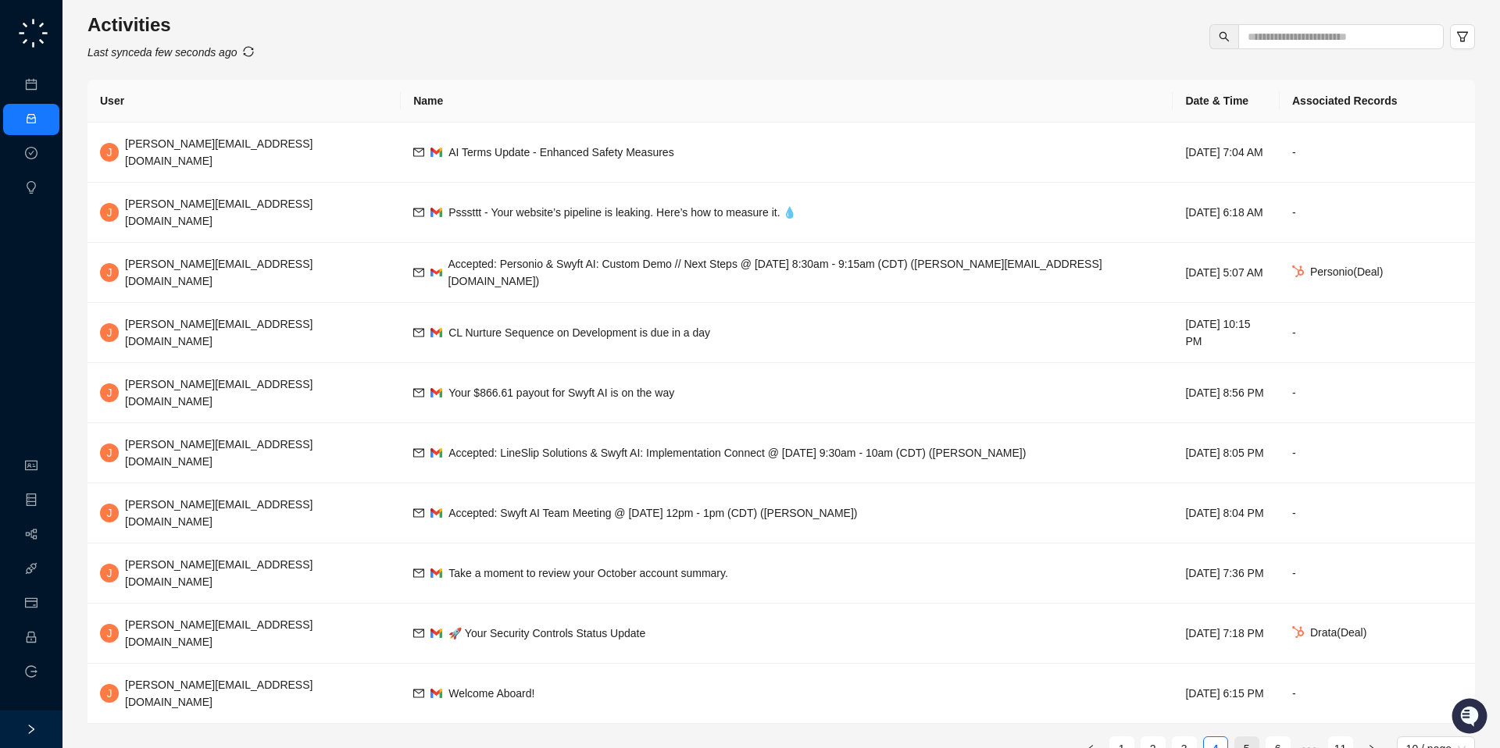
click at [1250, 737] on link "5" at bounding box center [1246, 748] width 23 height 23
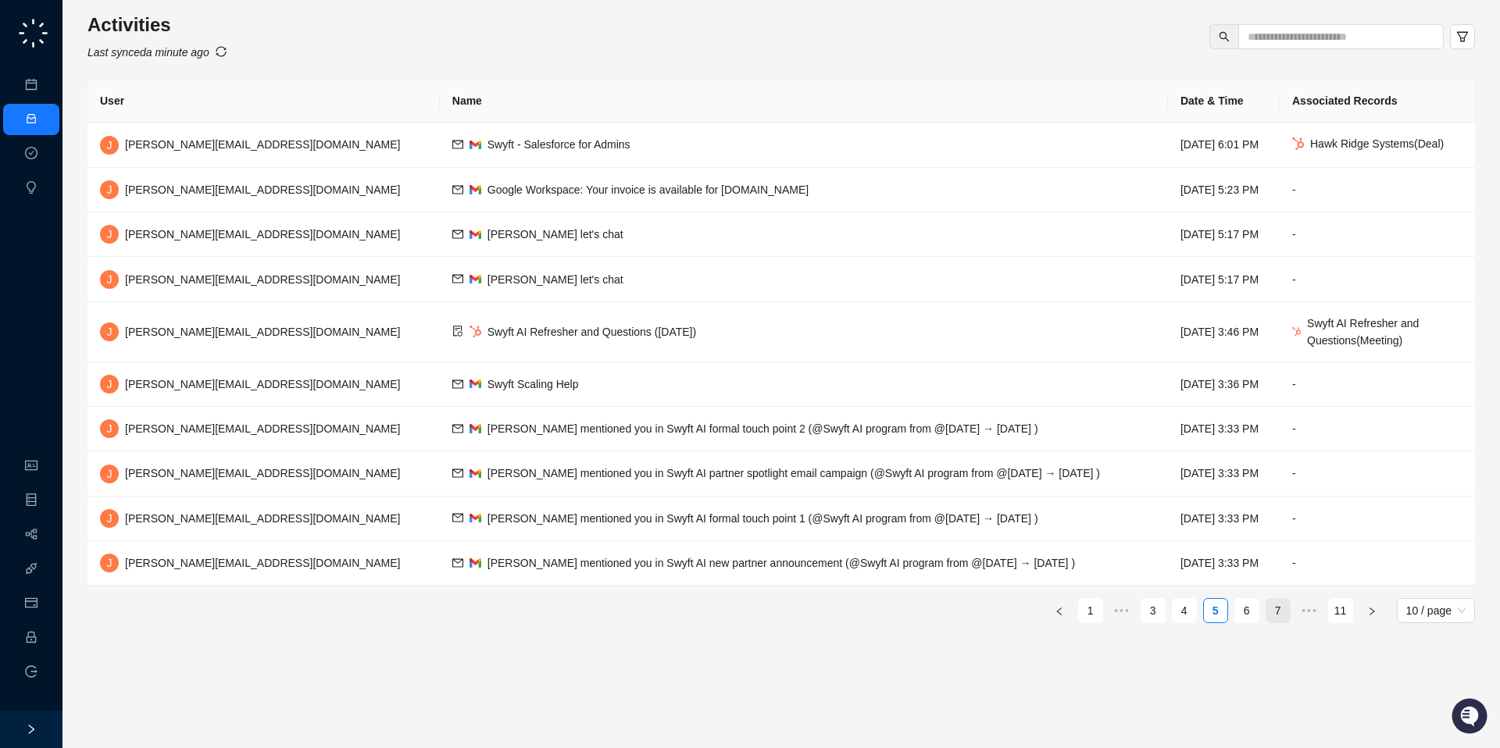
click at [1271, 608] on link "7" at bounding box center [1277, 610] width 23 height 23
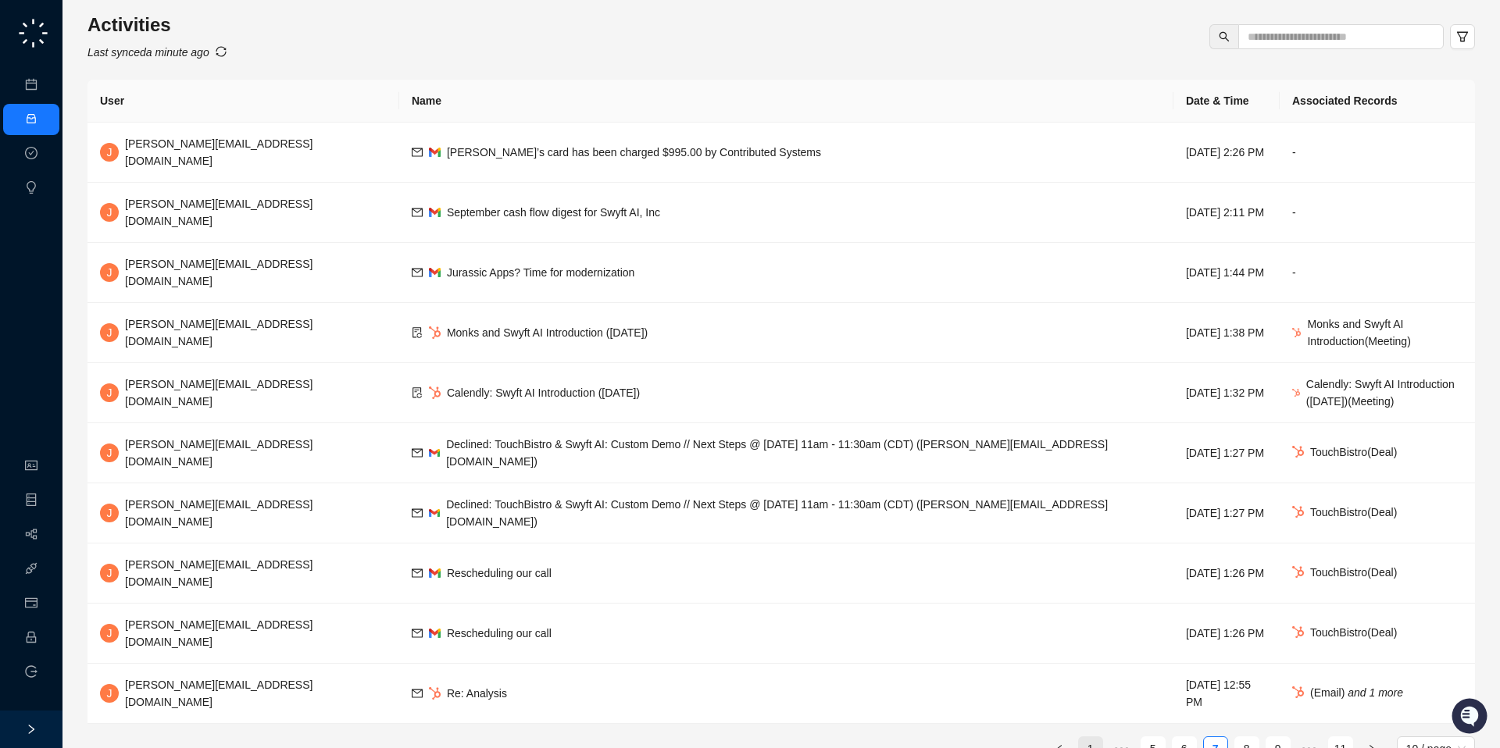
click at [1097, 737] on link "1" at bounding box center [1090, 748] width 23 height 23
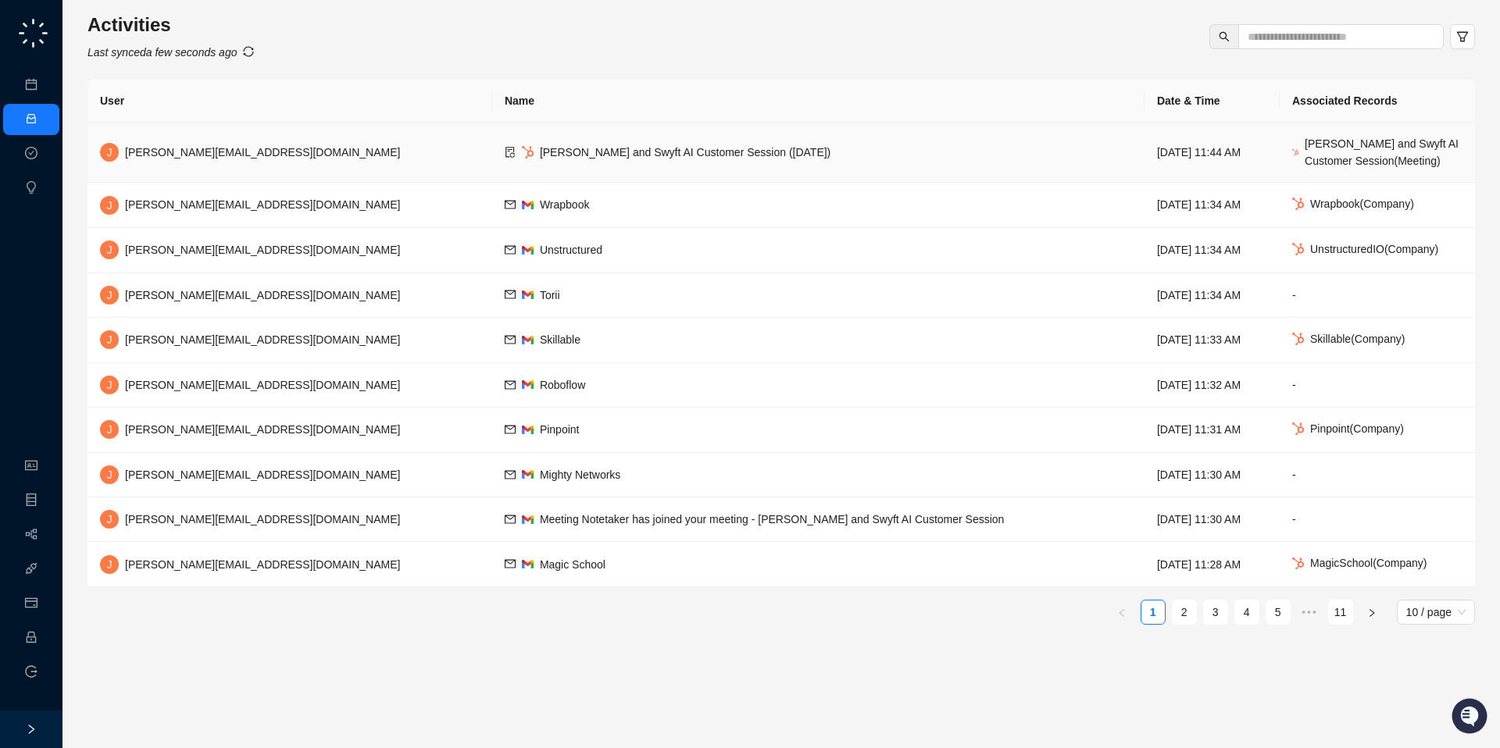
click at [852, 162] on td "[PERSON_NAME] and Swyft AI Customer Session ([DATE])" at bounding box center [818, 153] width 652 height 60
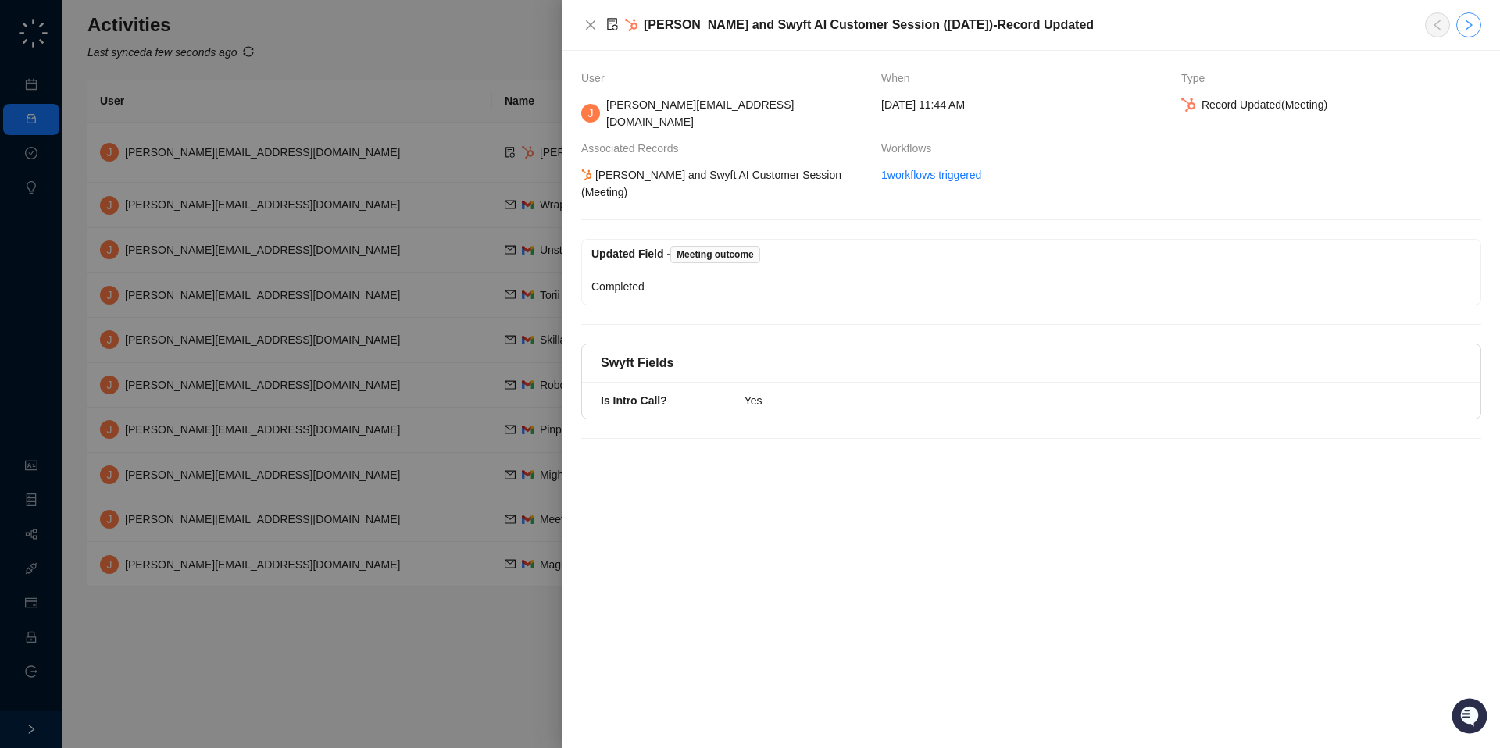
click at [1470, 16] on button "button" at bounding box center [1468, 24] width 25 height 25
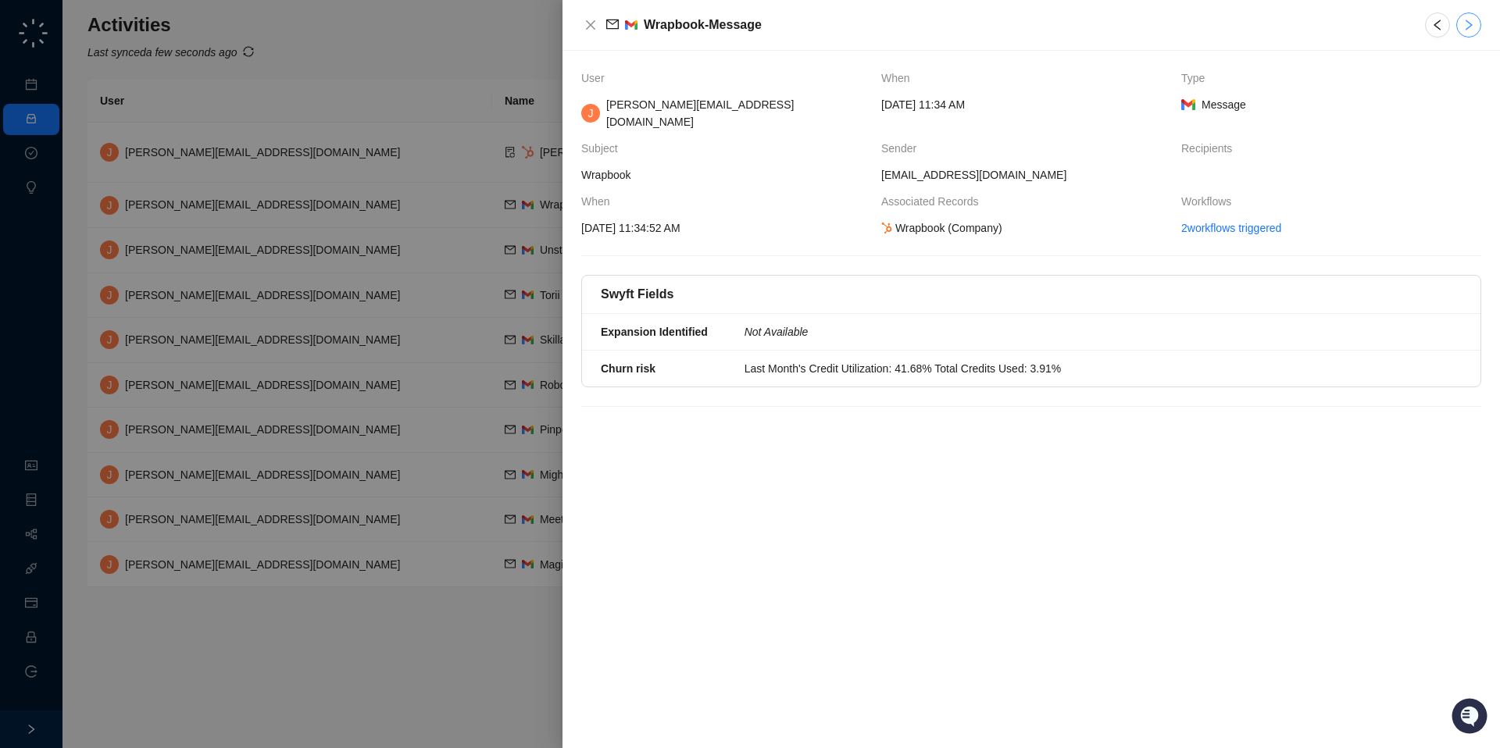
click at [1470, 16] on button "button" at bounding box center [1468, 24] width 25 height 25
click at [418, 118] on div at bounding box center [750, 374] width 1500 height 748
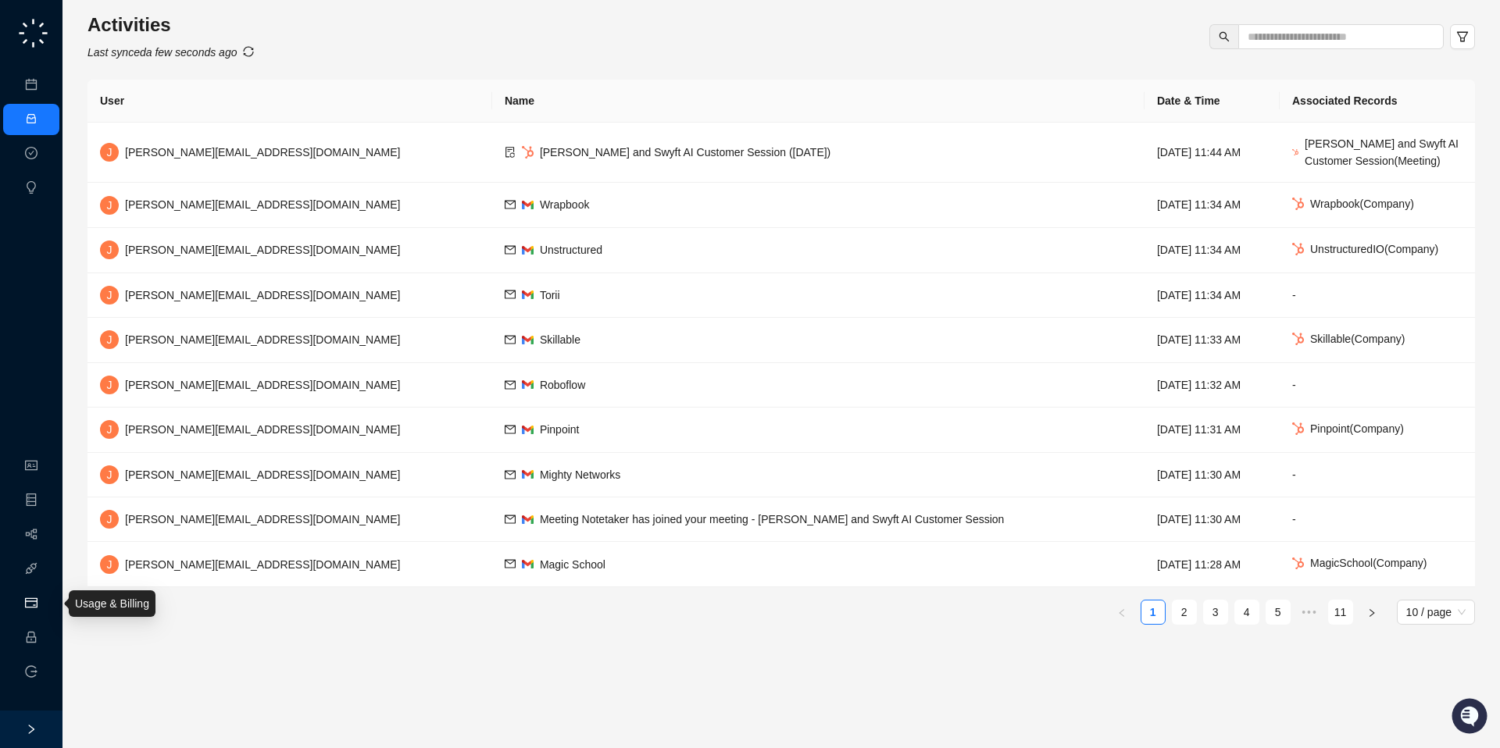
click at [45, 597] on link "Usage & Billing" at bounding box center [82, 603] width 74 height 12
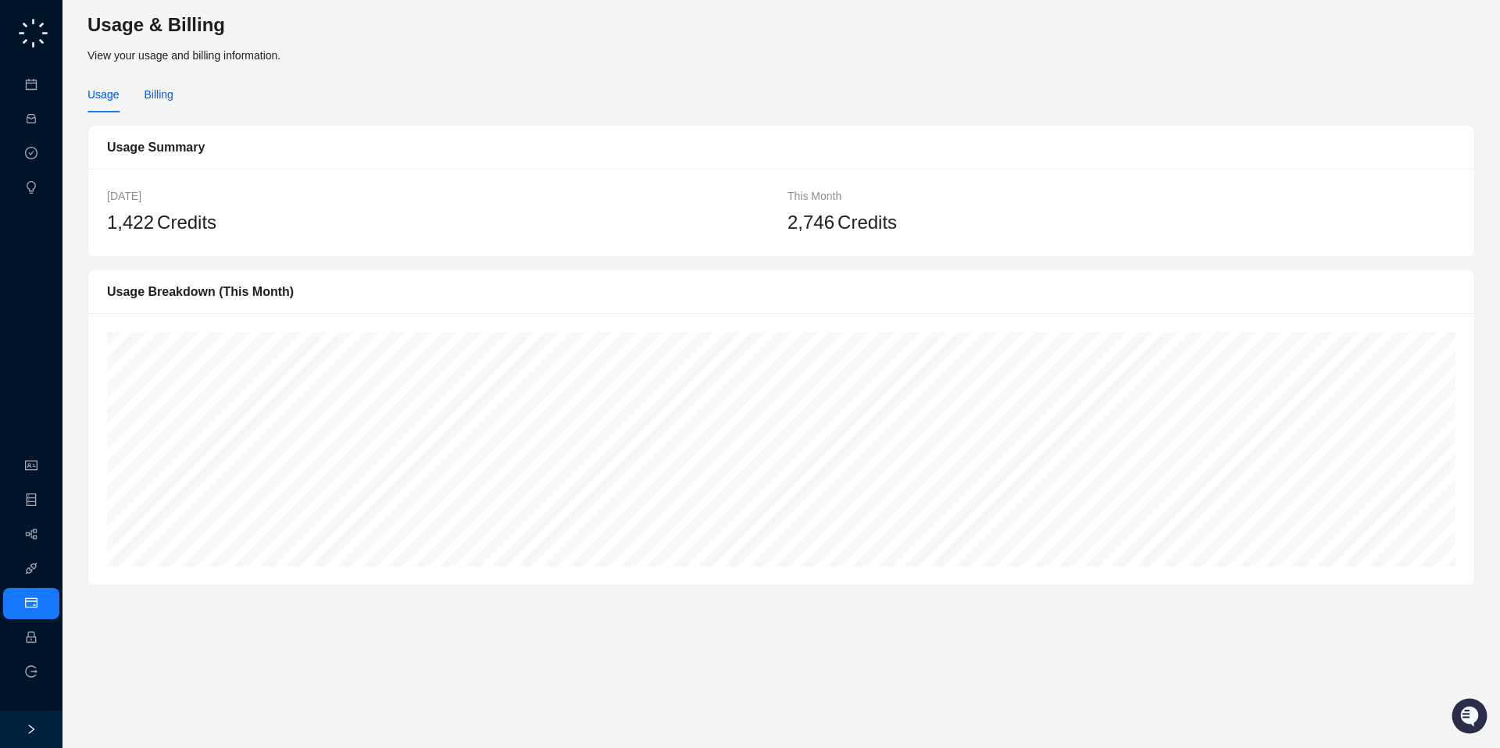
click at [155, 97] on div "Billing" at bounding box center [158, 94] width 29 height 17
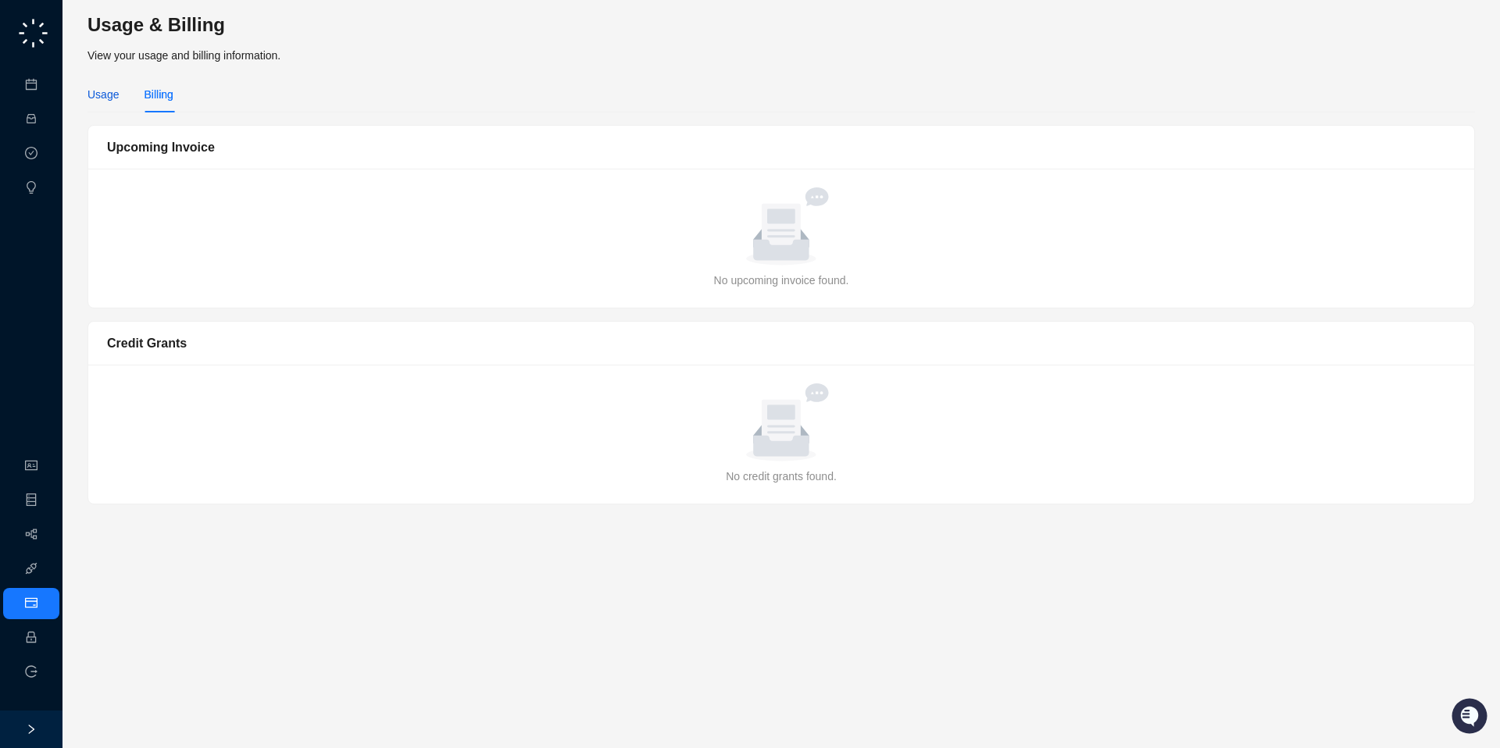
click at [101, 97] on div "Usage" at bounding box center [102, 94] width 31 height 17
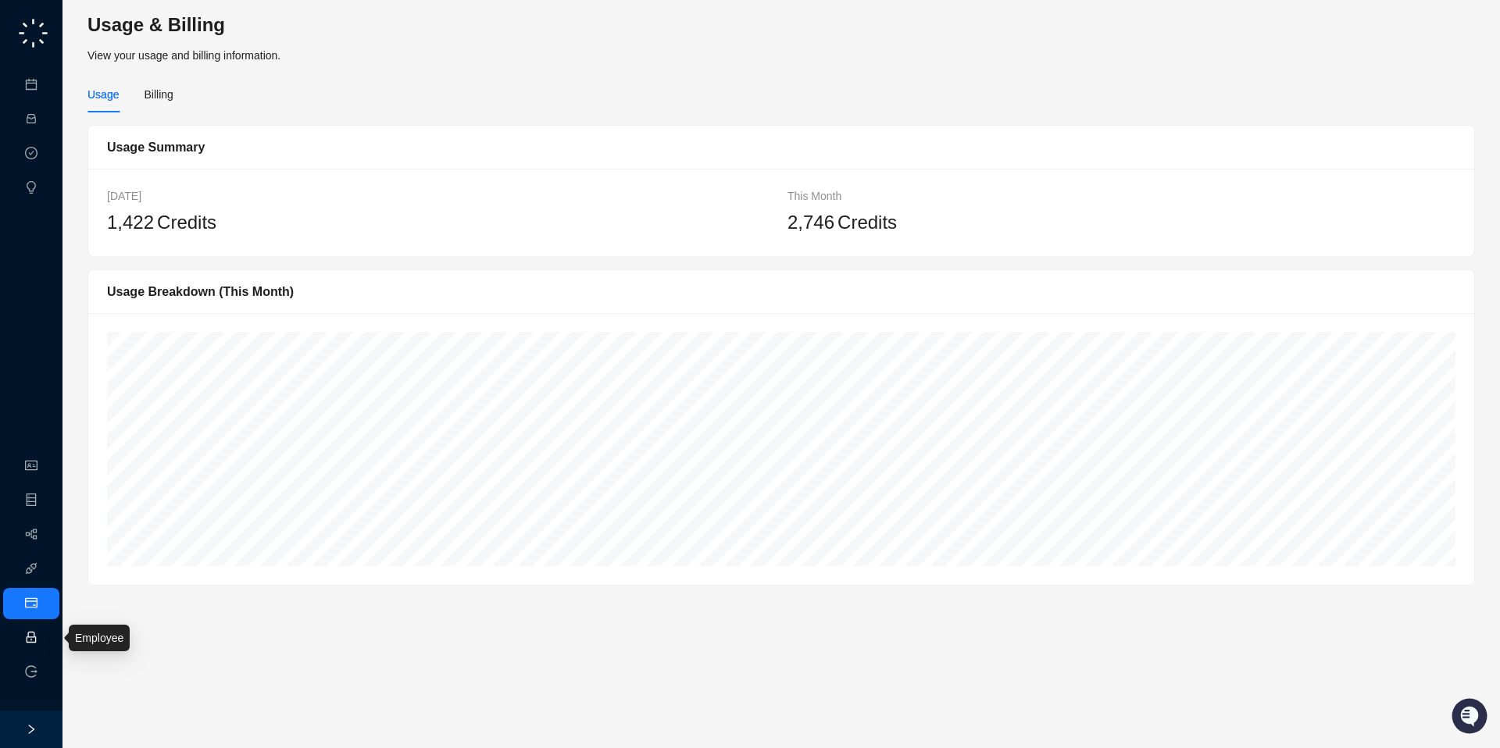
click at [45, 632] on link "Employee" at bounding box center [69, 638] width 48 height 12
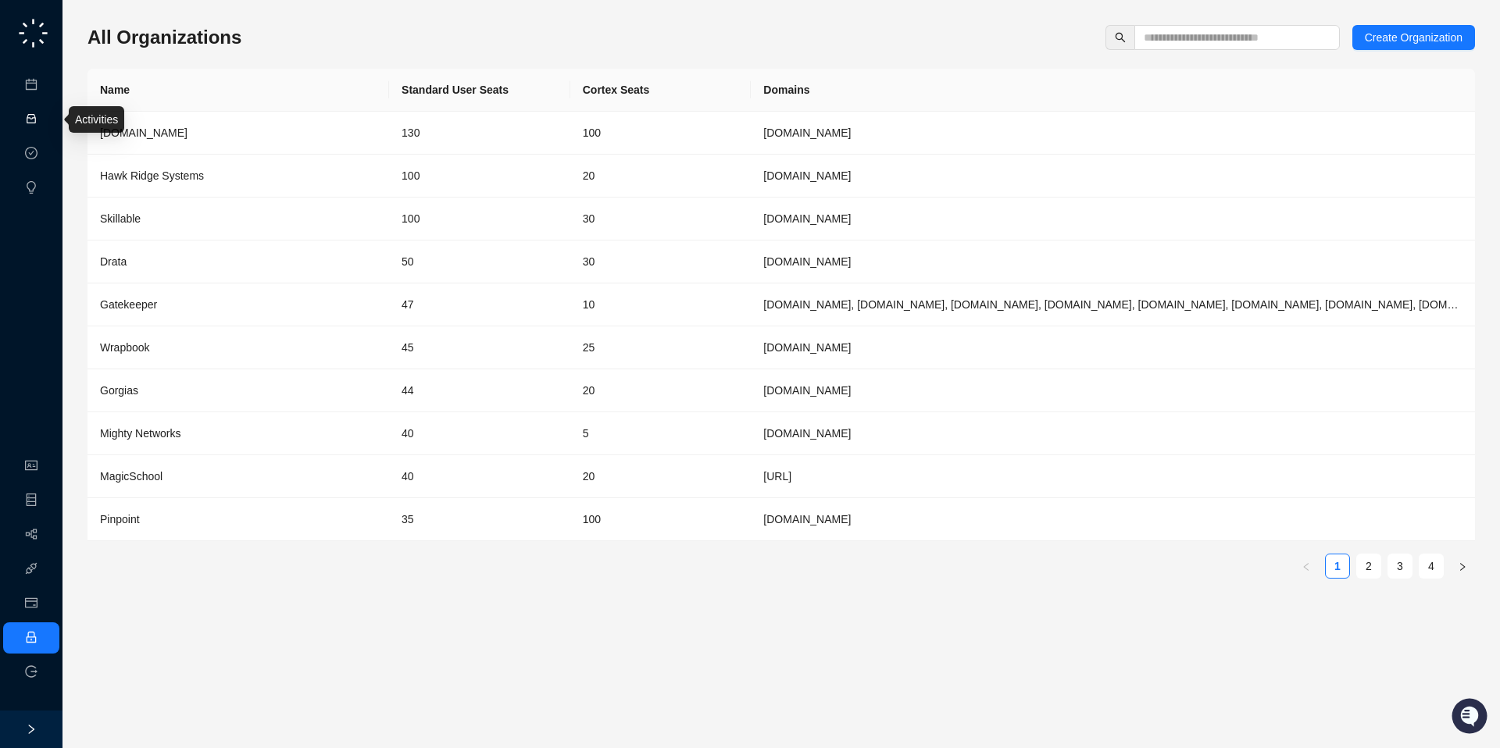
click at [45, 124] on link "Activities" at bounding box center [66, 119] width 43 height 12
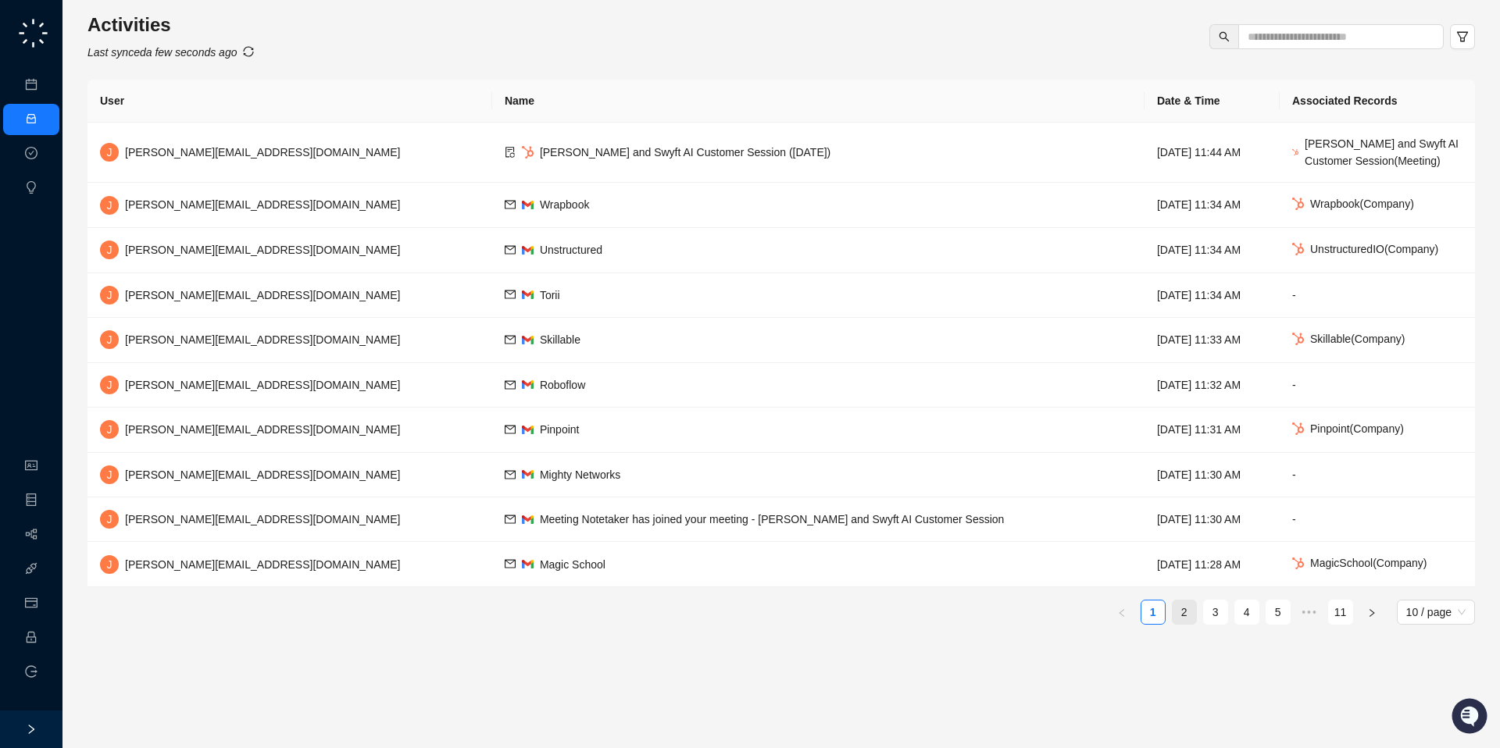
click at [1182, 607] on link "2" at bounding box center [1183, 612] width 23 height 23
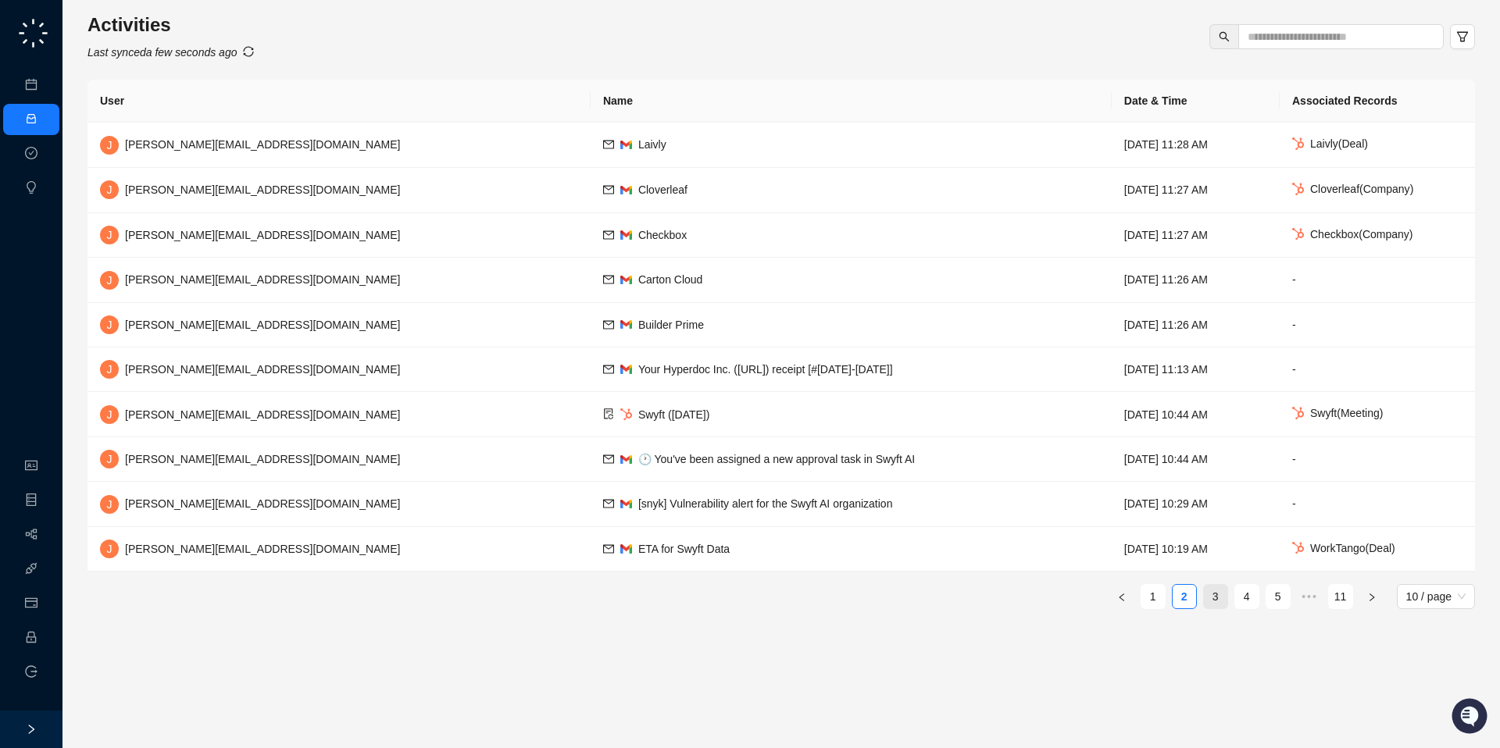
click at [1208, 600] on link "3" at bounding box center [1215, 596] width 23 height 23
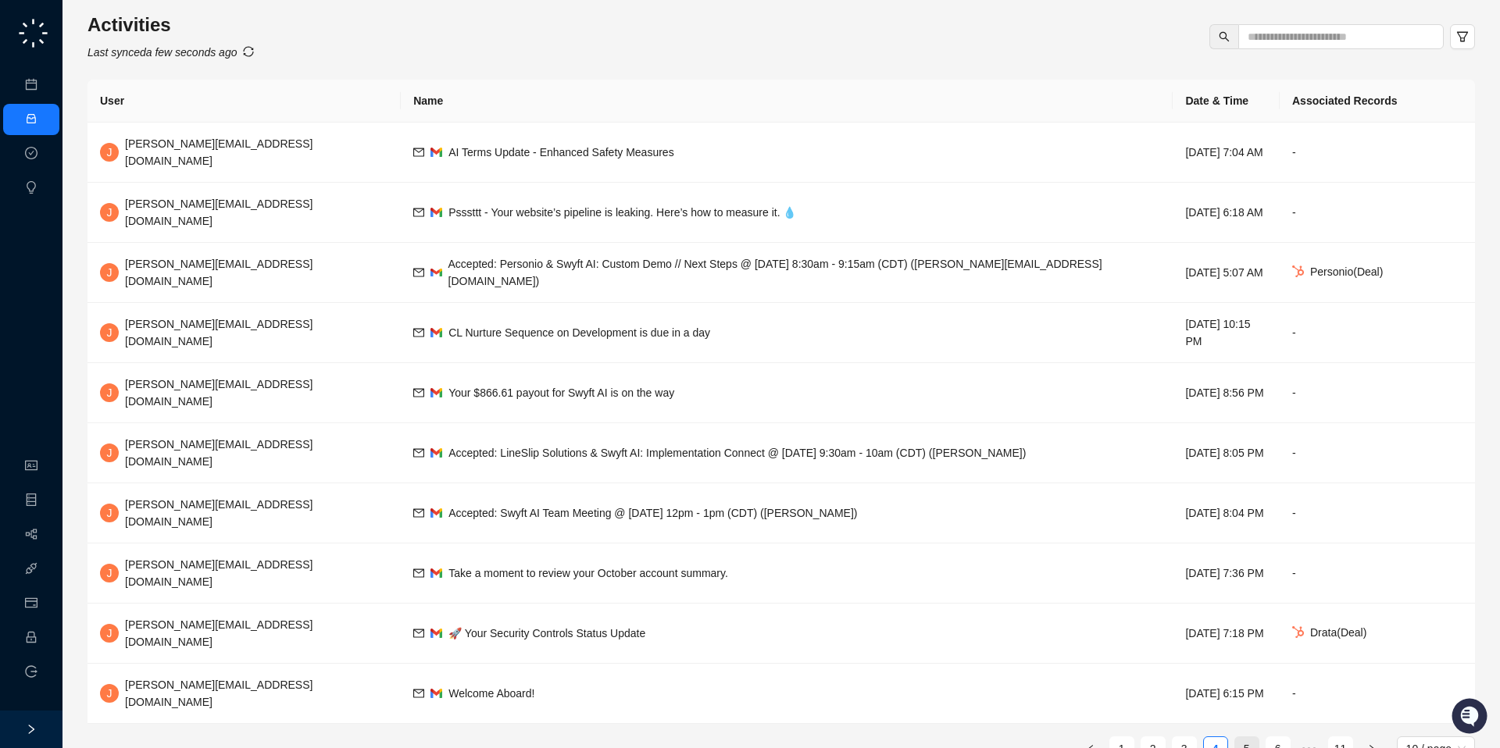
click at [1249, 737] on link "5" at bounding box center [1246, 748] width 23 height 23
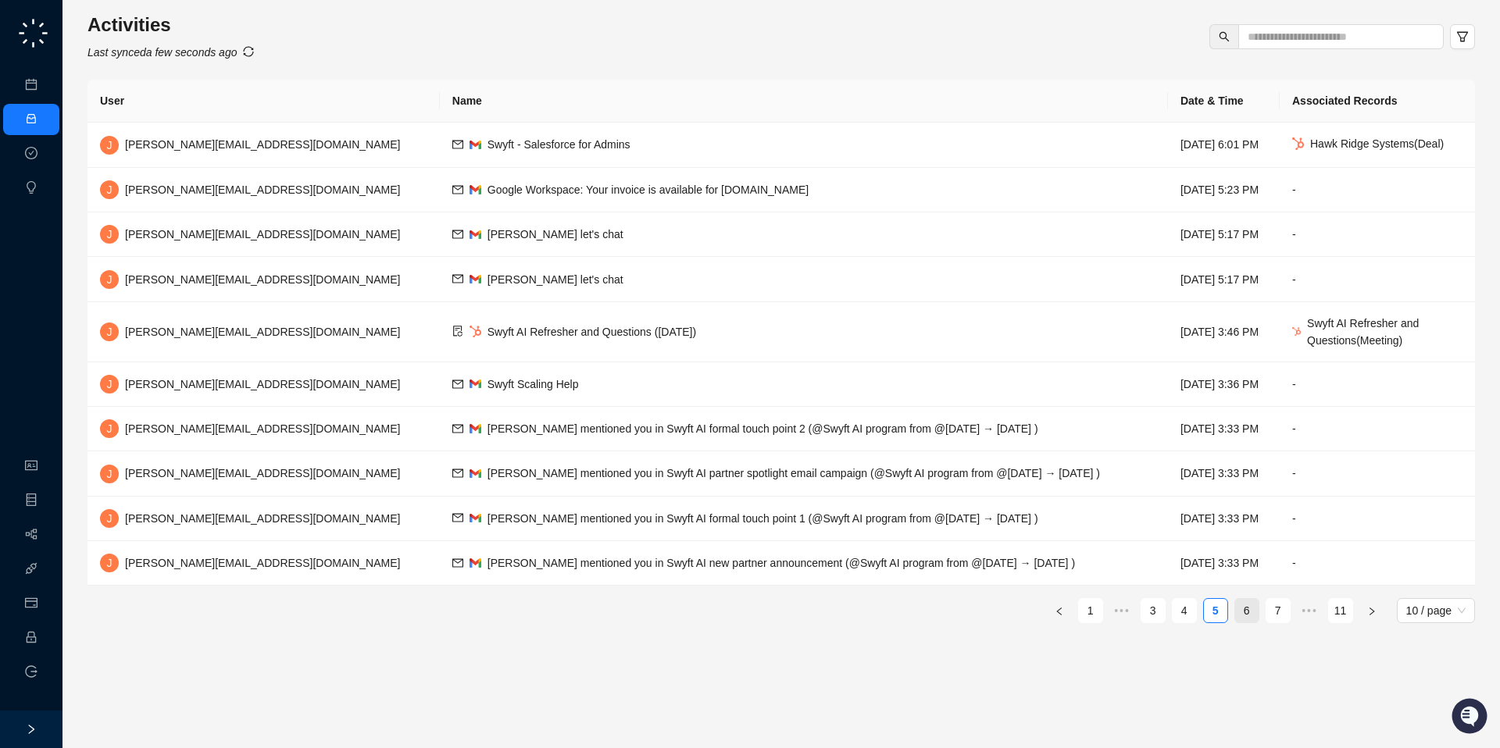
click at [1255, 605] on link "6" at bounding box center [1246, 610] width 23 height 23
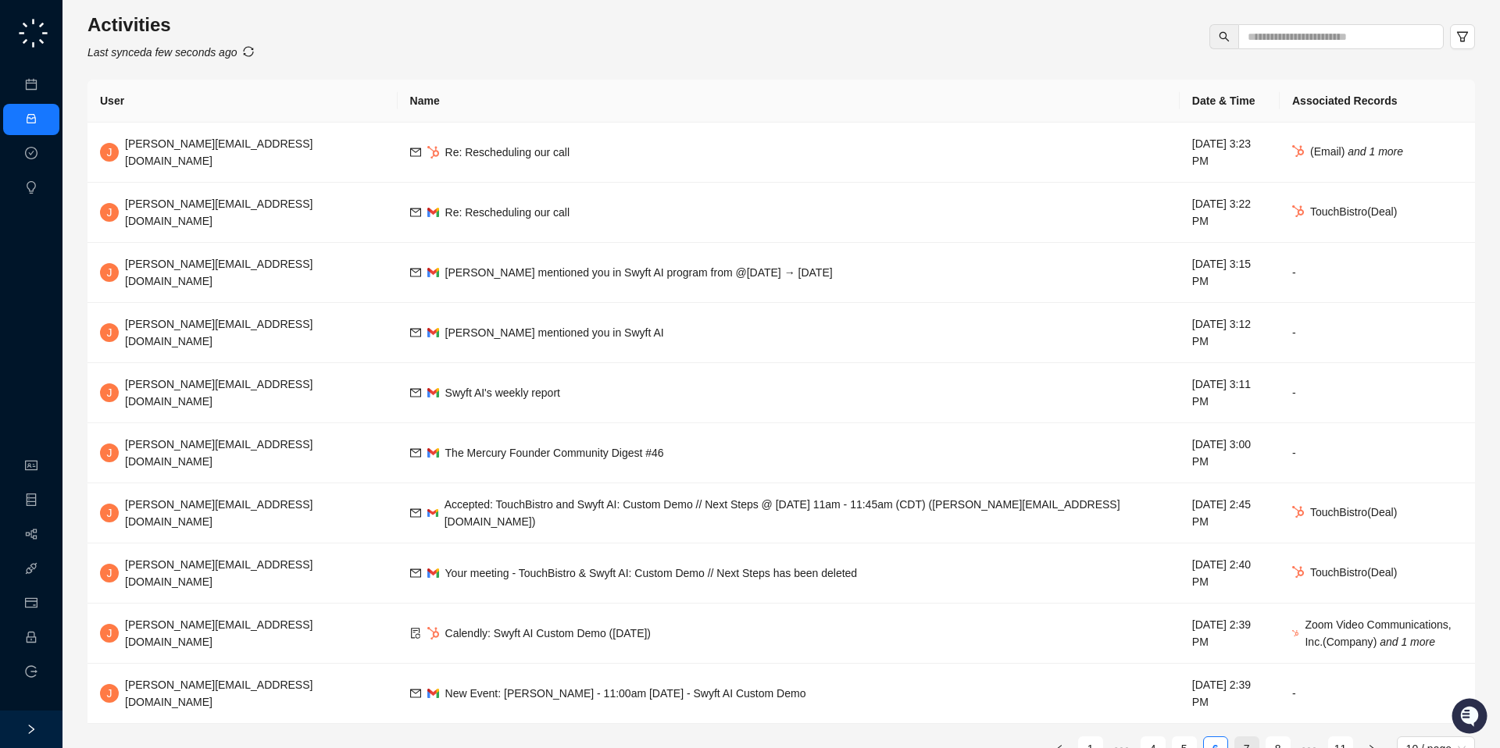
click at [1253, 737] on link "7" at bounding box center [1246, 748] width 23 height 23
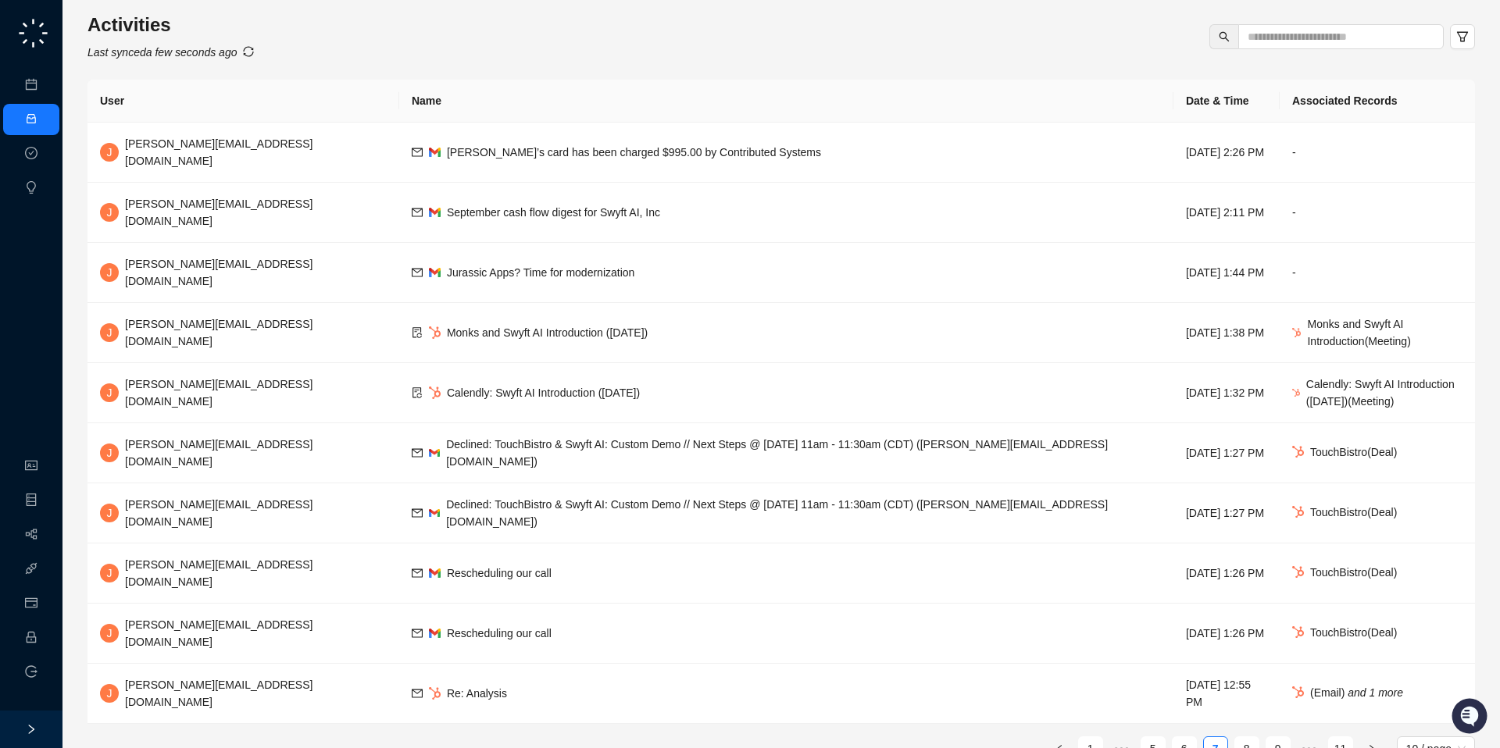
click at [1261, 736] on ul "1 ••• 5 6 7 8 9 ••• 11 10 / page" at bounding box center [780, 748] width 1387 height 25
click at [1231, 736] on ul "1 ••• 5 6 7 8 9 ••• 11 10 / page" at bounding box center [780, 748] width 1387 height 25
click at [1253, 737] on link "8" at bounding box center [1246, 748] width 23 height 23
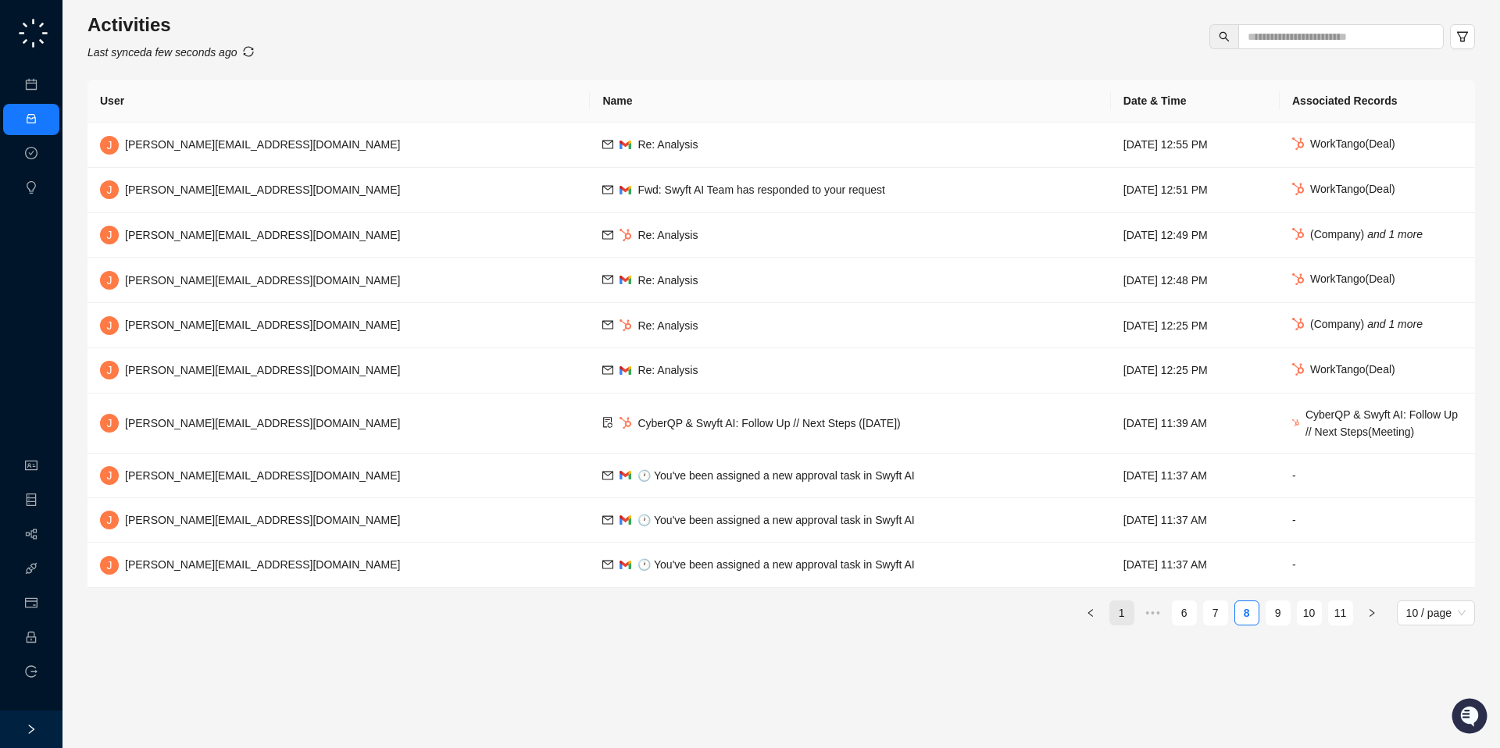
click at [1118, 616] on link "1" at bounding box center [1121, 612] width 23 height 23
